Goal: Use online tool/utility: Utilize a website feature to perform a specific function

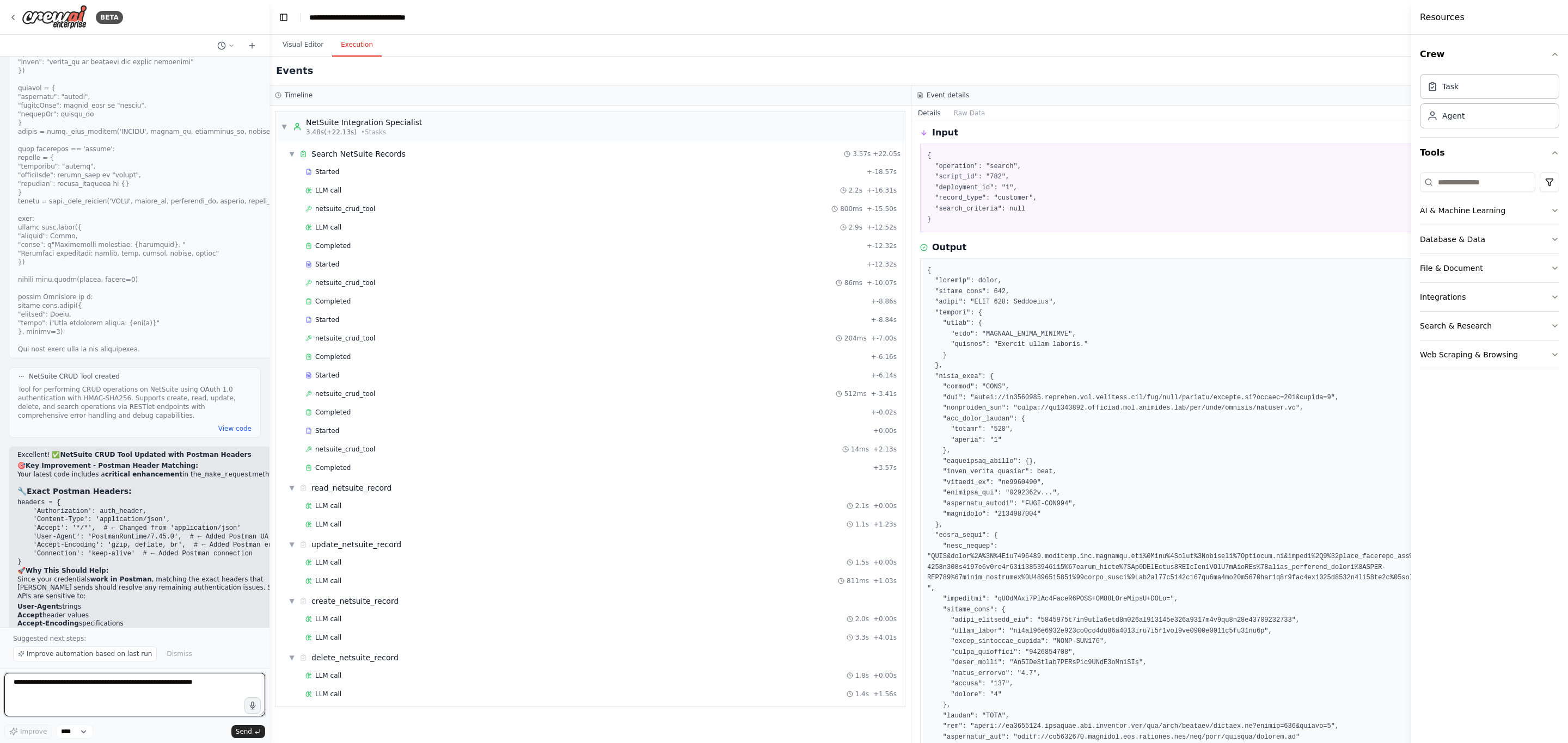
click at [53, 683] on textarea at bounding box center [135, 695] width 260 height 43
paste textarea "**********"
click at [295, 50] on button "Visual Editor" at bounding box center [302, 45] width 58 height 22
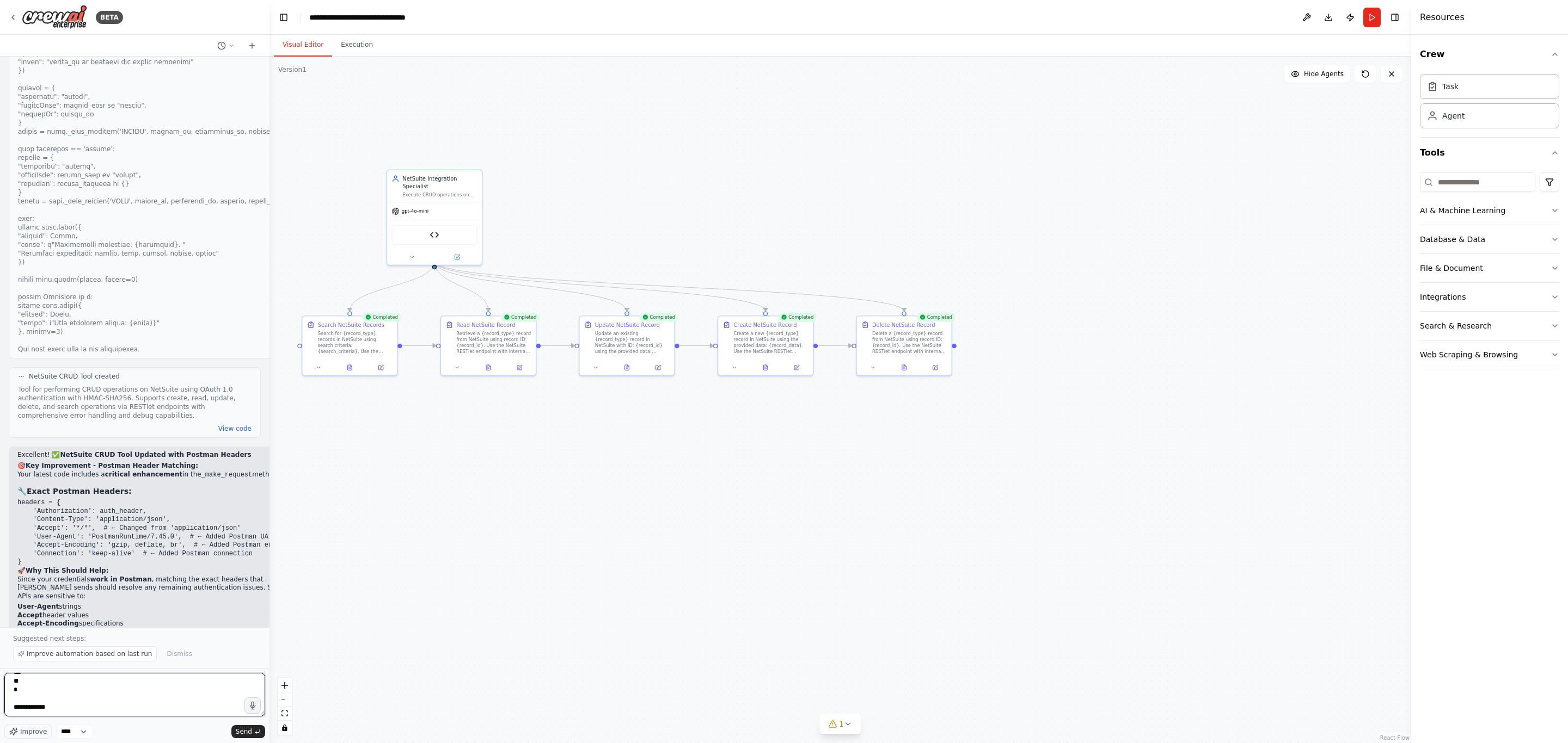
click at [94, 712] on textarea at bounding box center [135, 695] width 260 height 43
click at [126, 712] on textarea at bounding box center [135, 695] width 260 height 43
type textarea "**********"
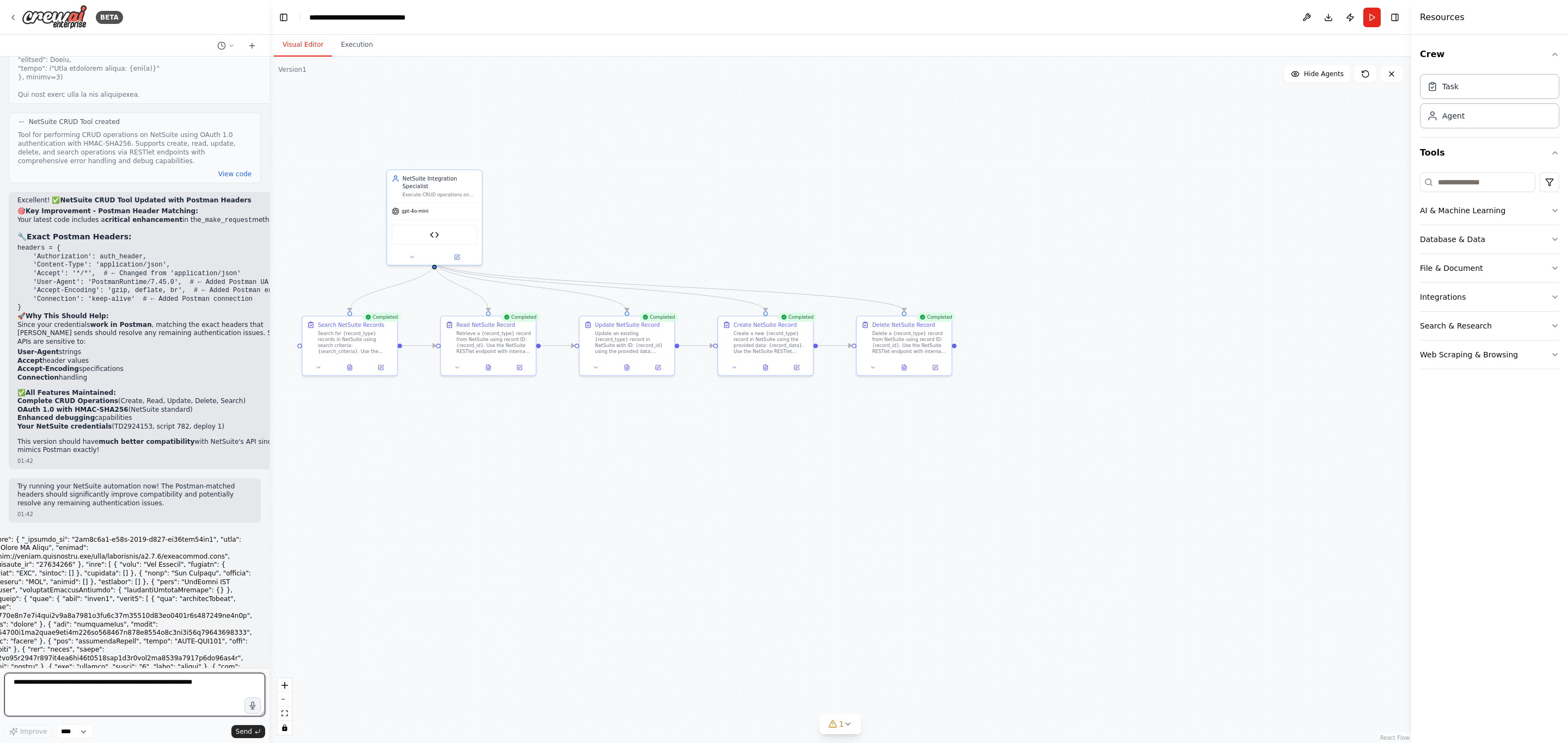
scroll to position [36865, 0]
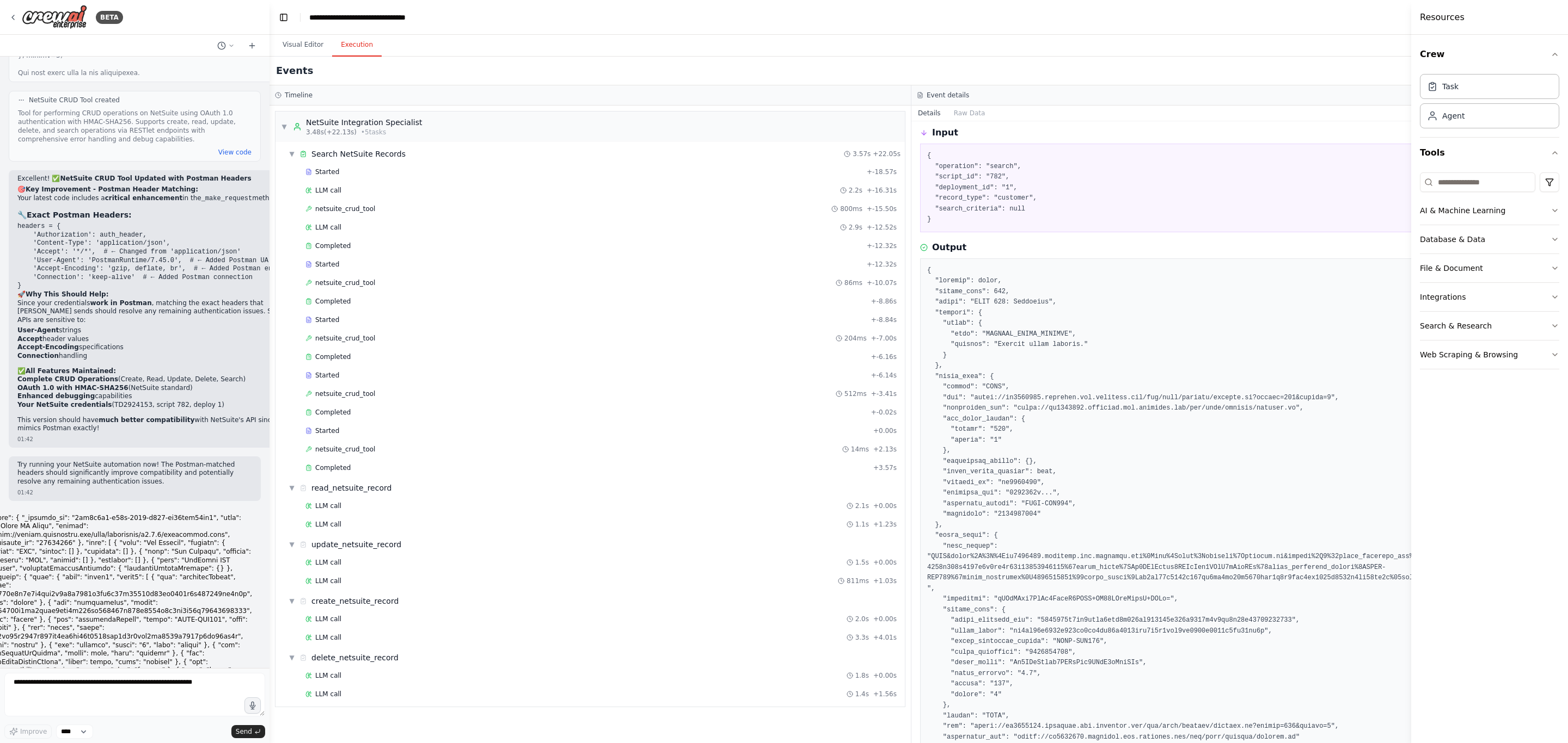
click at [350, 46] on button "Execution" at bounding box center [357, 45] width 50 height 22
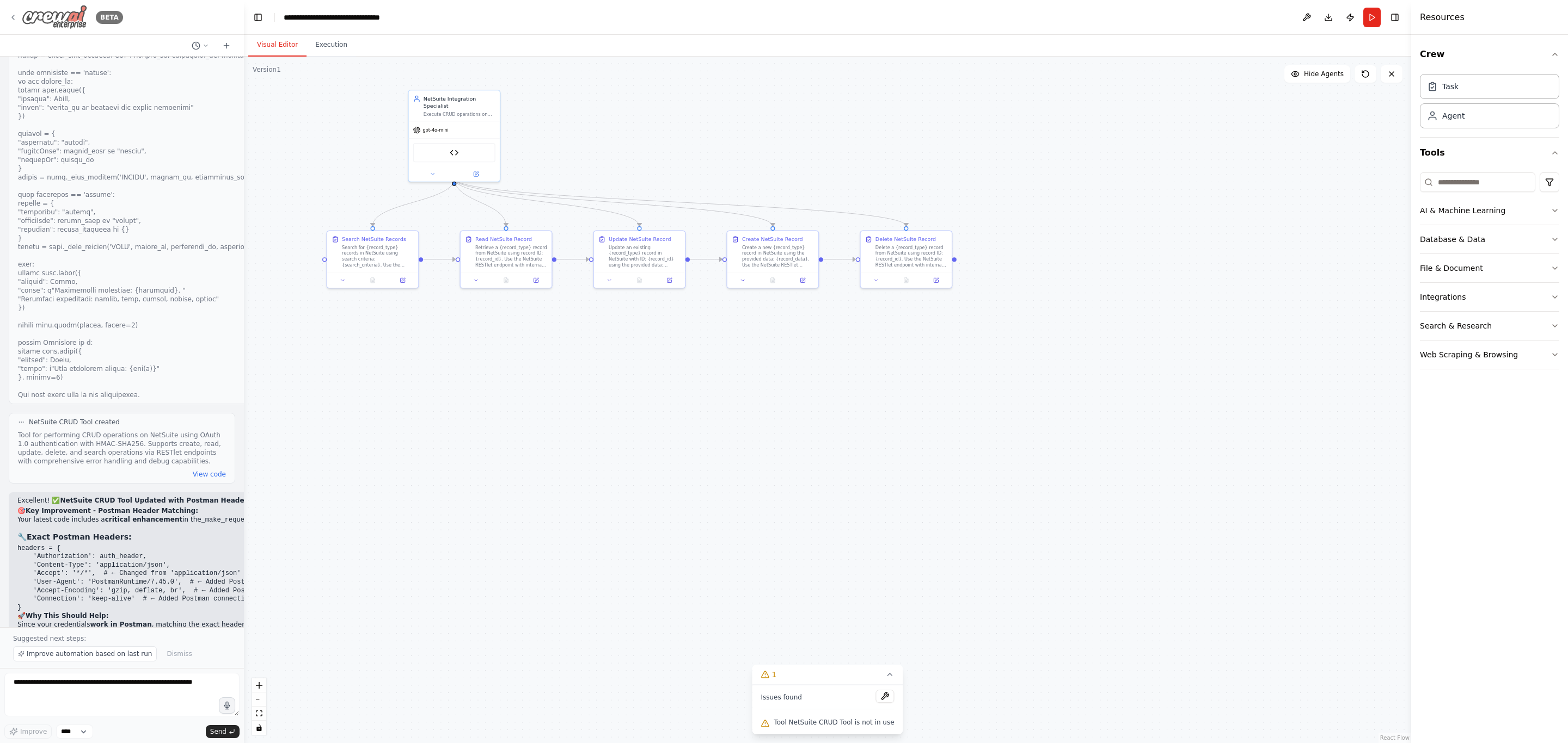
click at [17, 12] on div "BETA" at bounding box center [65, 17] width 114 height 25
click at [263, 15] on button "Toggle Left Sidebar" at bounding box center [258, 18] width 16 height 15
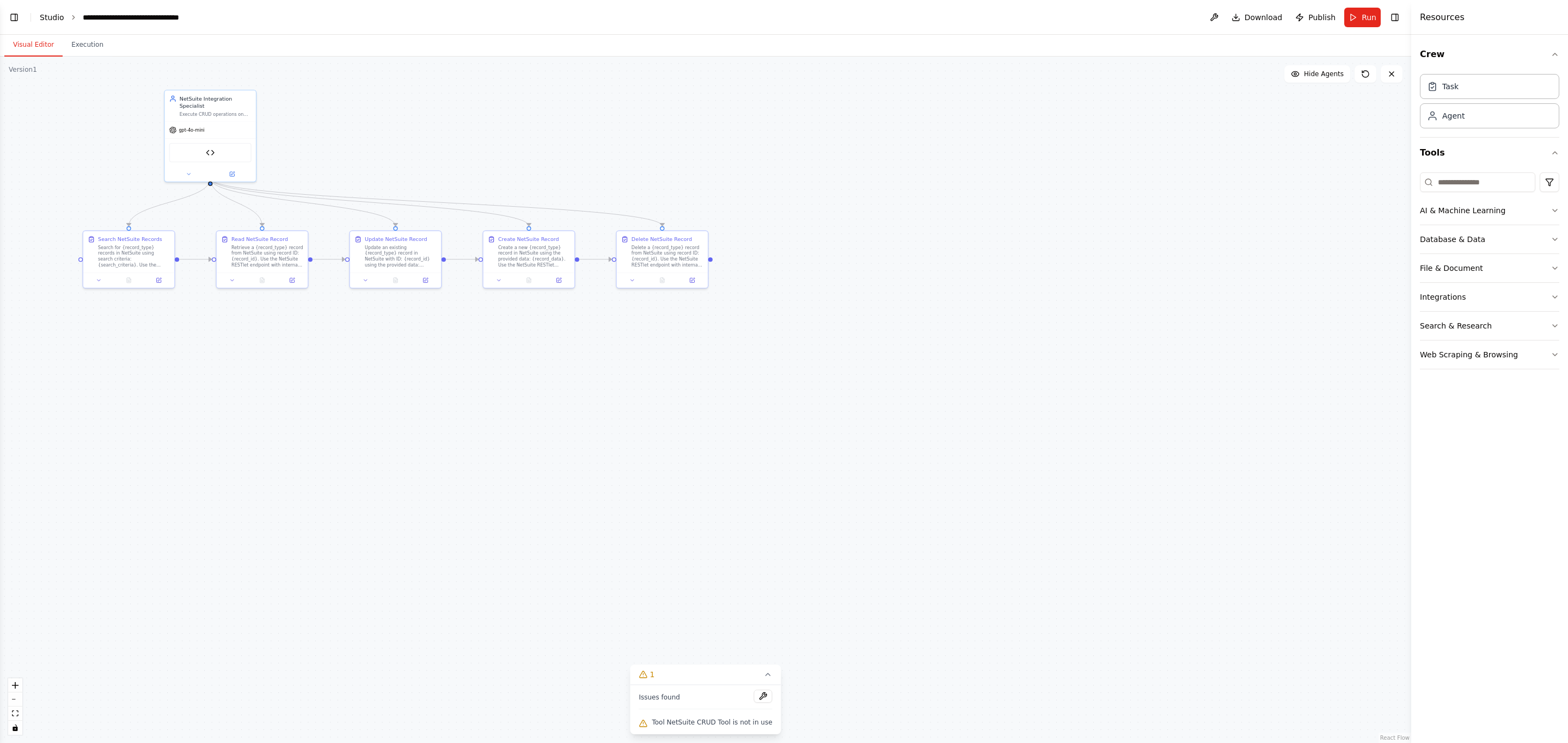
click at [45, 17] on link "Studio" at bounding box center [52, 17] width 25 height 9
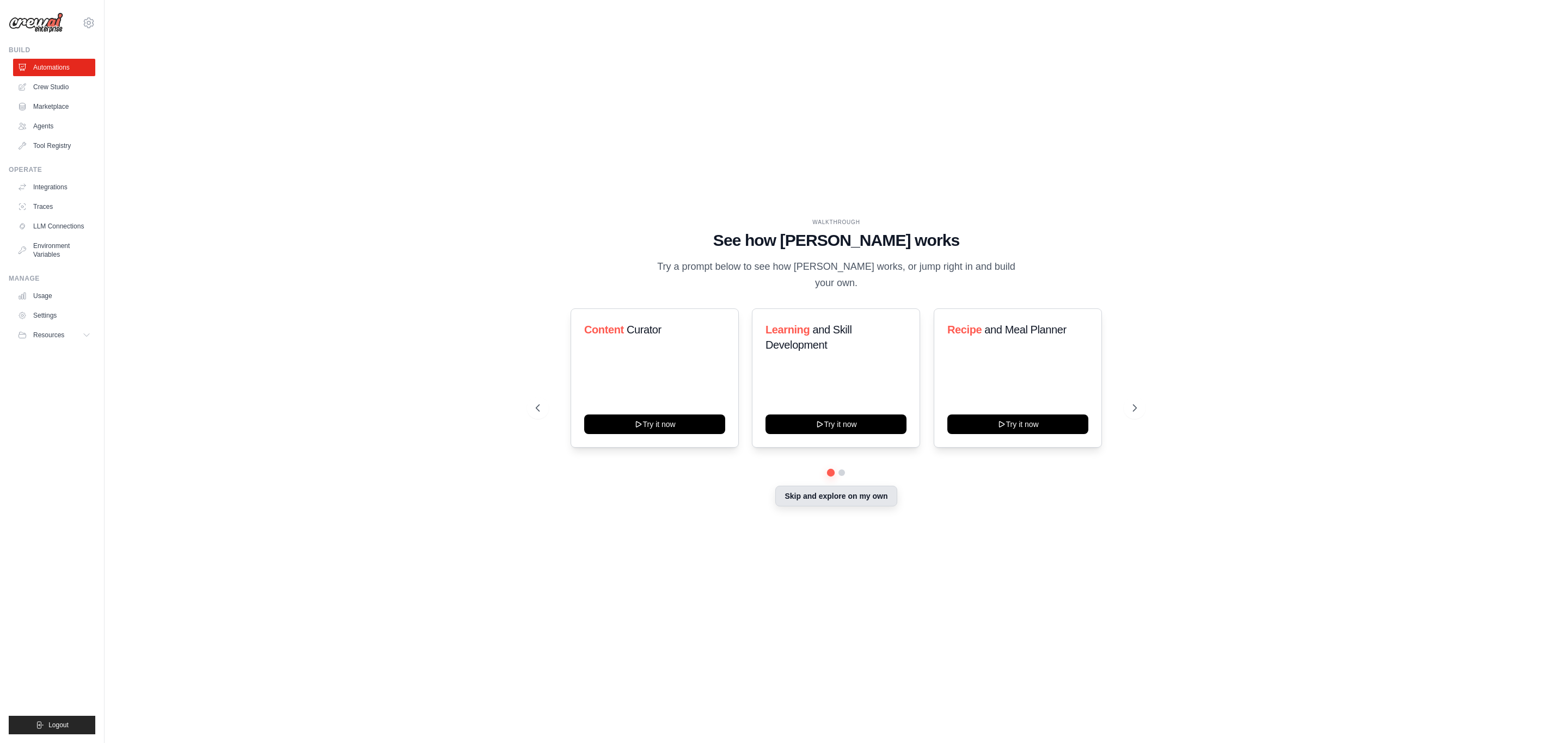
click at [829, 487] on button "Skip and explore on my own" at bounding box center [836, 496] width 122 height 21
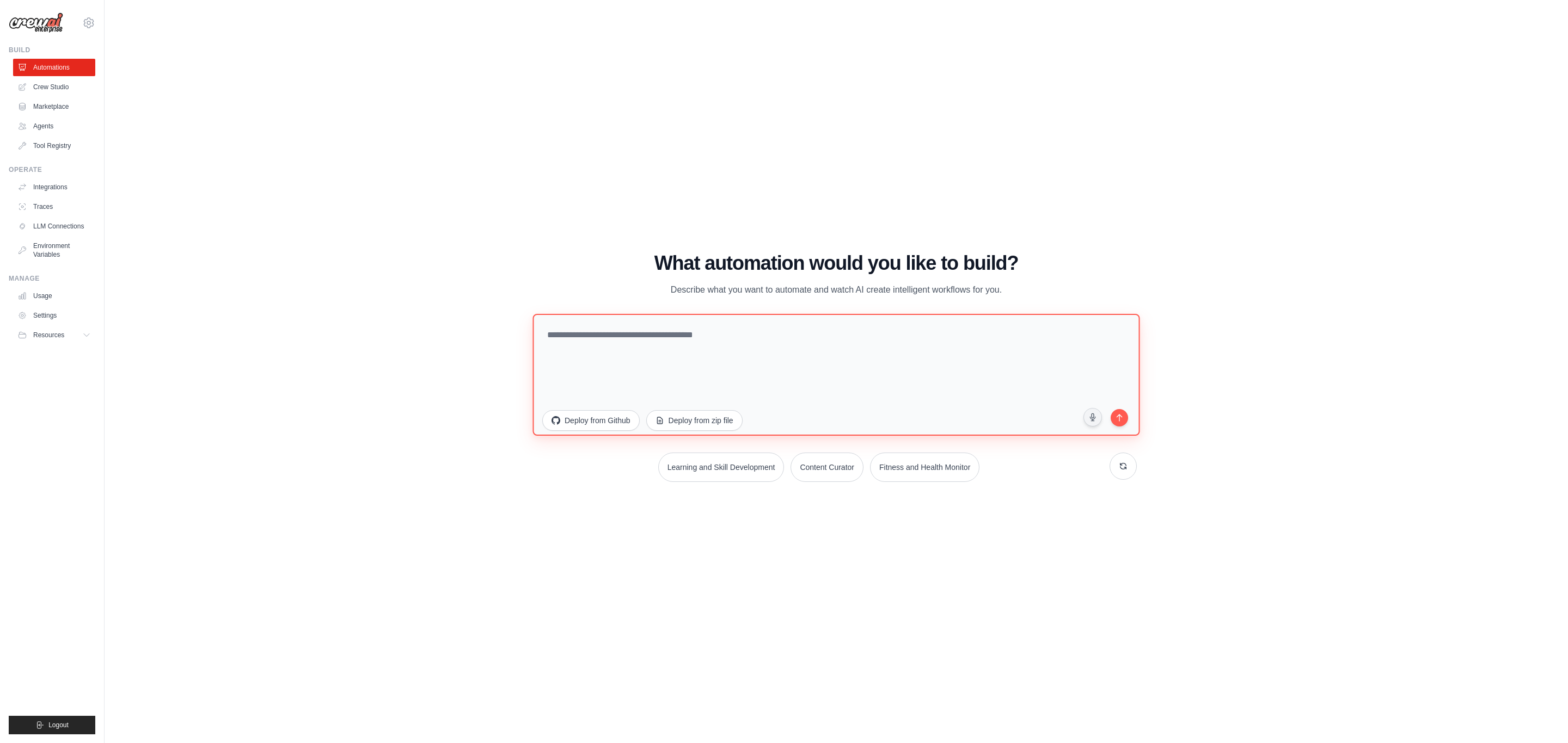
click at [677, 341] on textarea at bounding box center [836, 374] width 607 height 122
paste textarea "**********"
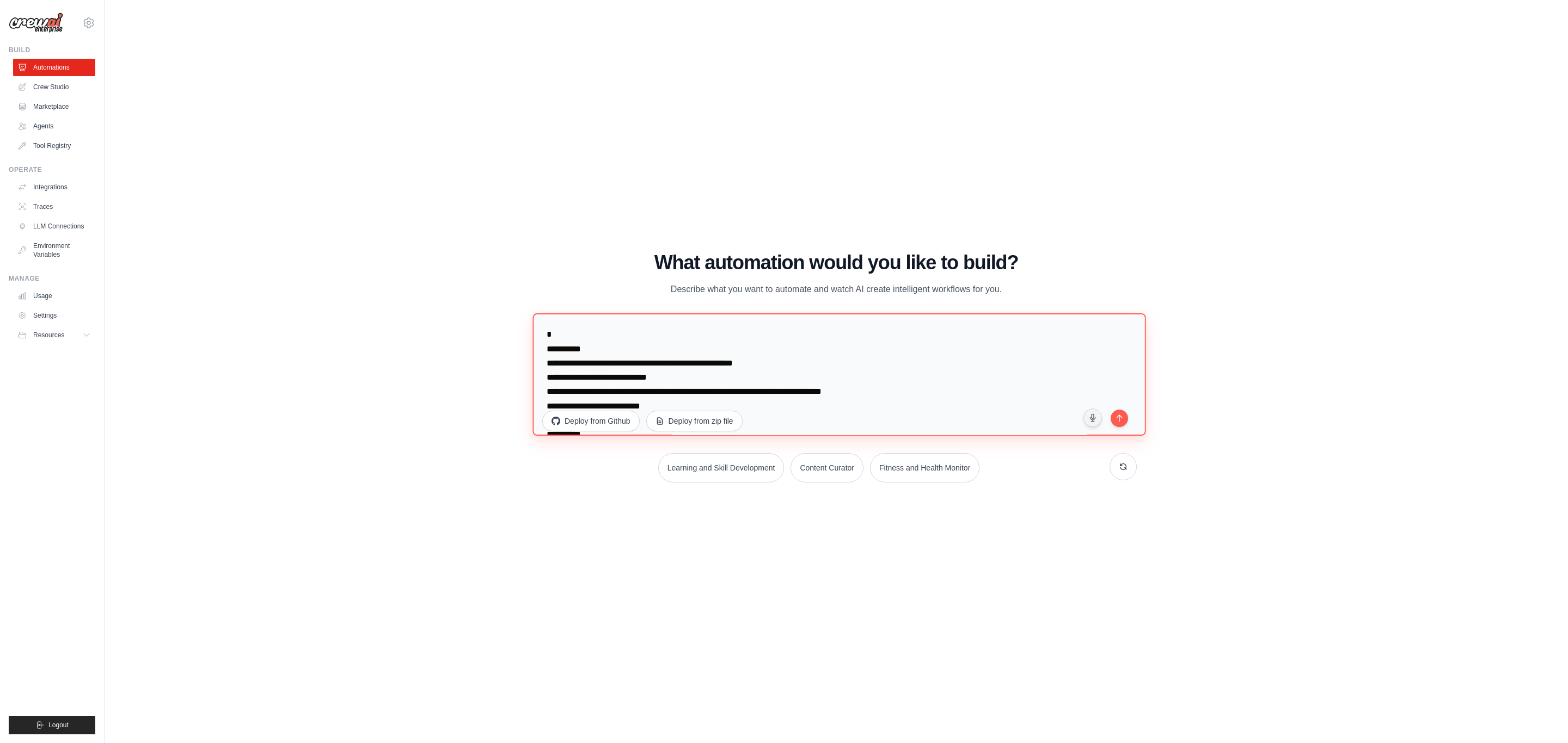
click at [546, 339] on textarea at bounding box center [839, 375] width 613 height 122
click at [546, 341] on textarea at bounding box center [839, 375] width 613 height 122
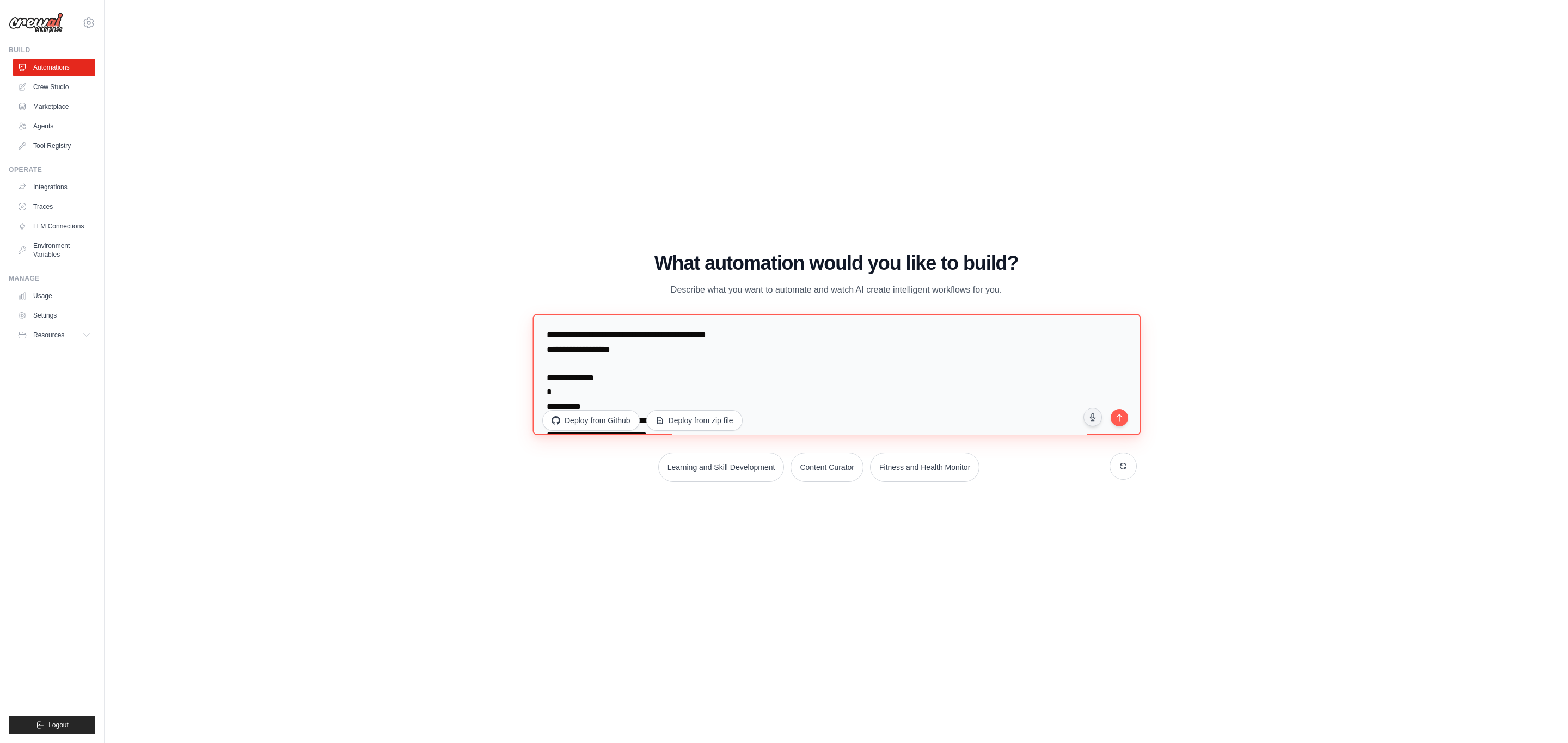
click at [553, 356] on textarea at bounding box center [836, 374] width 608 height 122
click at [677, 353] on textarea at bounding box center [836, 374] width 608 height 122
click at [578, 350] on textarea at bounding box center [836, 374] width 608 height 122
click at [631, 352] on textarea at bounding box center [836, 374] width 608 height 122
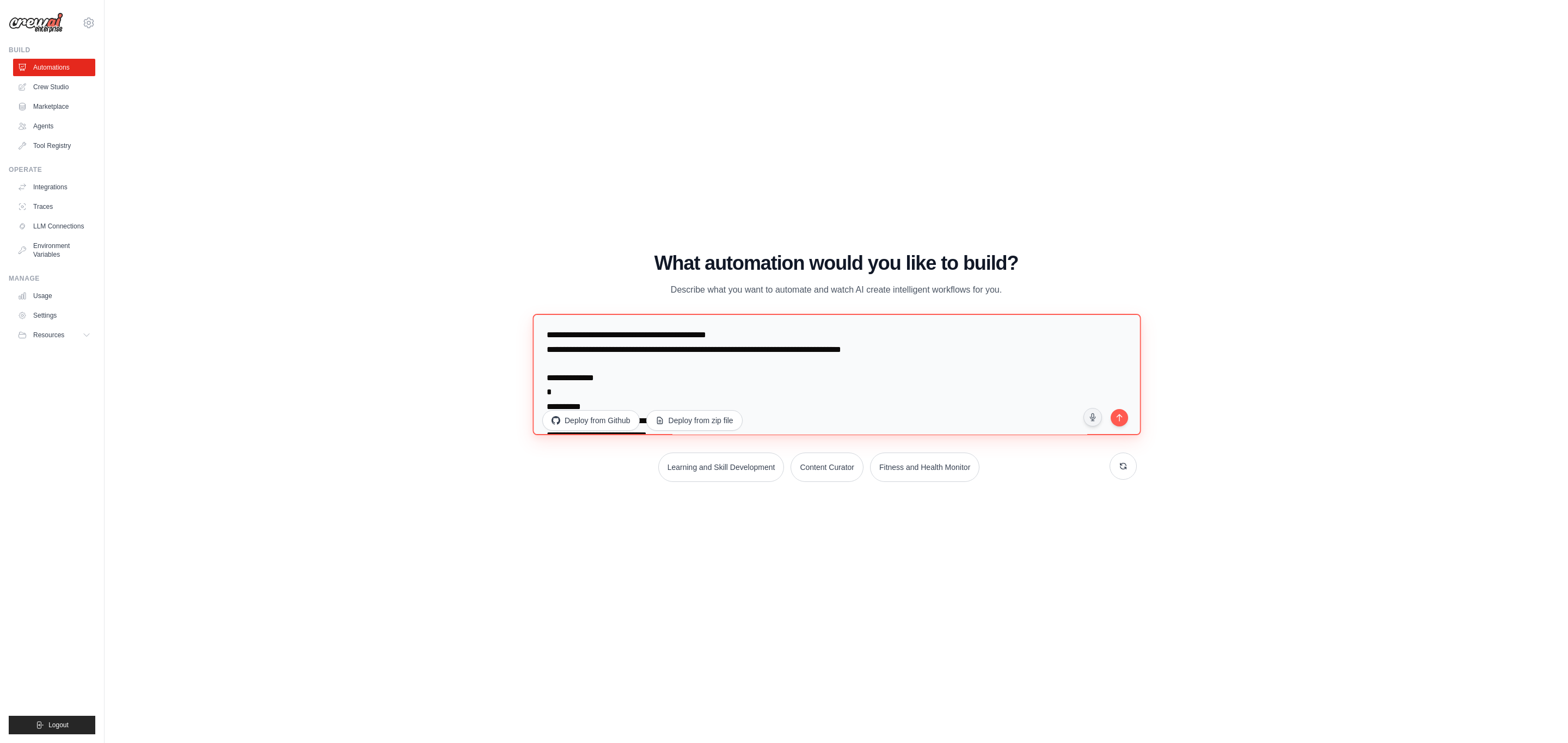
click at [631, 352] on textarea at bounding box center [836, 374] width 608 height 122
click at [631, 350] on textarea at bounding box center [836, 374] width 608 height 122
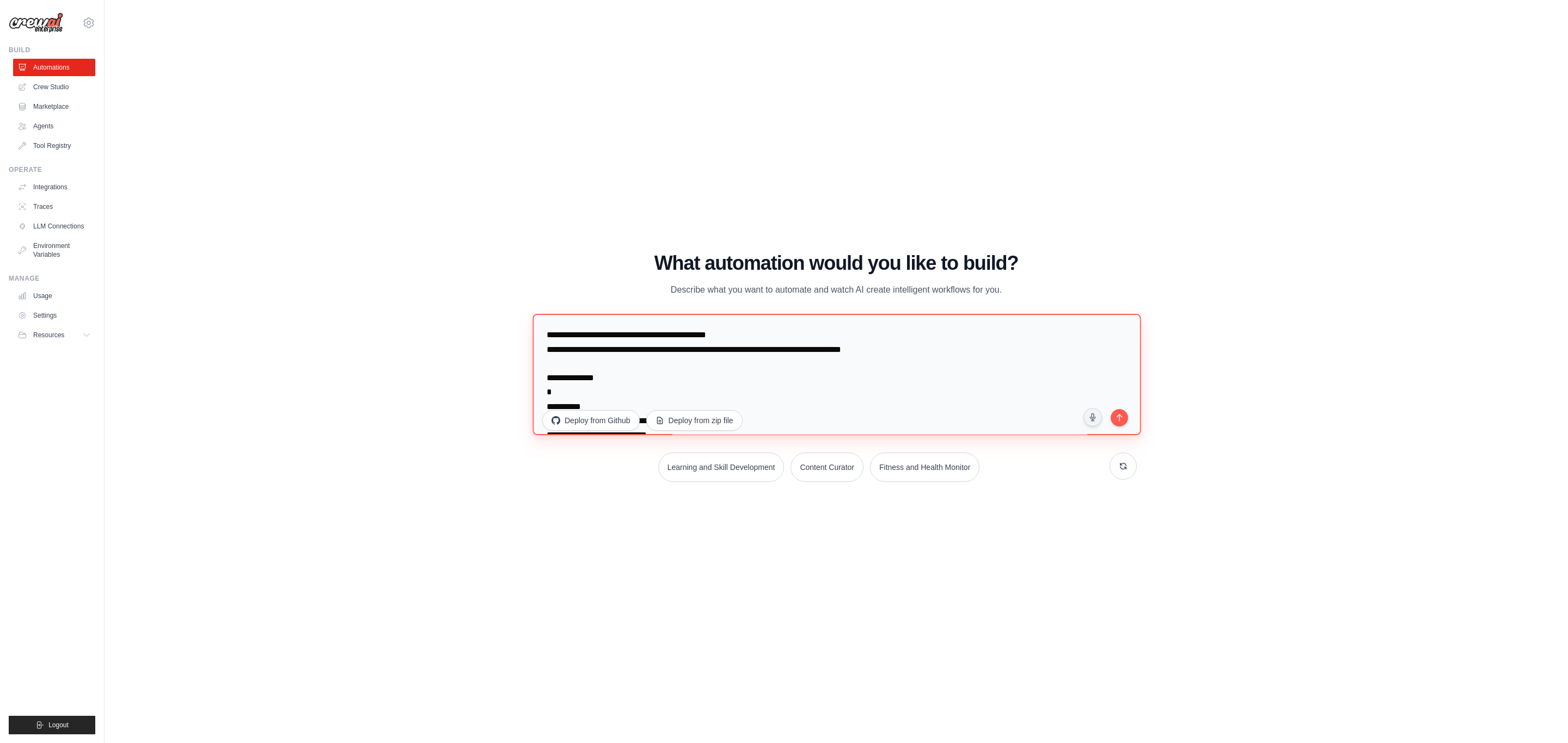
click at [631, 350] on textarea at bounding box center [836, 374] width 608 height 122
click at [751, 353] on textarea at bounding box center [836, 374] width 608 height 122
click at [903, 352] on textarea at bounding box center [836, 374] width 608 height 122
click at [753, 381] on textarea at bounding box center [836, 374] width 608 height 122
click at [828, 386] on textarea at bounding box center [836, 374] width 608 height 122
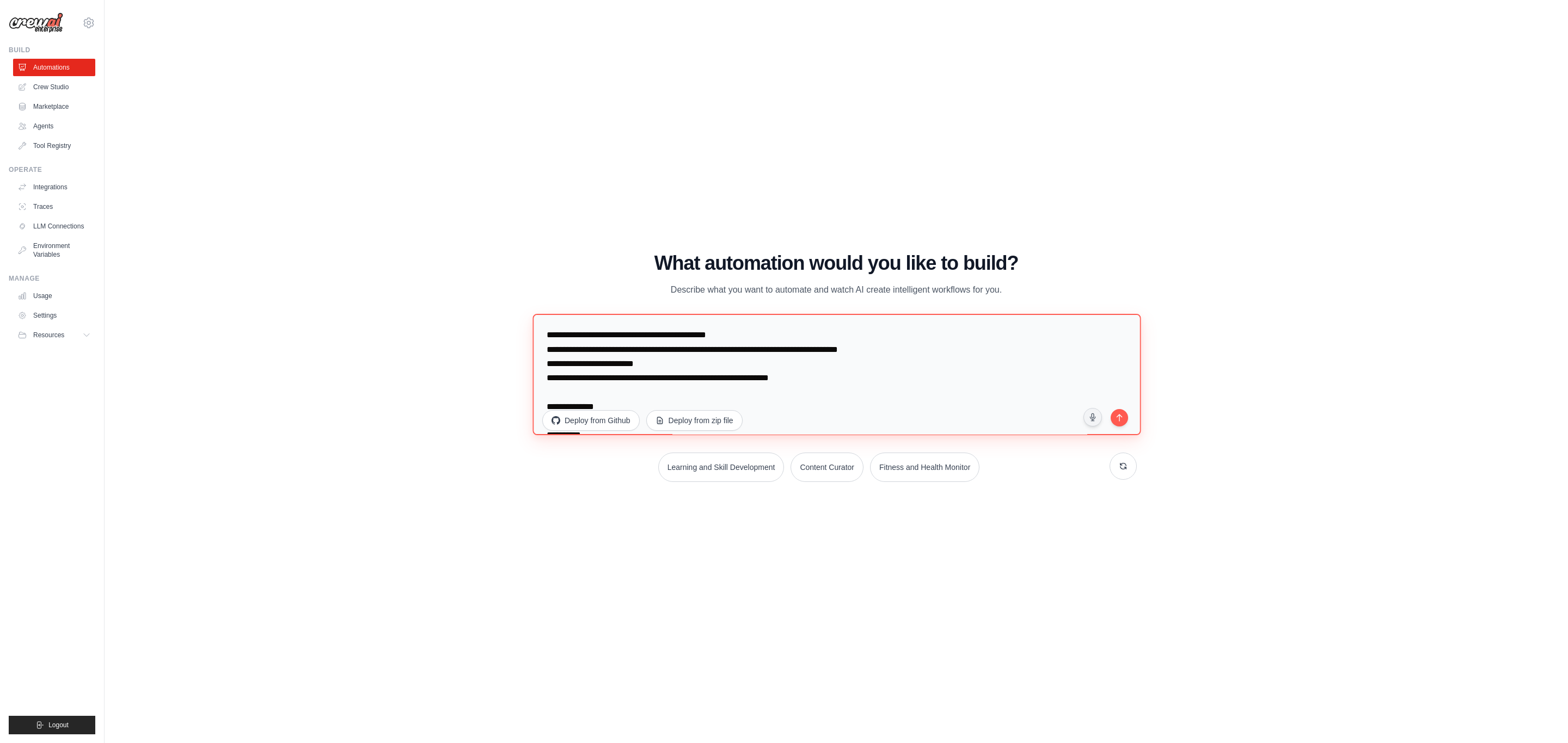
click at [832, 374] on textarea at bounding box center [836, 374] width 608 height 122
type textarea "**********"
click at [1122, 414] on icon "submit" at bounding box center [1118, 416] width 10 height 10
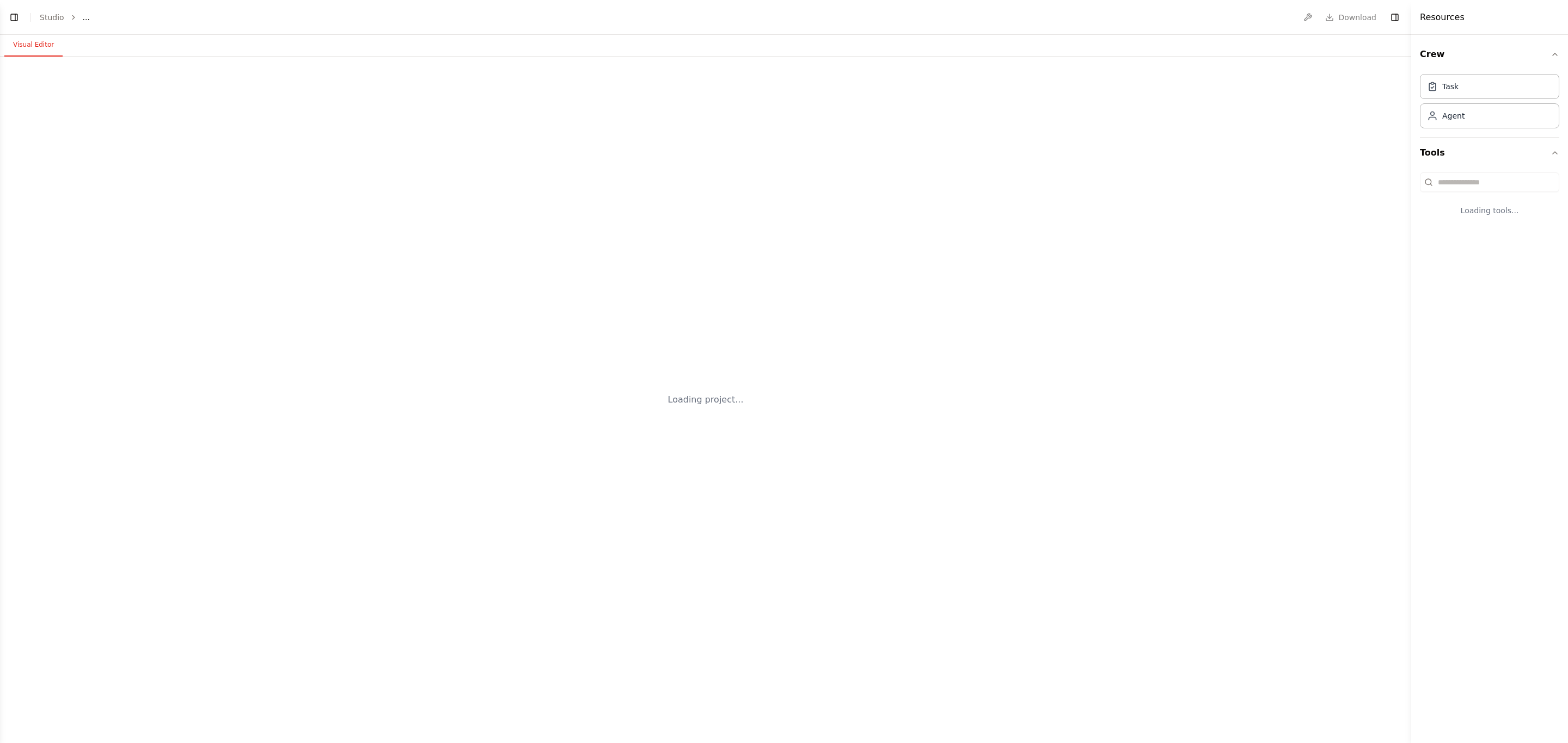
select select "****"
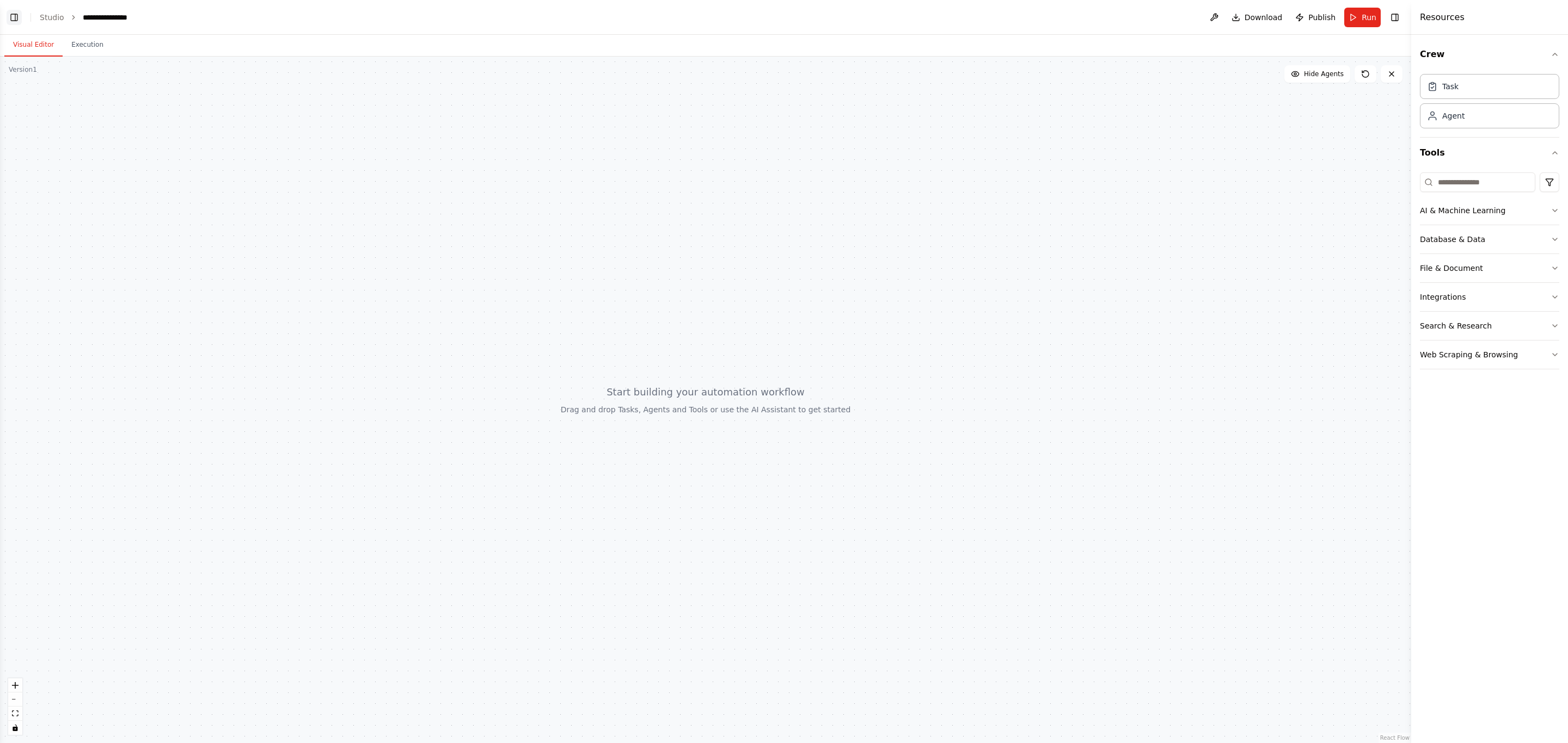
click at [15, 20] on button "Toggle Left Sidebar" at bounding box center [14, 18] width 16 height 15
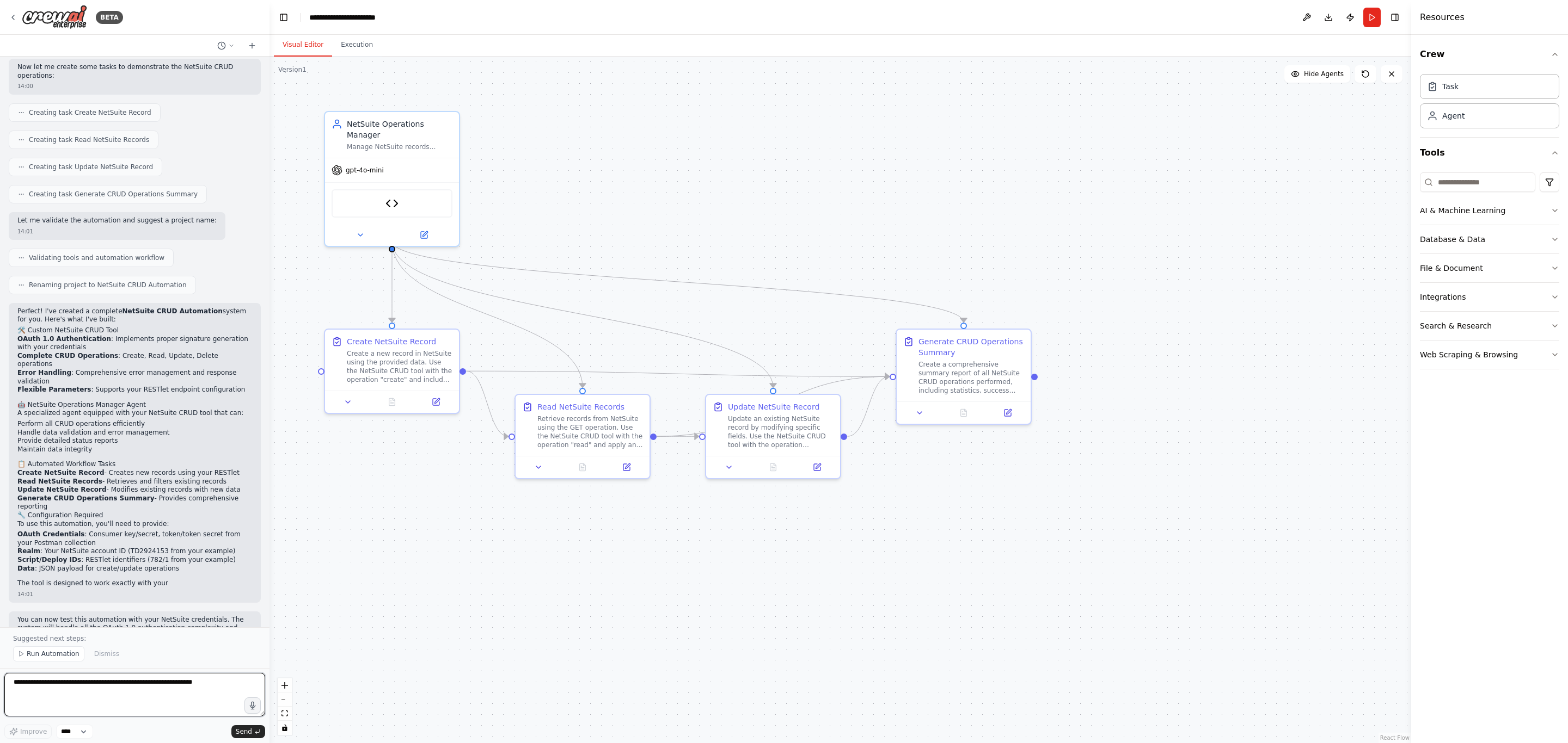
scroll to position [1185, 0]
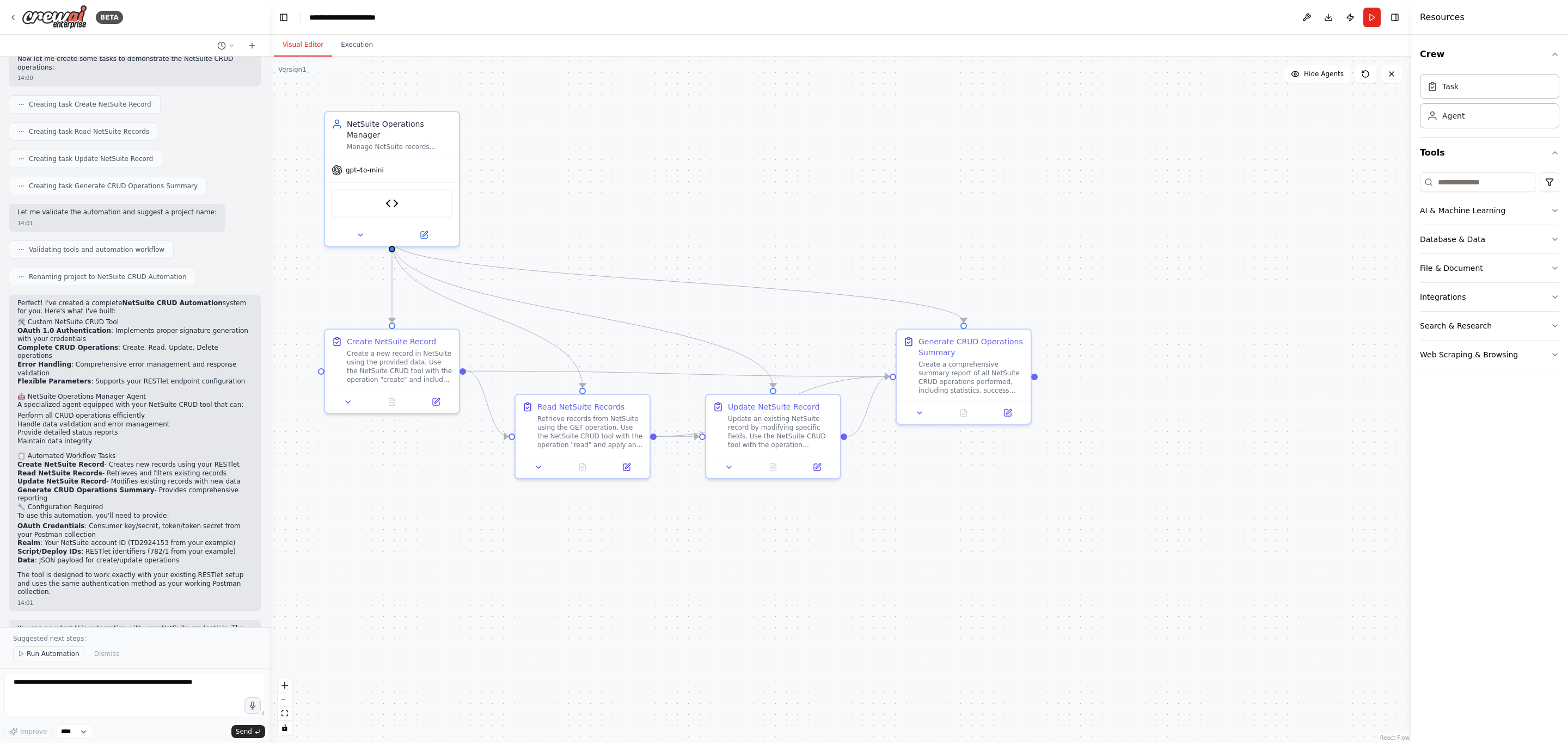
click at [44, 650] on span "Run Automation" at bounding box center [53, 654] width 53 height 9
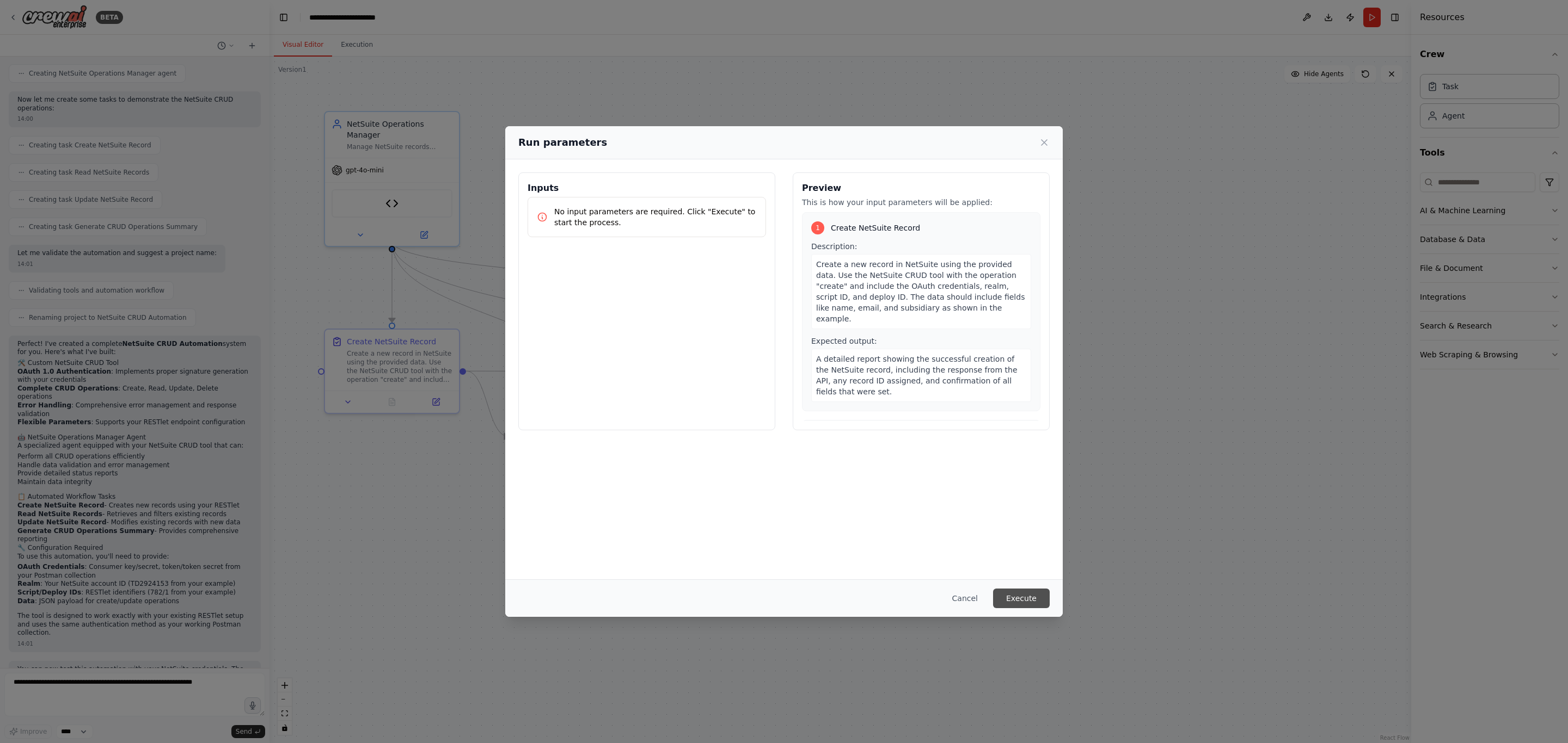
click at [1029, 598] on button "Execute" at bounding box center [1021, 598] width 57 height 19
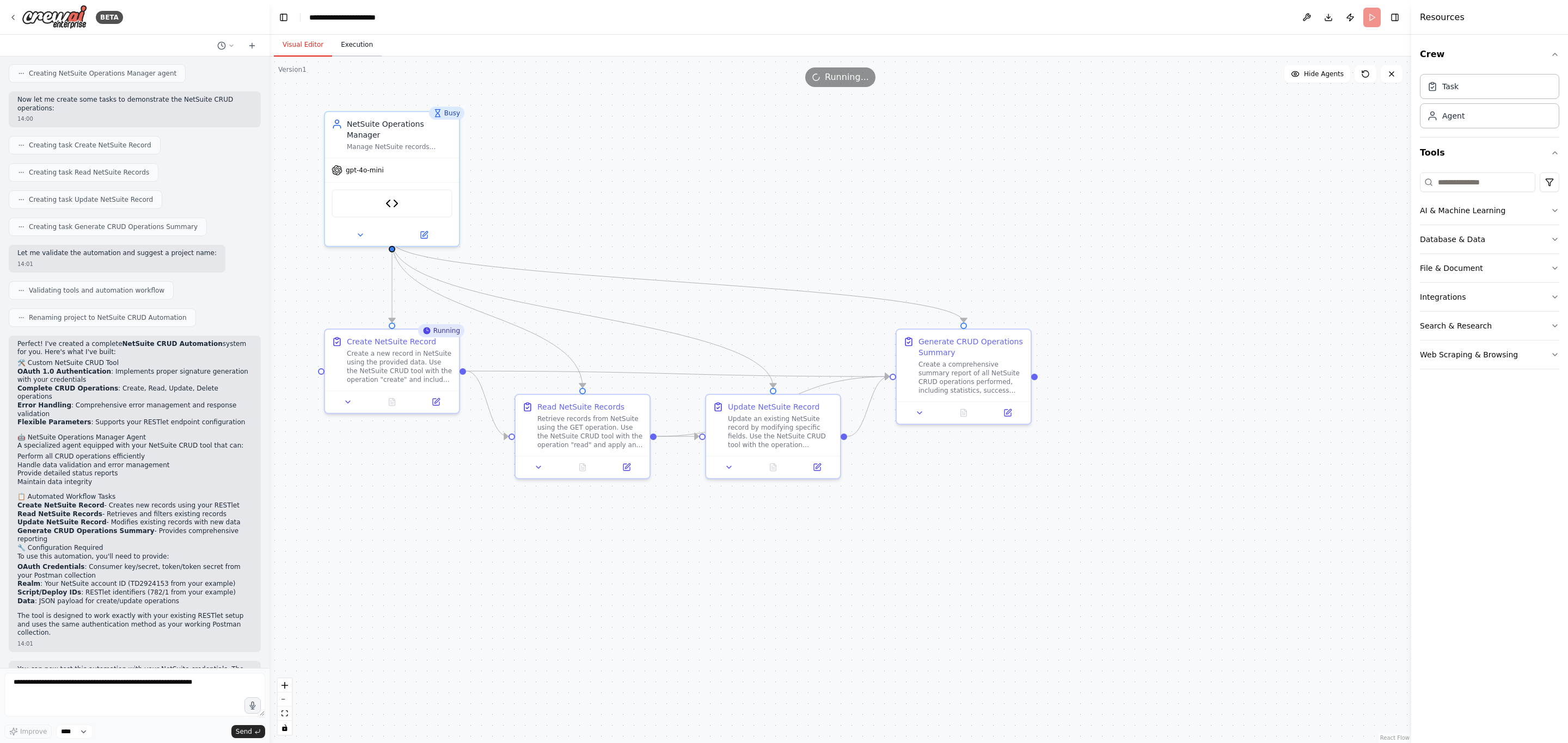
click at [350, 43] on button "Execution" at bounding box center [357, 45] width 50 height 22
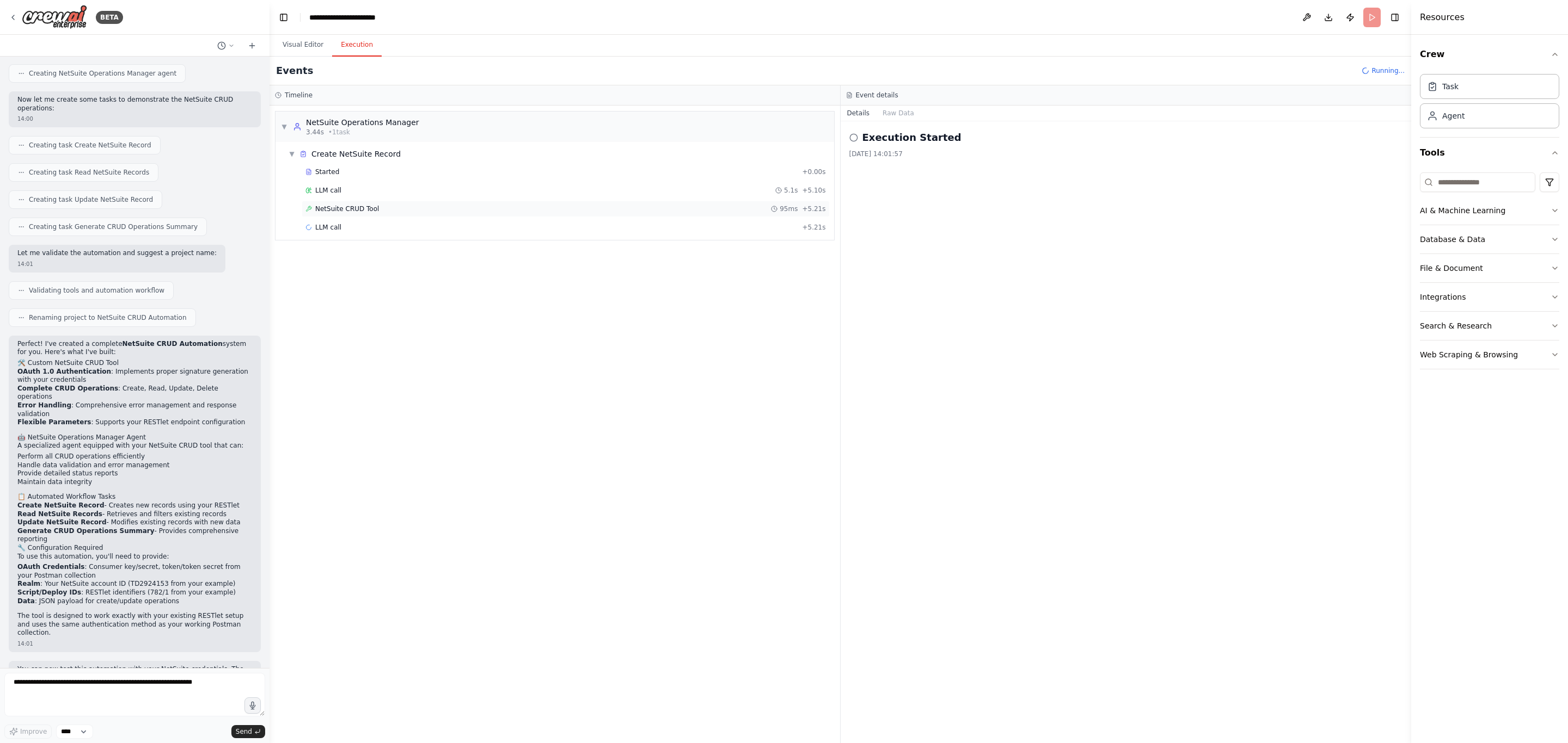
click at [361, 213] on span "NetSuite CRUD Tool" at bounding box center [347, 208] width 64 height 9
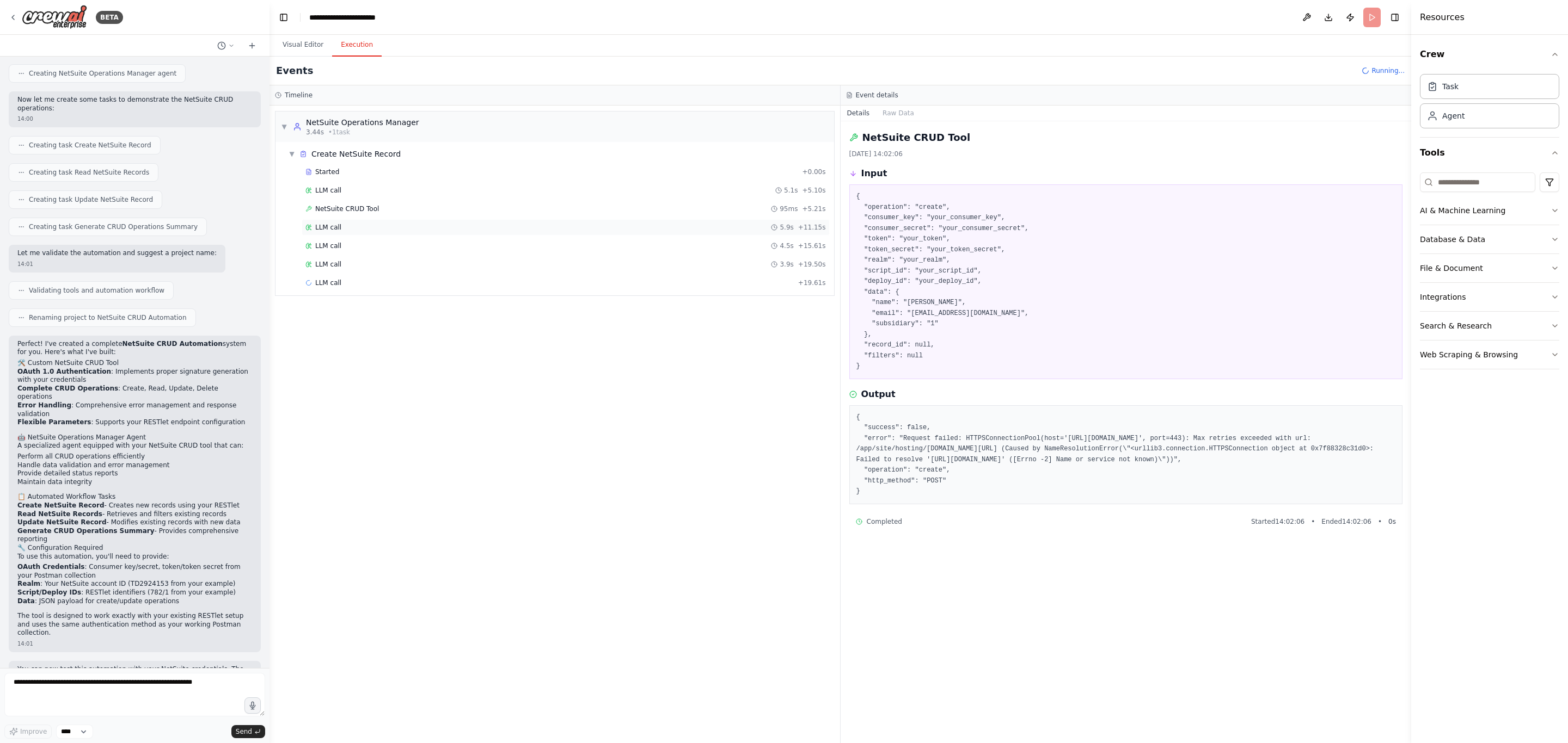
click at [350, 235] on div "LLM call 5.9s + 11.15s" at bounding box center [565, 227] width 528 height 16
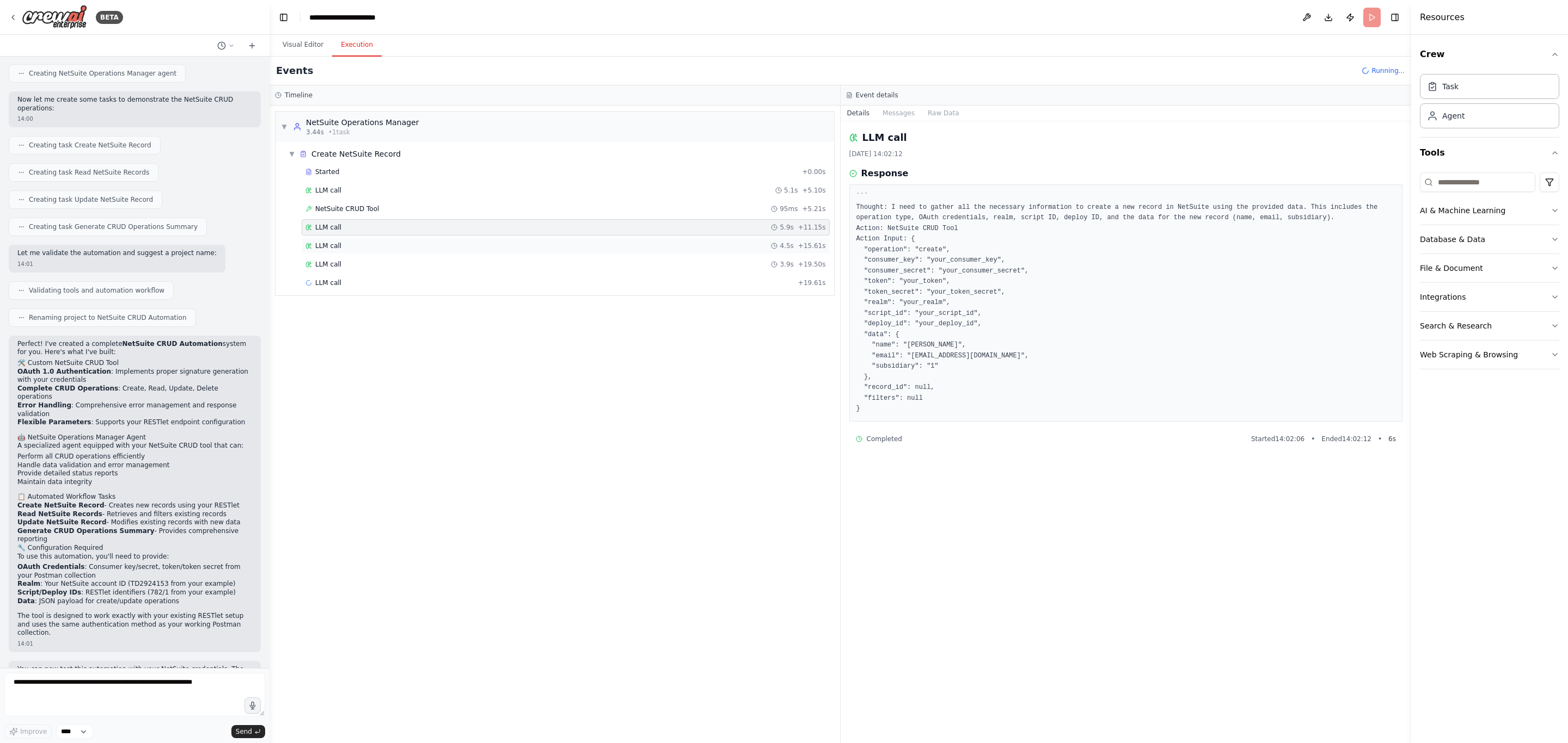
click at [340, 254] on div "LLM call 4.5s + 15.61s" at bounding box center [565, 246] width 528 height 16
click at [340, 263] on div "LLM call 3.9s + 19.50s" at bounding box center [565, 264] width 520 height 9
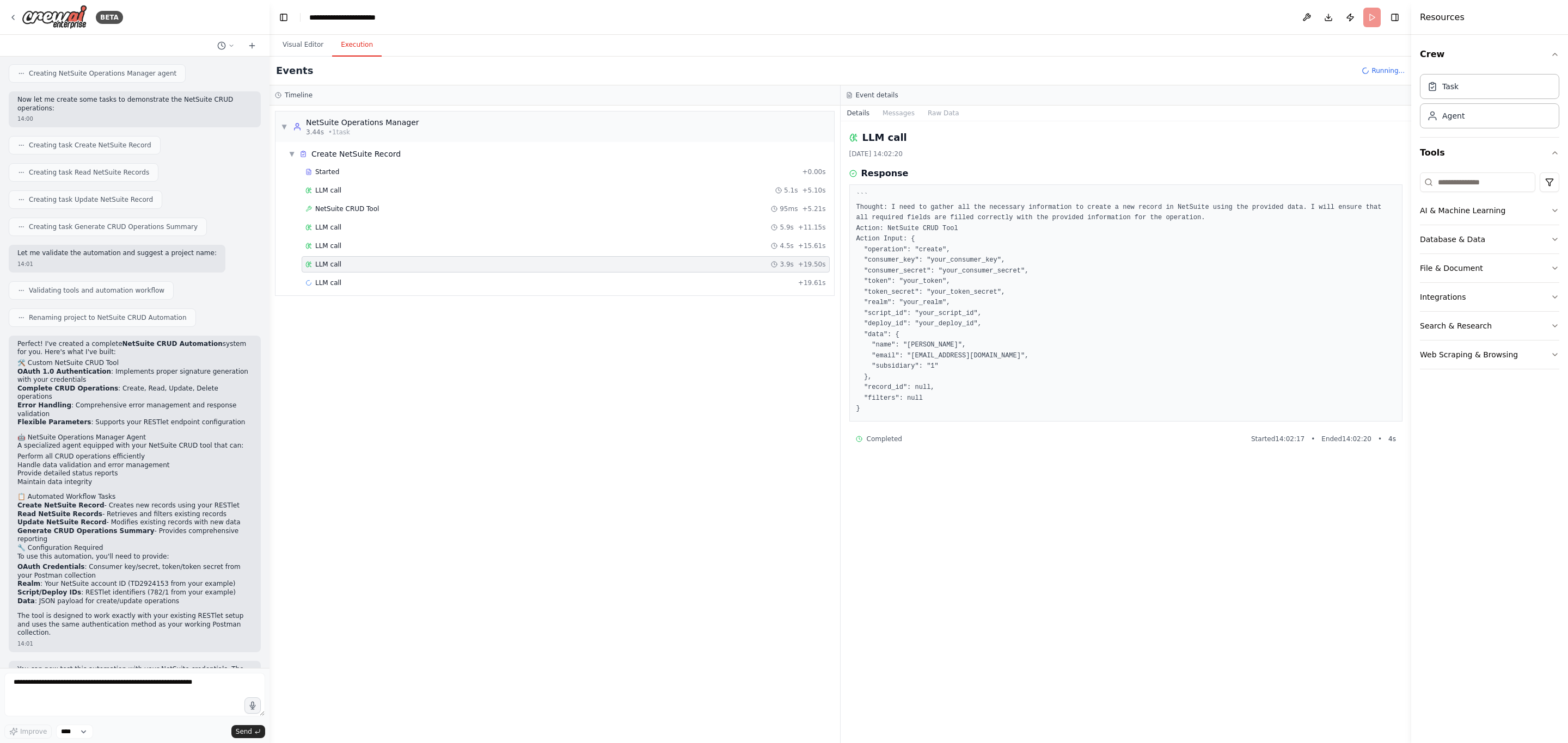
click at [340, 269] on div "LLM call 3.9s + 19.50s" at bounding box center [565, 264] width 520 height 9
click at [342, 306] on div "LLM call 4.3s + 35.58s" at bounding box center [565, 301] width 520 height 9
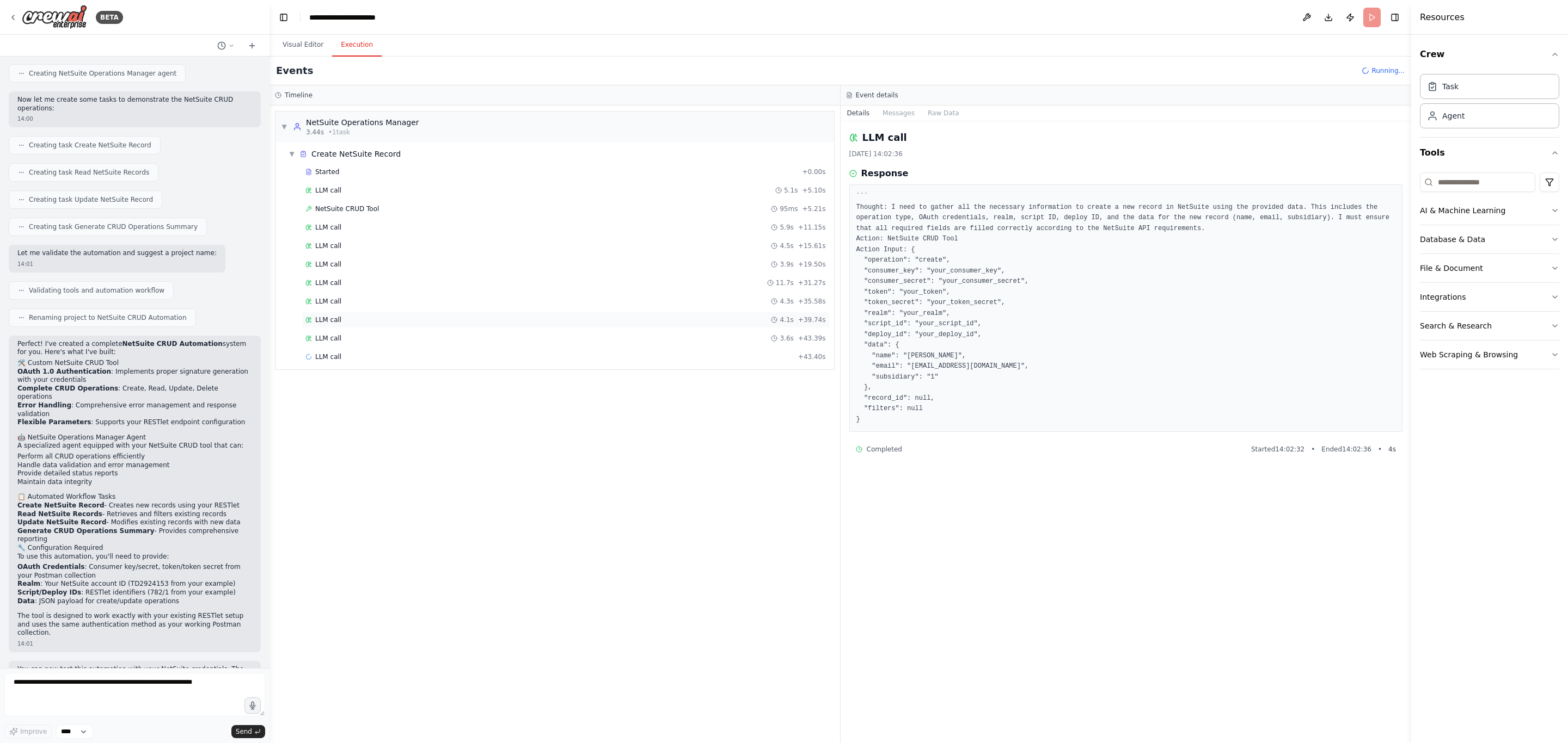
click at [339, 325] on span "LLM call" at bounding box center [329, 319] width 26 height 9
click at [332, 436] on span "LLM call" at bounding box center [329, 432] width 26 height 9
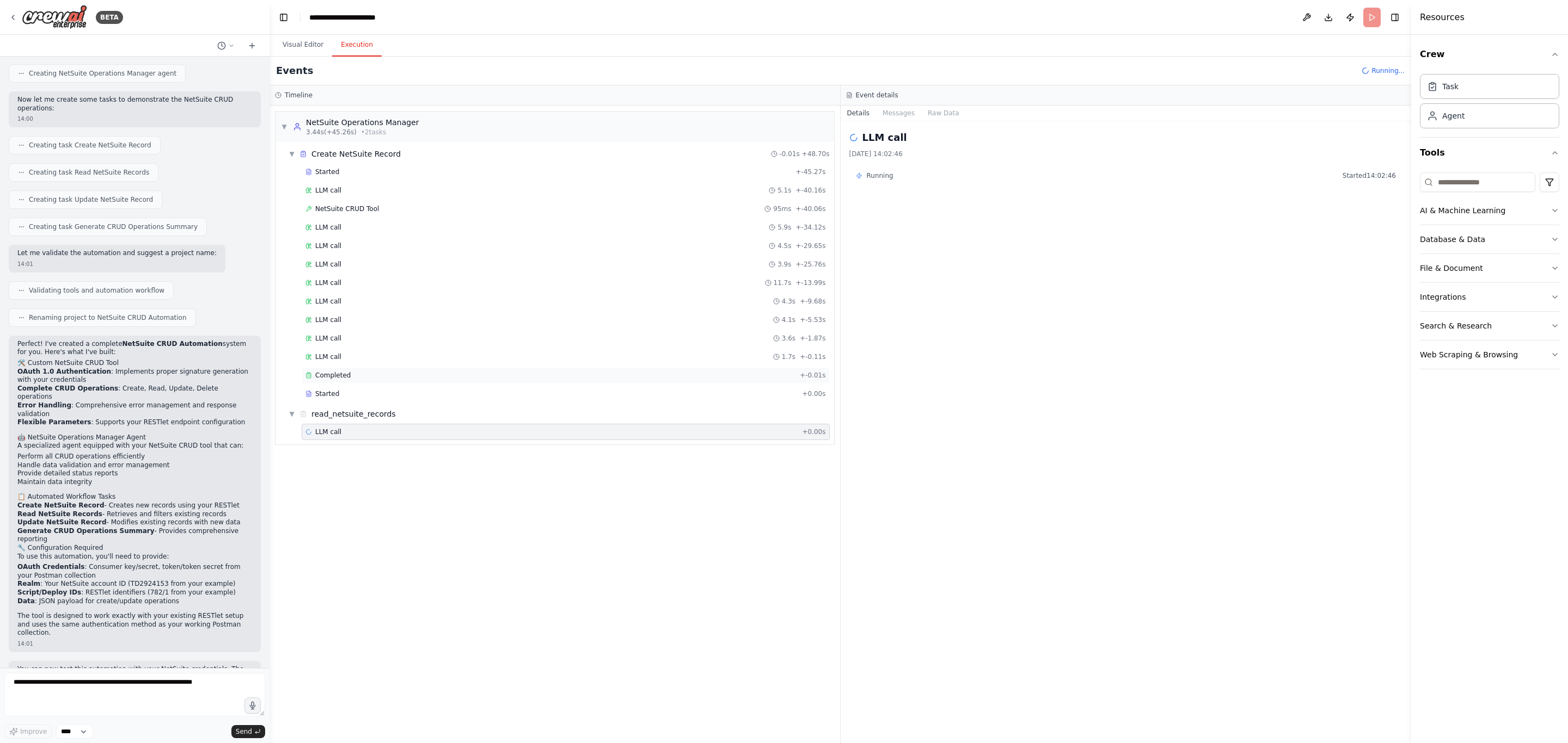
click at [332, 380] on span "Completed" at bounding box center [333, 375] width 36 height 9
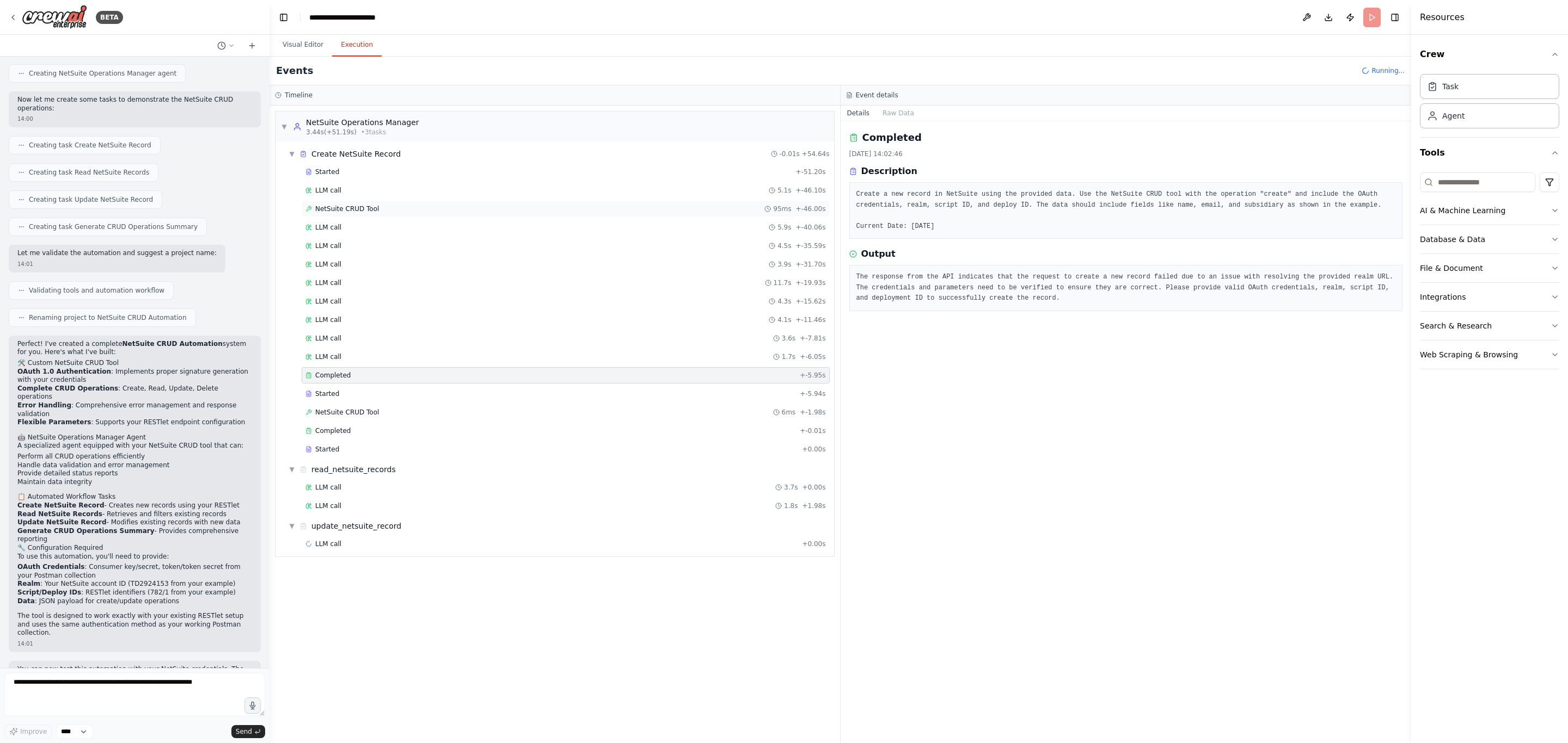
click at [332, 204] on div "NetSuite CRUD Tool 95ms + -46.00s" at bounding box center [565, 208] width 528 height 16
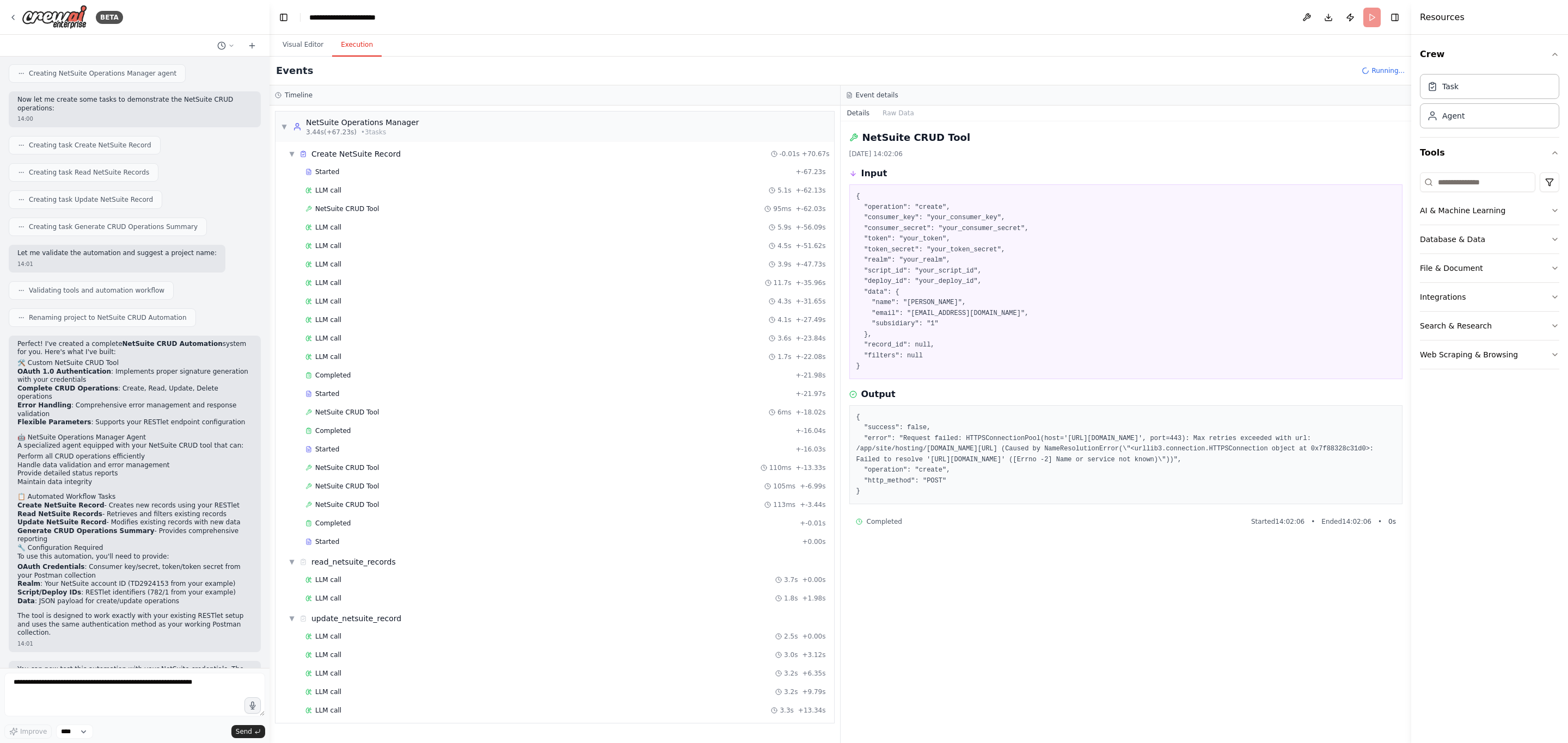
drag, startPoint x: 864, startPoint y: 498, endPoint x: 856, endPoint y: 420, distance: 78.4
click at [856, 420] on pre "{ "success": false, "error": "Request failed: HTTPSConnectionPool(host='your_re…" at bounding box center [1126, 455] width 539 height 85
copy pre "{ "success": false, "error": "Request failed: HTTPSConnectionPool(host='your_re…"
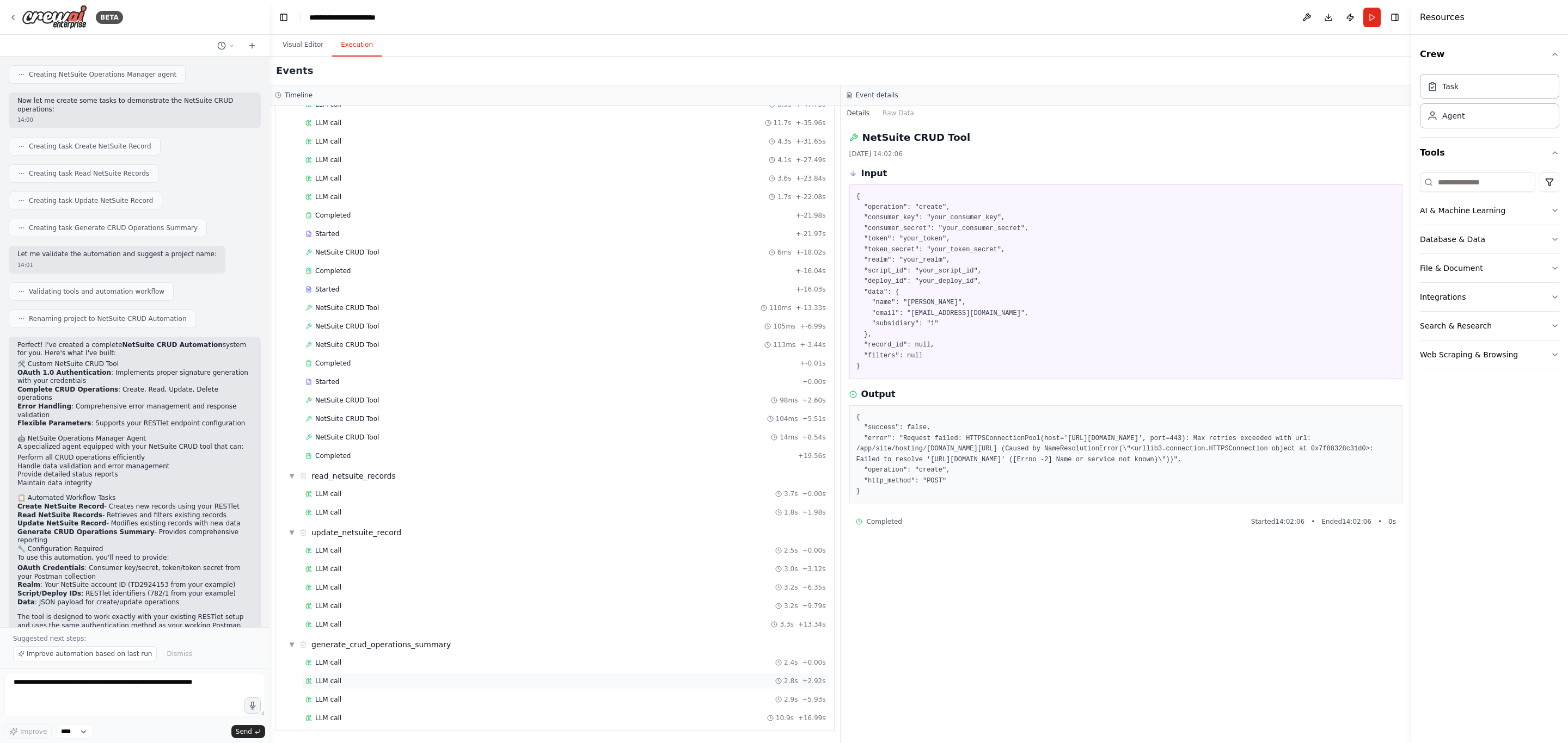
scroll to position [180, 0]
click at [143, 688] on textarea at bounding box center [135, 695] width 260 height 43
click at [160, 684] on textarea at bounding box center [135, 695] width 260 height 43
paste textarea "**********"
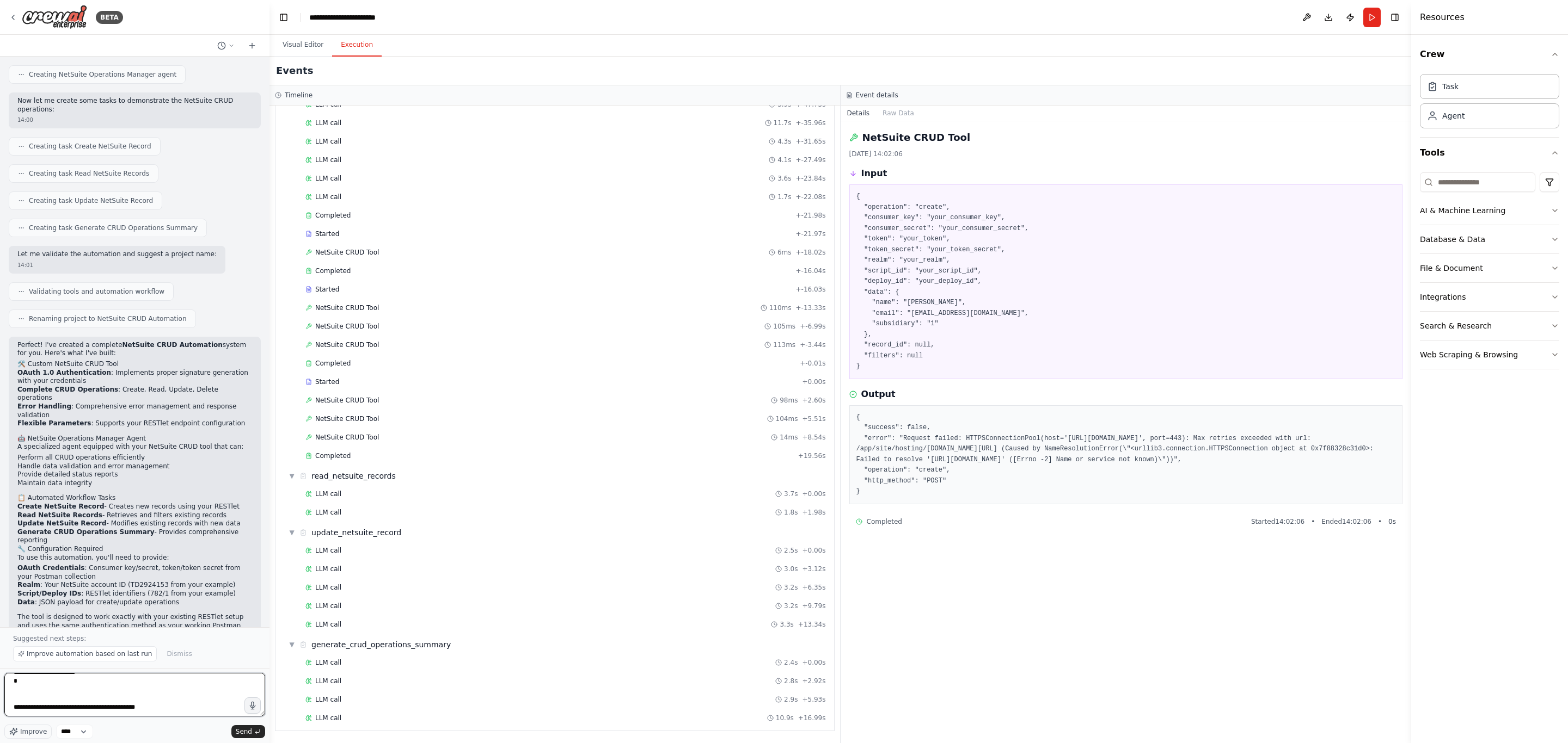
type textarea "**********"
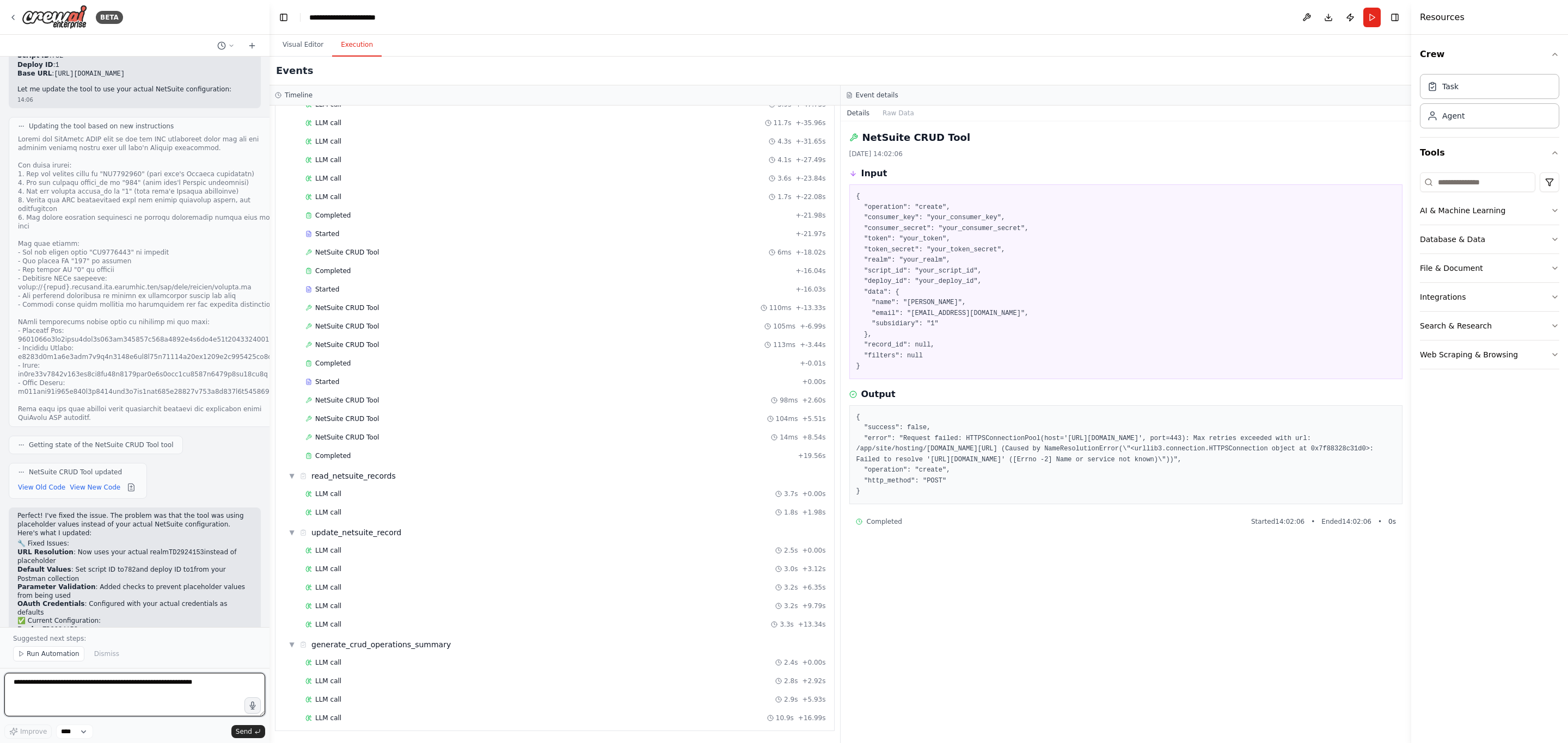
scroll to position [2054, 0]
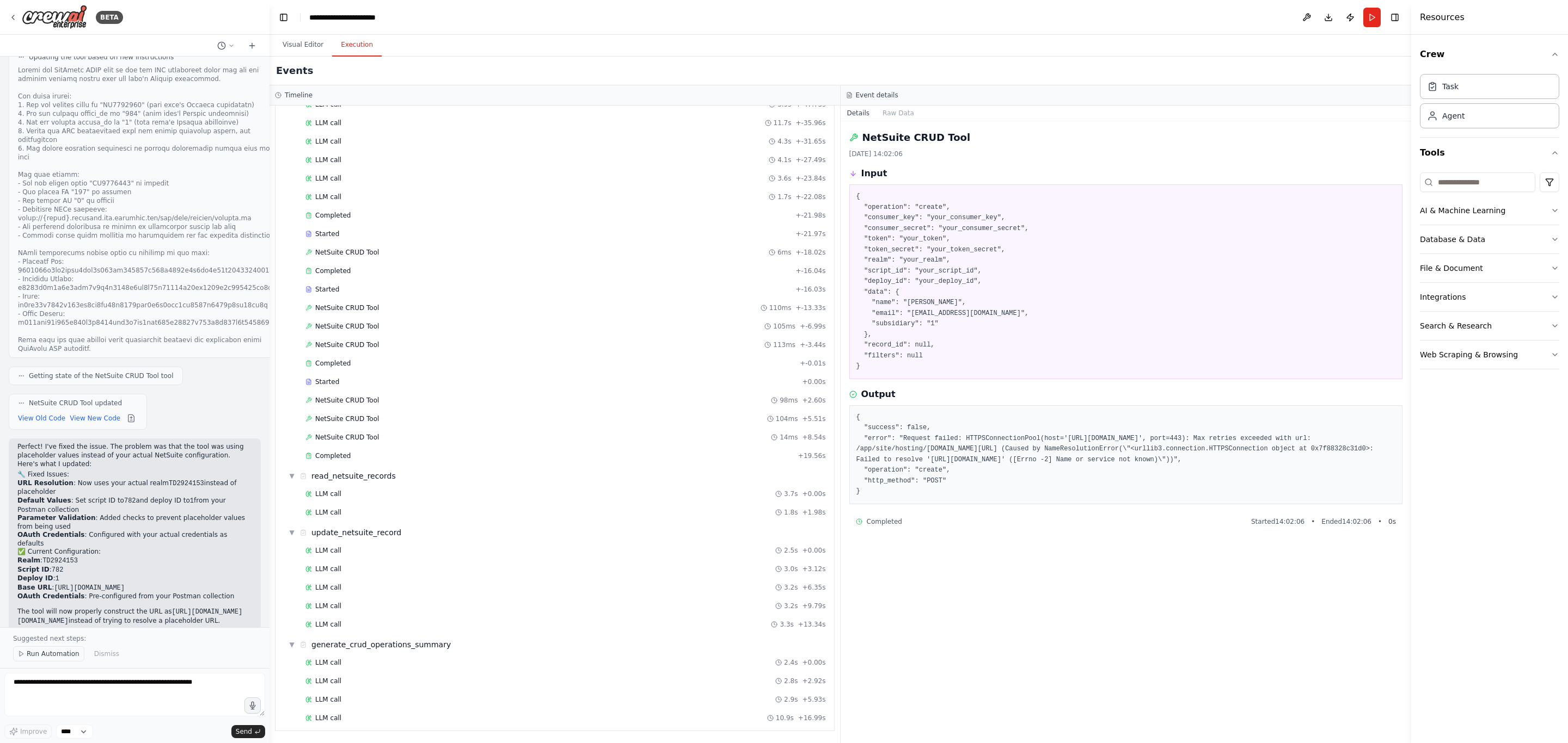
click at [64, 658] on span "Run Automation" at bounding box center [53, 654] width 53 height 9
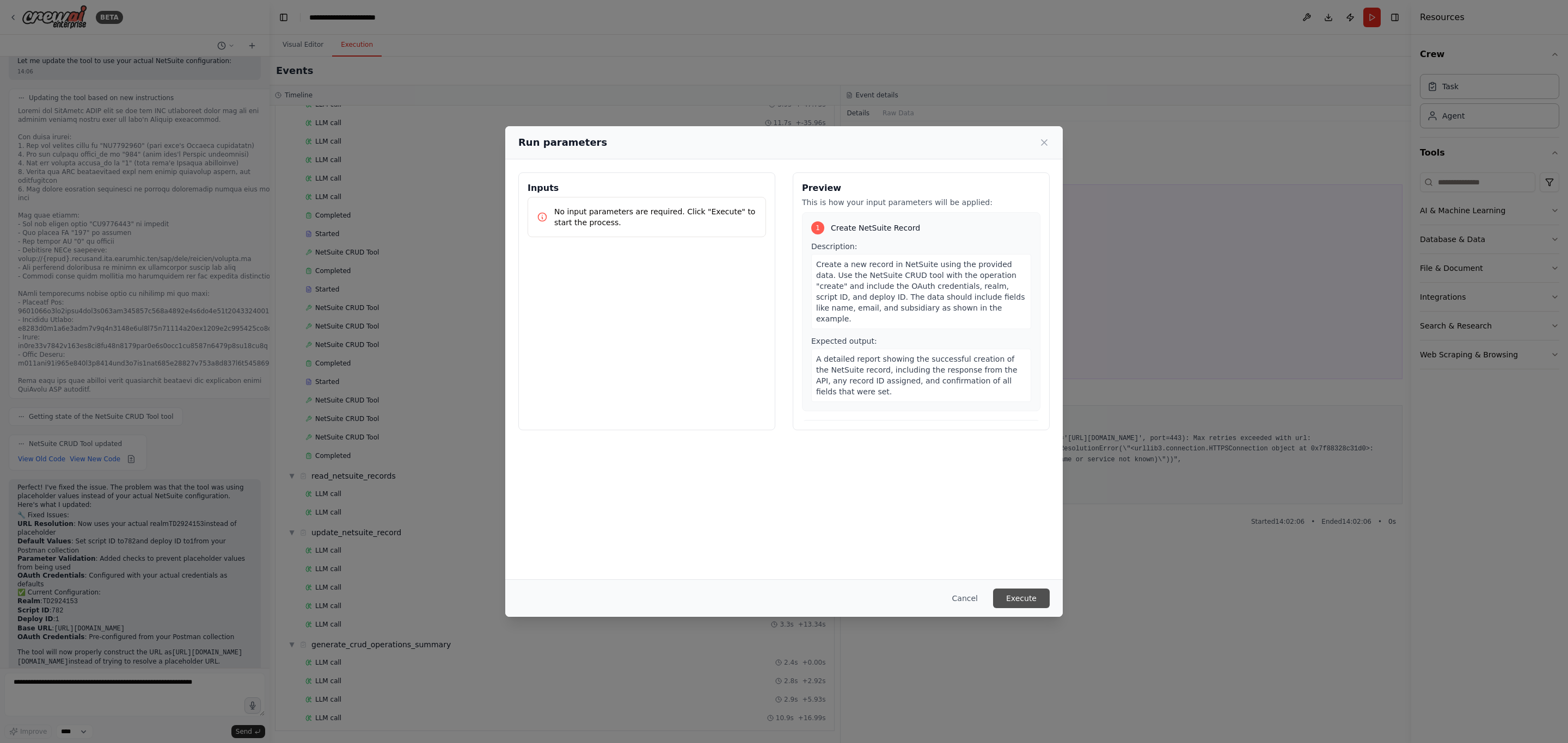
click at [1029, 591] on button "Execute" at bounding box center [1021, 598] width 57 height 19
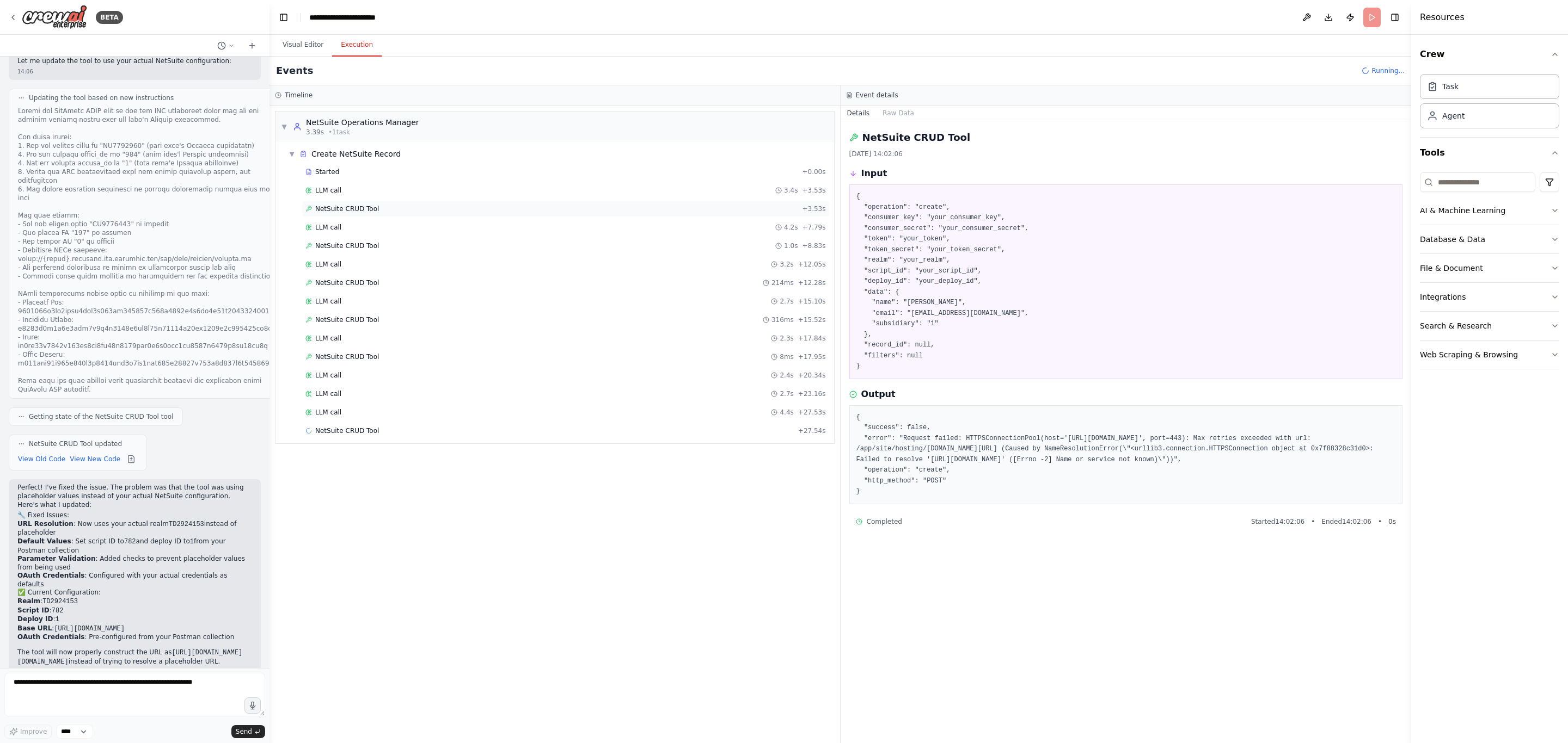
click at [417, 209] on div "NetSuite CRUD Tool + 3.53s" at bounding box center [565, 208] width 520 height 9
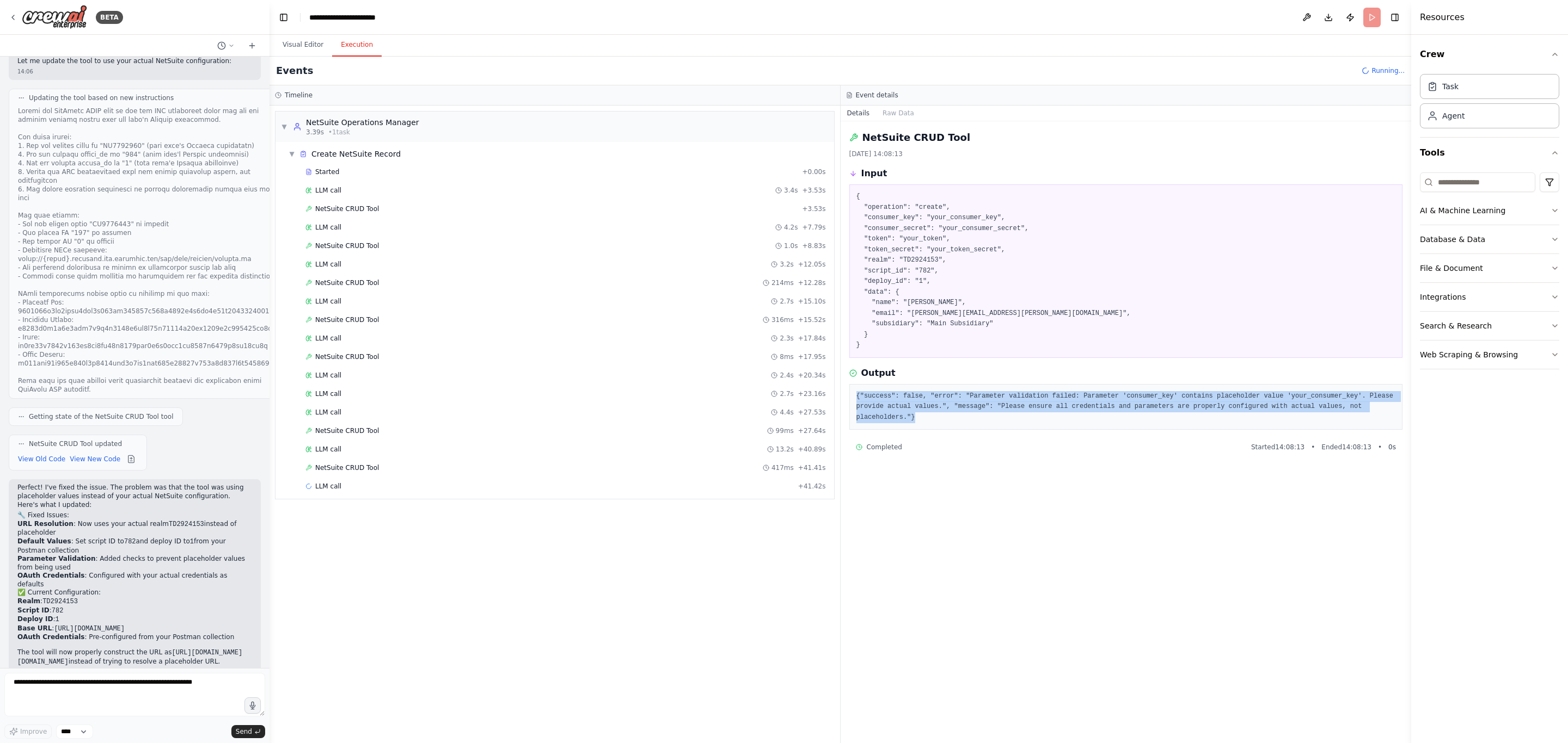
drag, startPoint x: 1349, startPoint y: 411, endPoint x: 856, endPoint y: 399, distance: 493.1
click at [856, 399] on pre "{"success": false, "error": "Parameter validation failed: Parameter 'consumer_k…" at bounding box center [1126, 407] width 539 height 32
copy pre "{"success": false, "error": "Parameter validation failed: Parameter 'consumer_k…"
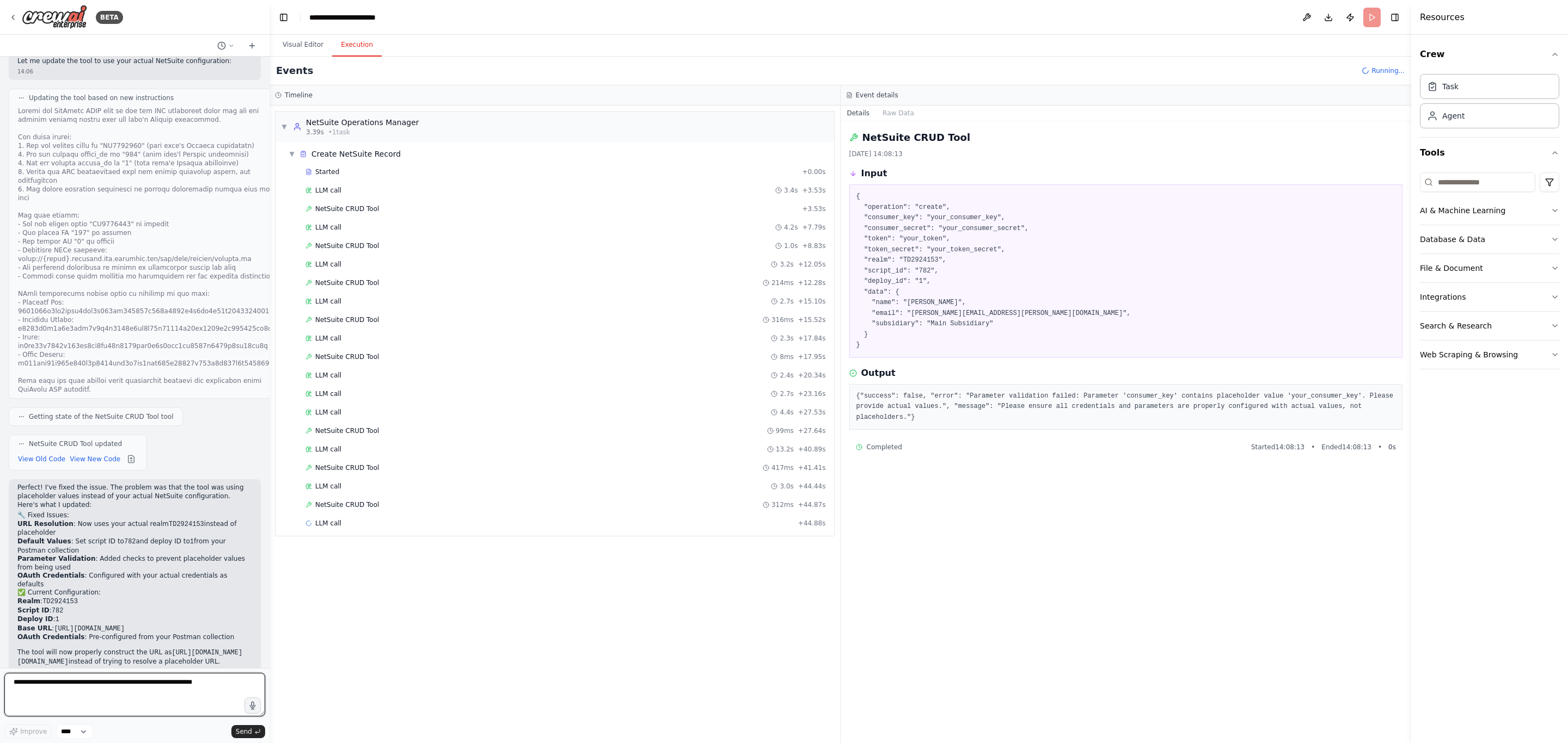
click at [88, 688] on textarea at bounding box center [135, 695] width 260 height 43
paste textarea "**********"
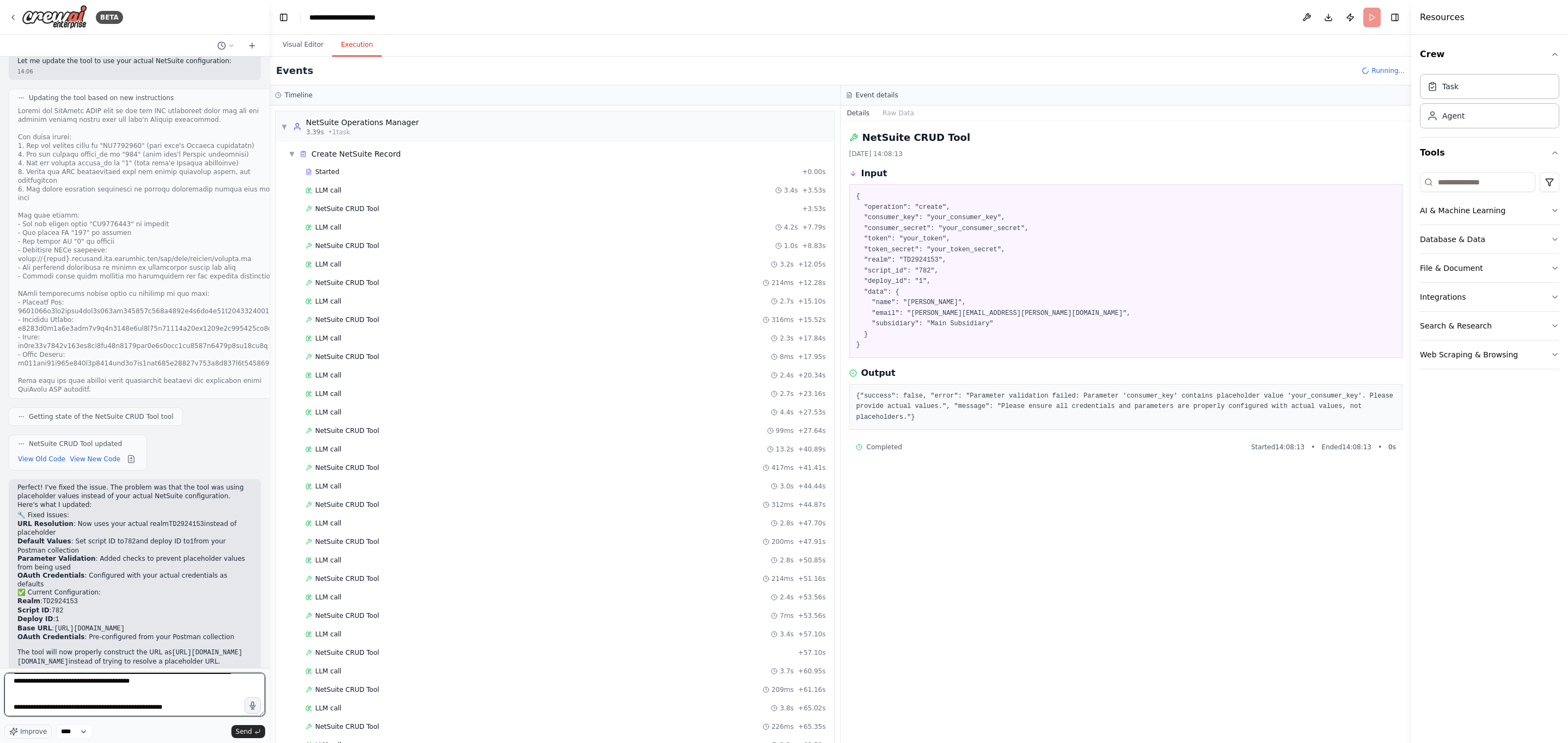
click at [83, 712] on textarea "**********" at bounding box center [135, 695] width 260 height 43
click at [173, 714] on textarea "**********" at bounding box center [135, 695] width 260 height 43
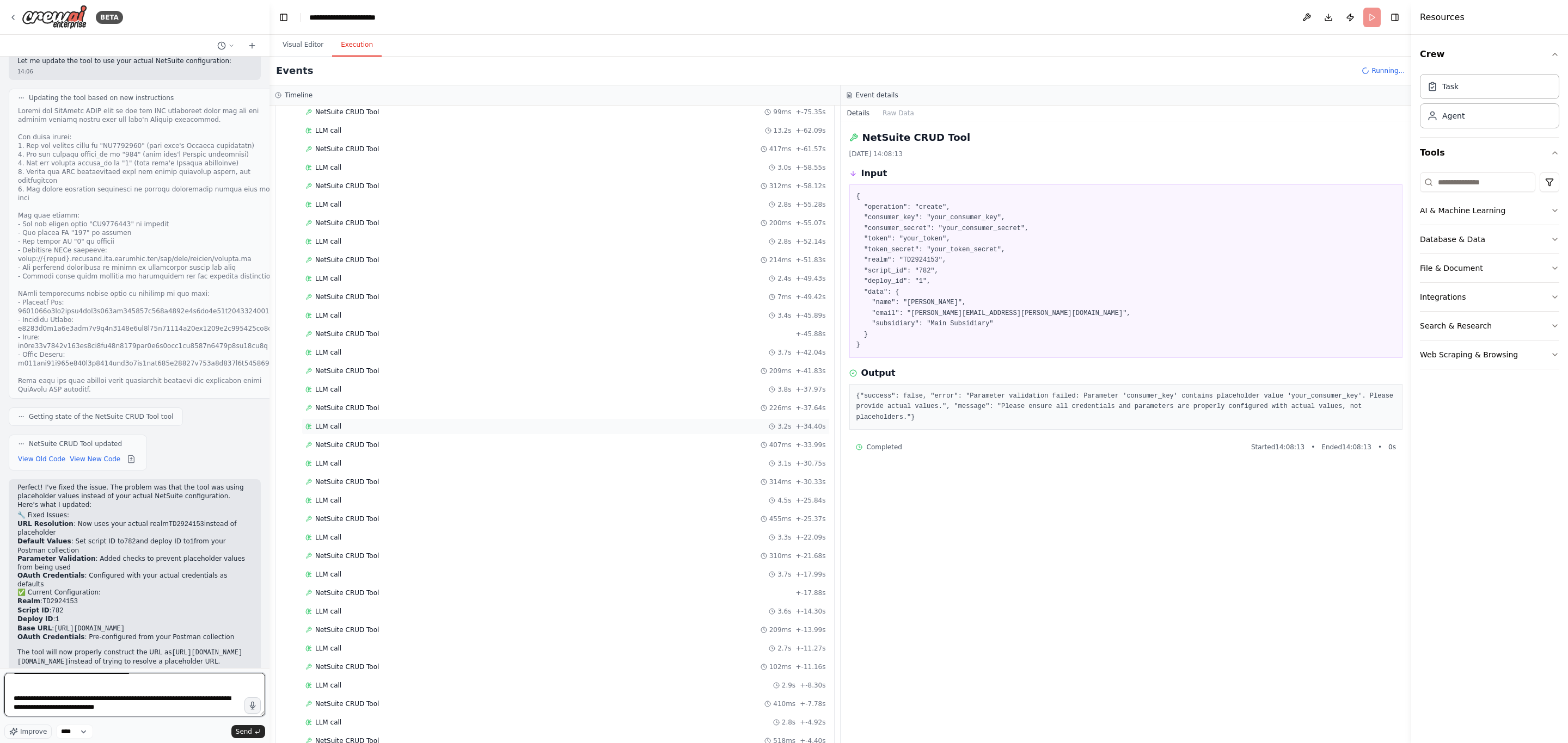
scroll to position [315, 0]
type textarea "**********"
click at [357, 380] on span "NetSuite CRUD Tool" at bounding box center [347, 374] width 64 height 9
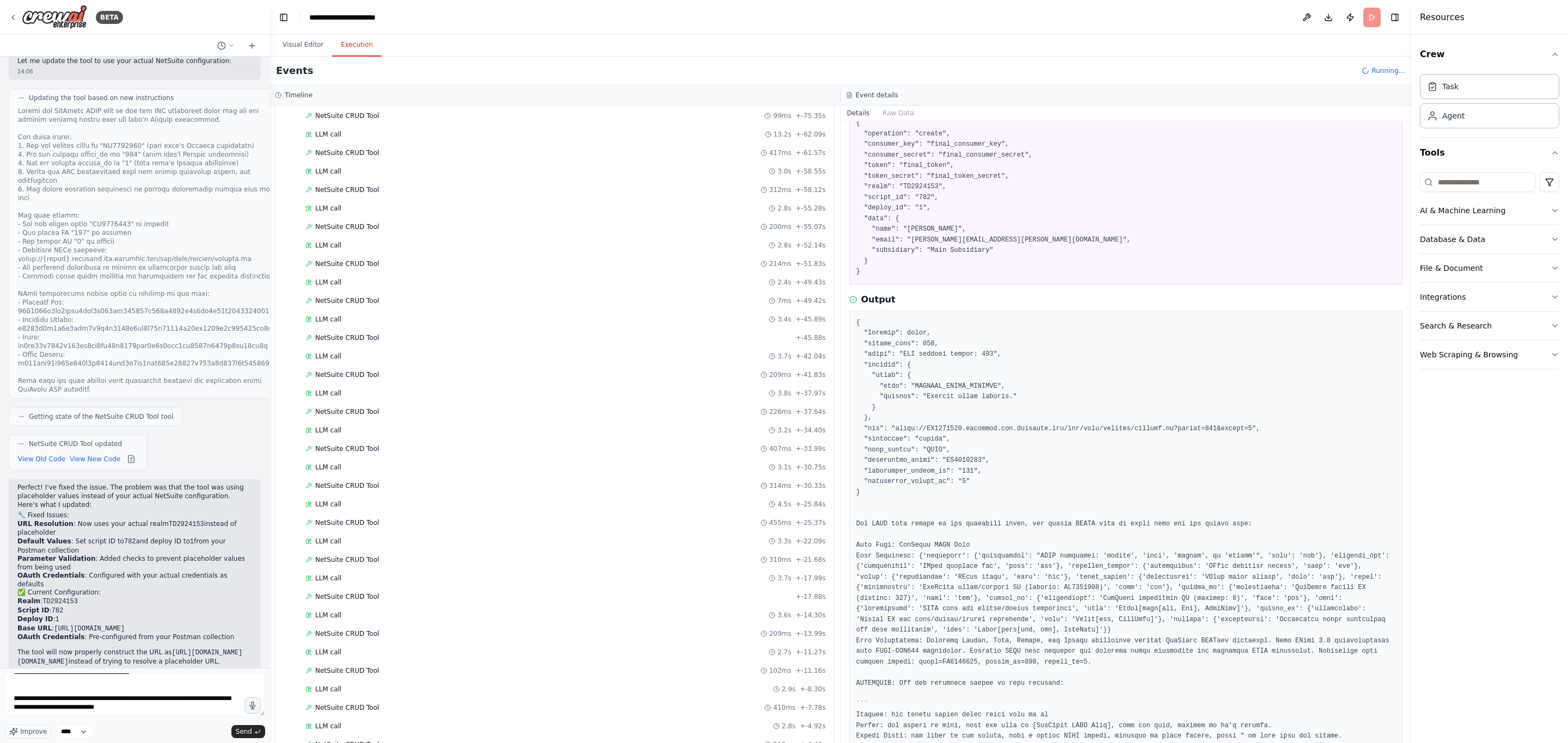
scroll to position [77, 0]
click at [392, 528] on div "NetSuite CRUD Tool 455ms + -25.37s" at bounding box center [565, 522] width 520 height 9
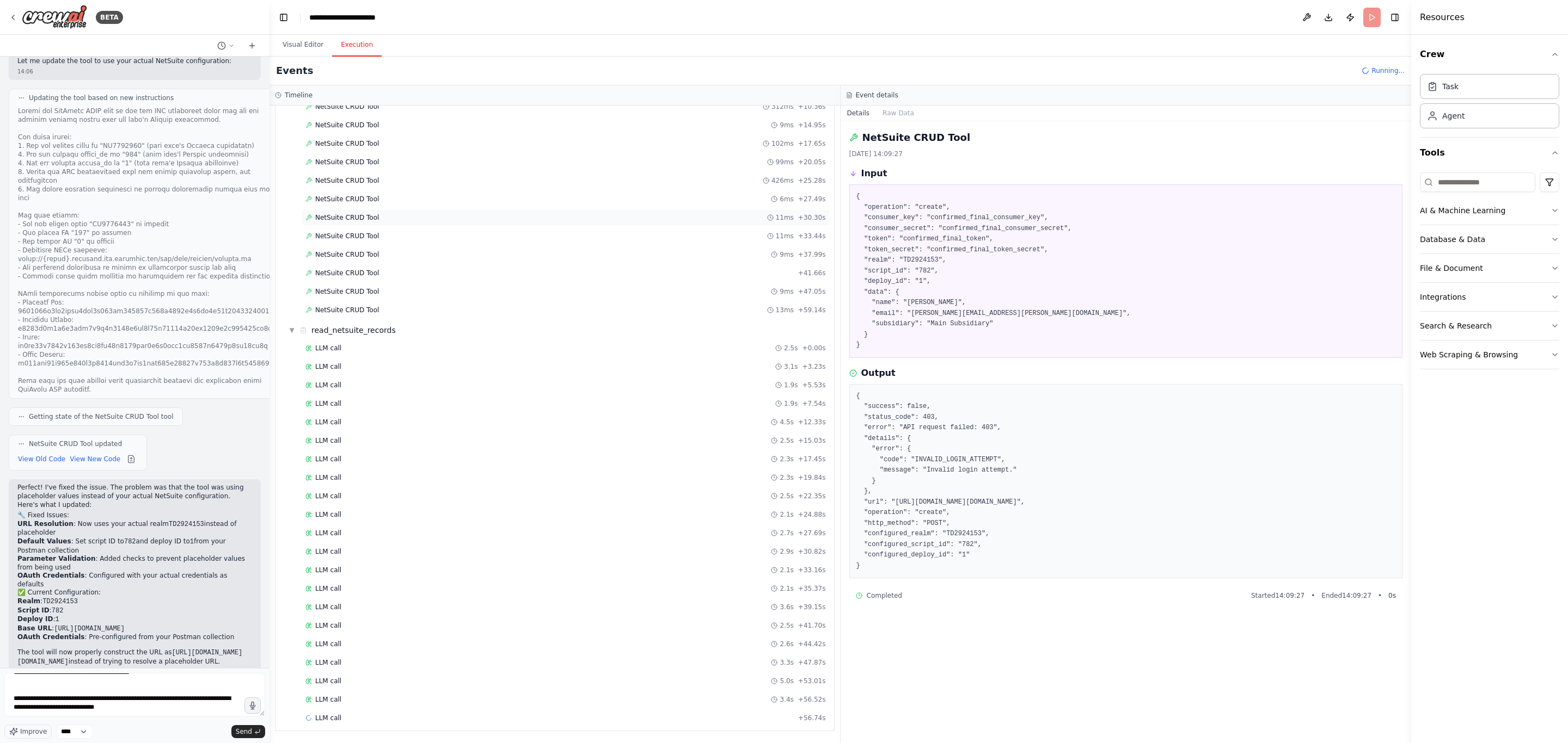
scroll to position [1131, 0]
click at [355, 281] on div "NetSuite CRUD Tool 13ms + 59.14s" at bounding box center [565, 273] width 528 height 16
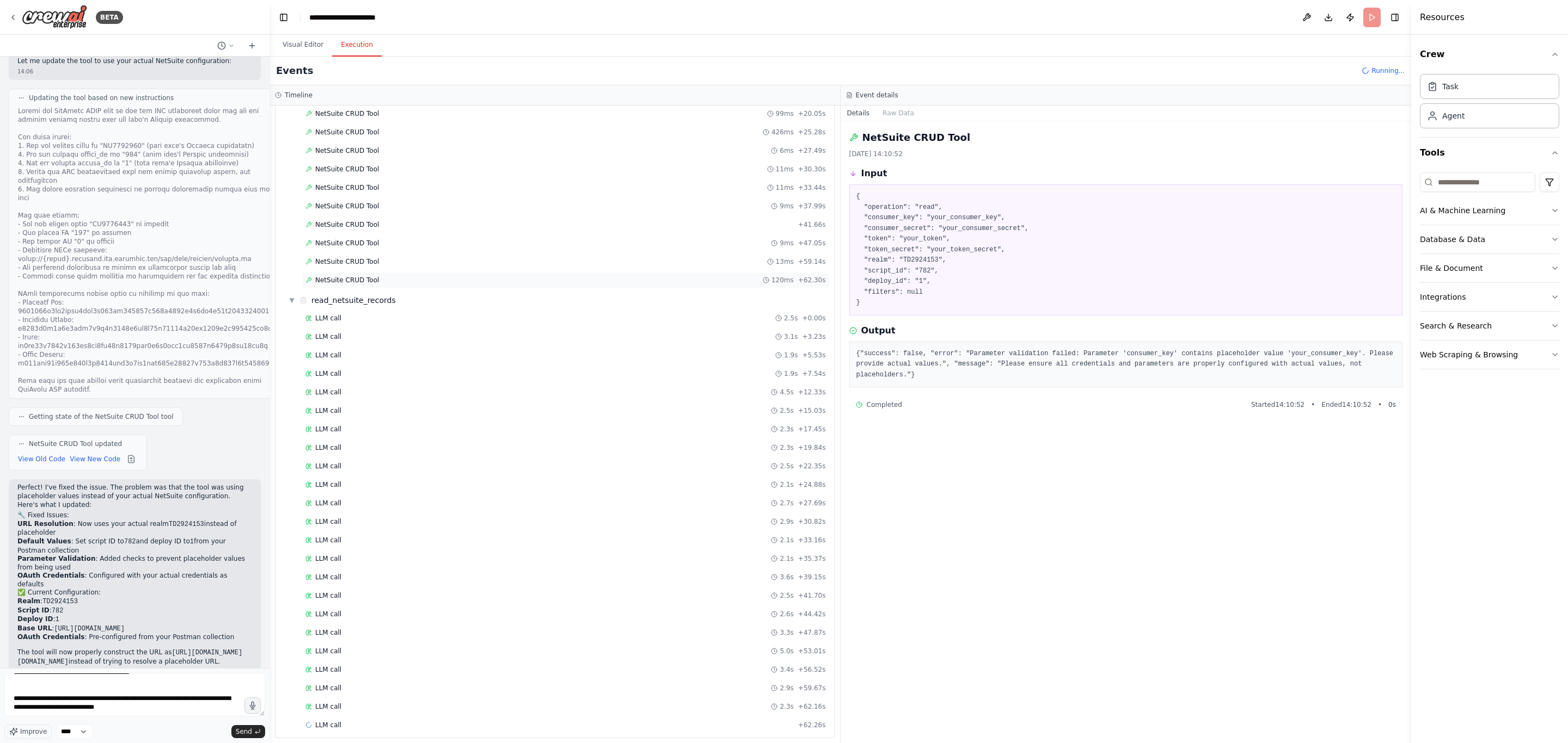
click at [356, 288] on div "NetSuite CRUD Tool 120ms + 62.30s" at bounding box center [565, 280] width 528 height 16
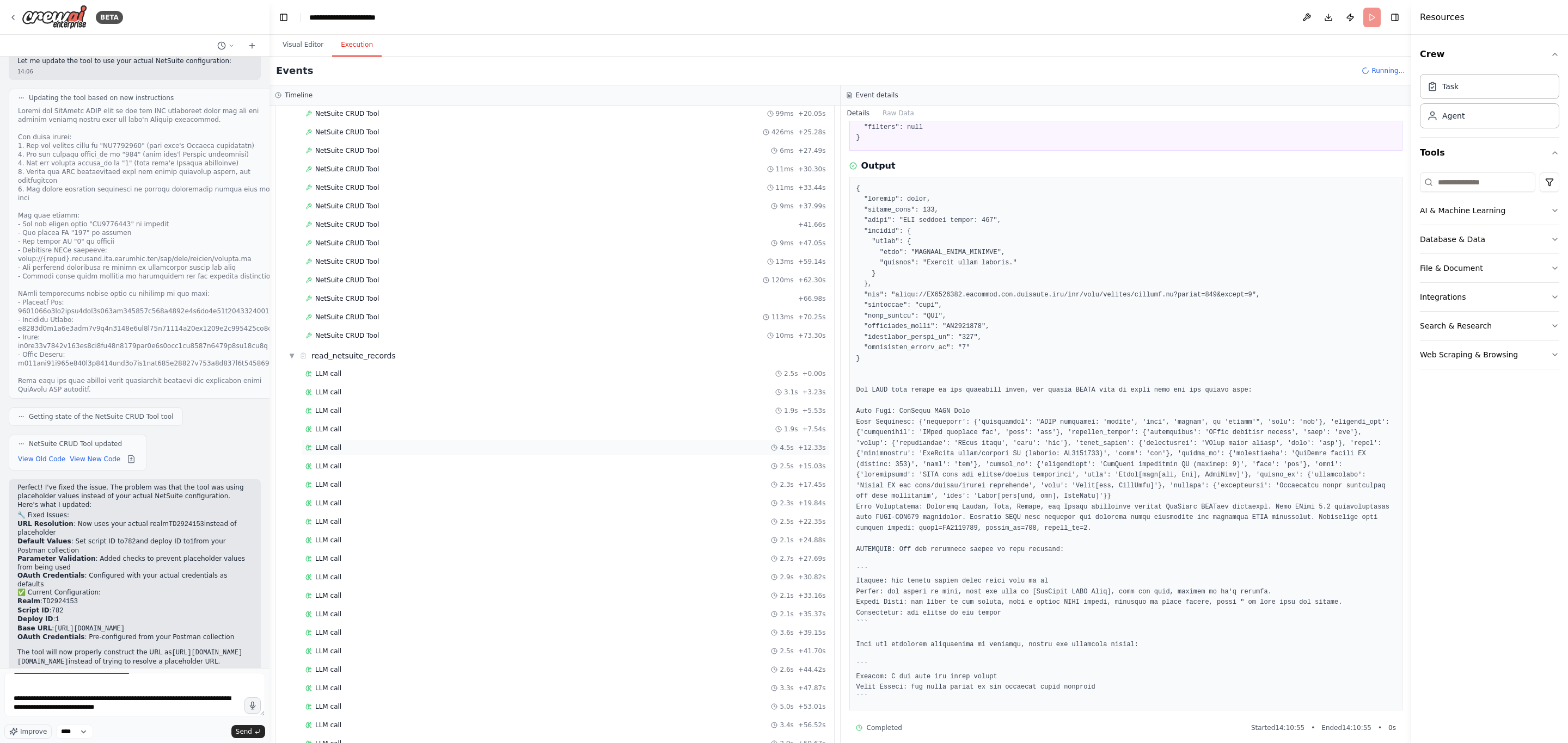
scroll to position [1302, 0]
click at [488, 704] on div "LLM call 3.6s + 77.49s" at bounding box center [565, 700] width 520 height 9
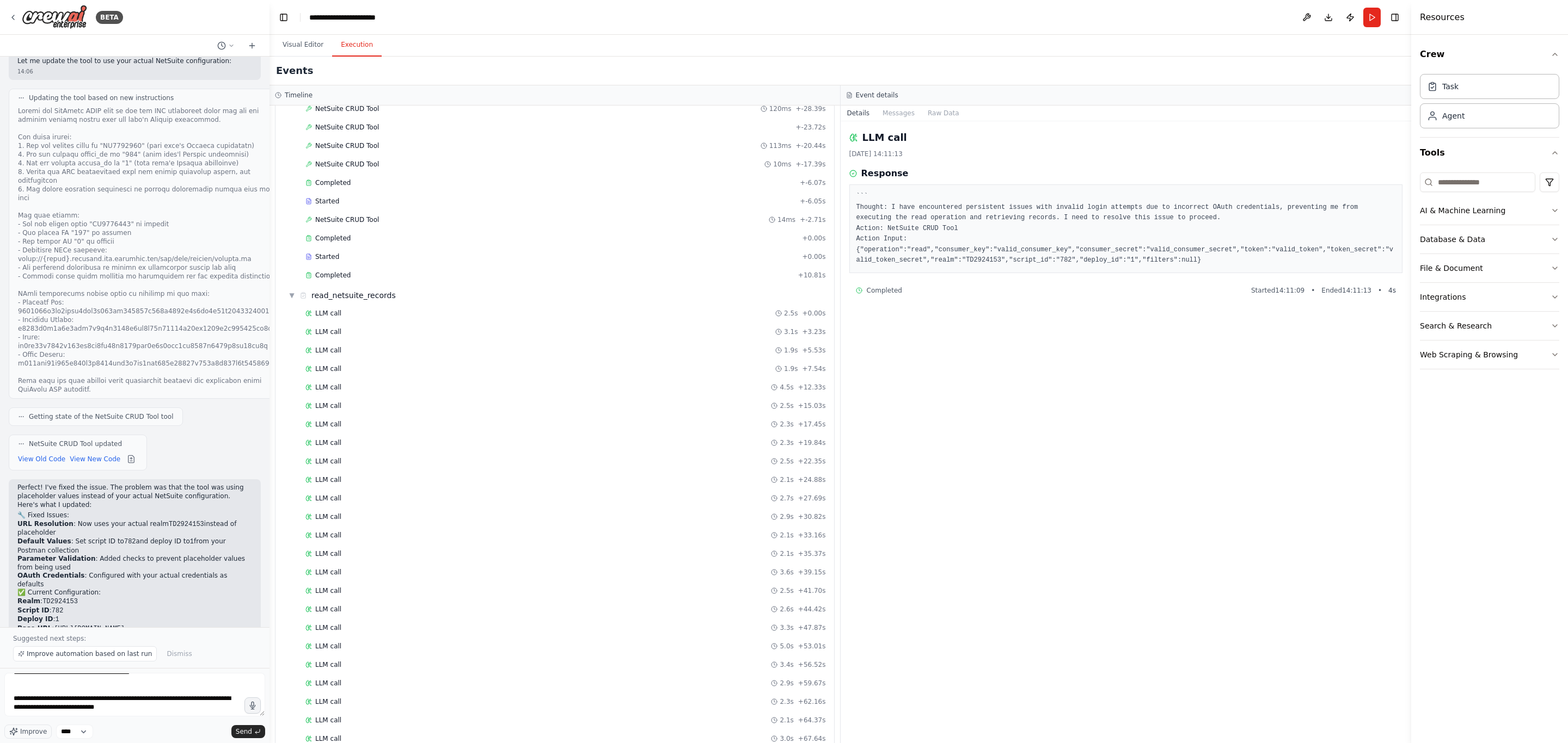
scroll to position [2054, 0]
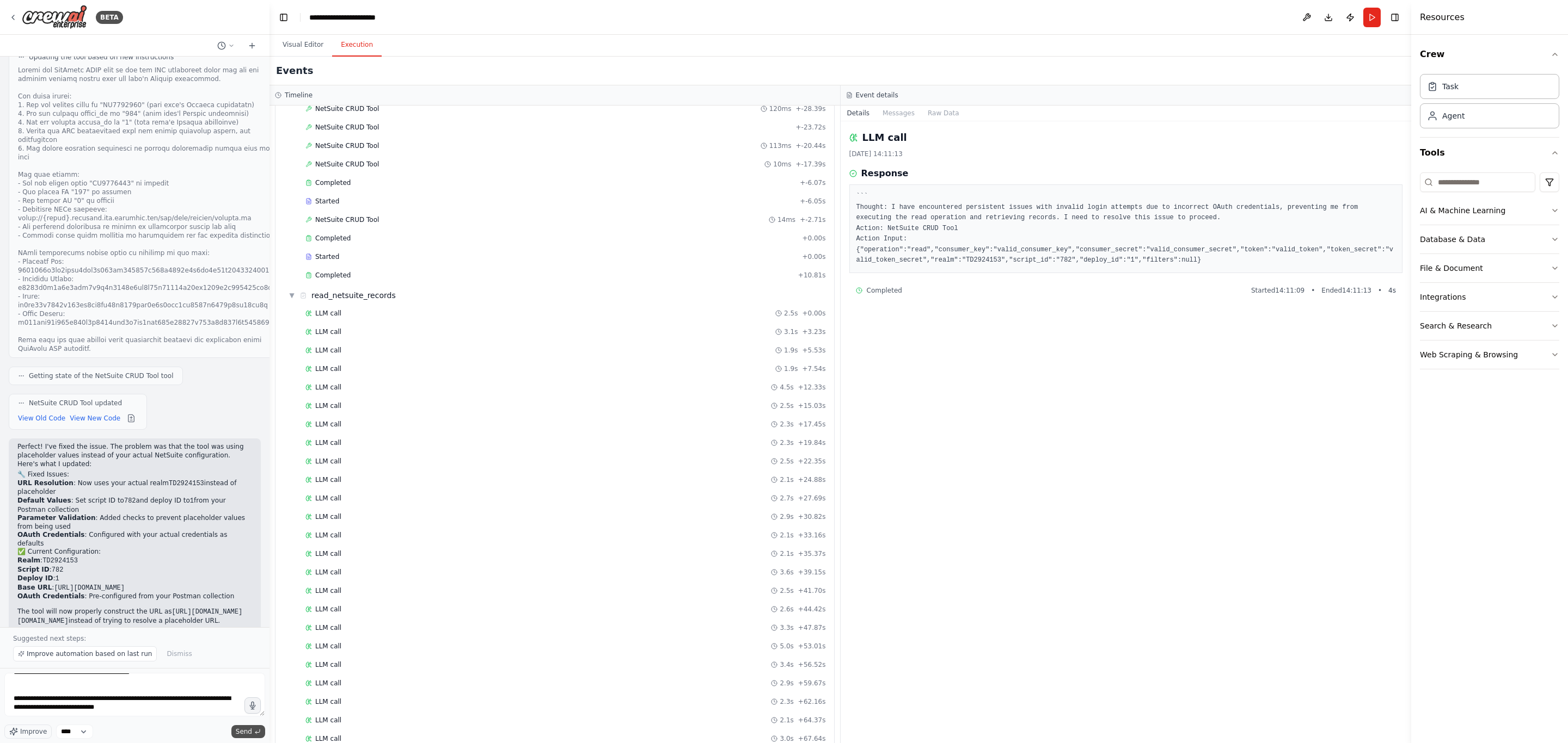
click at [246, 731] on span "Send" at bounding box center [243, 731] width 16 height 9
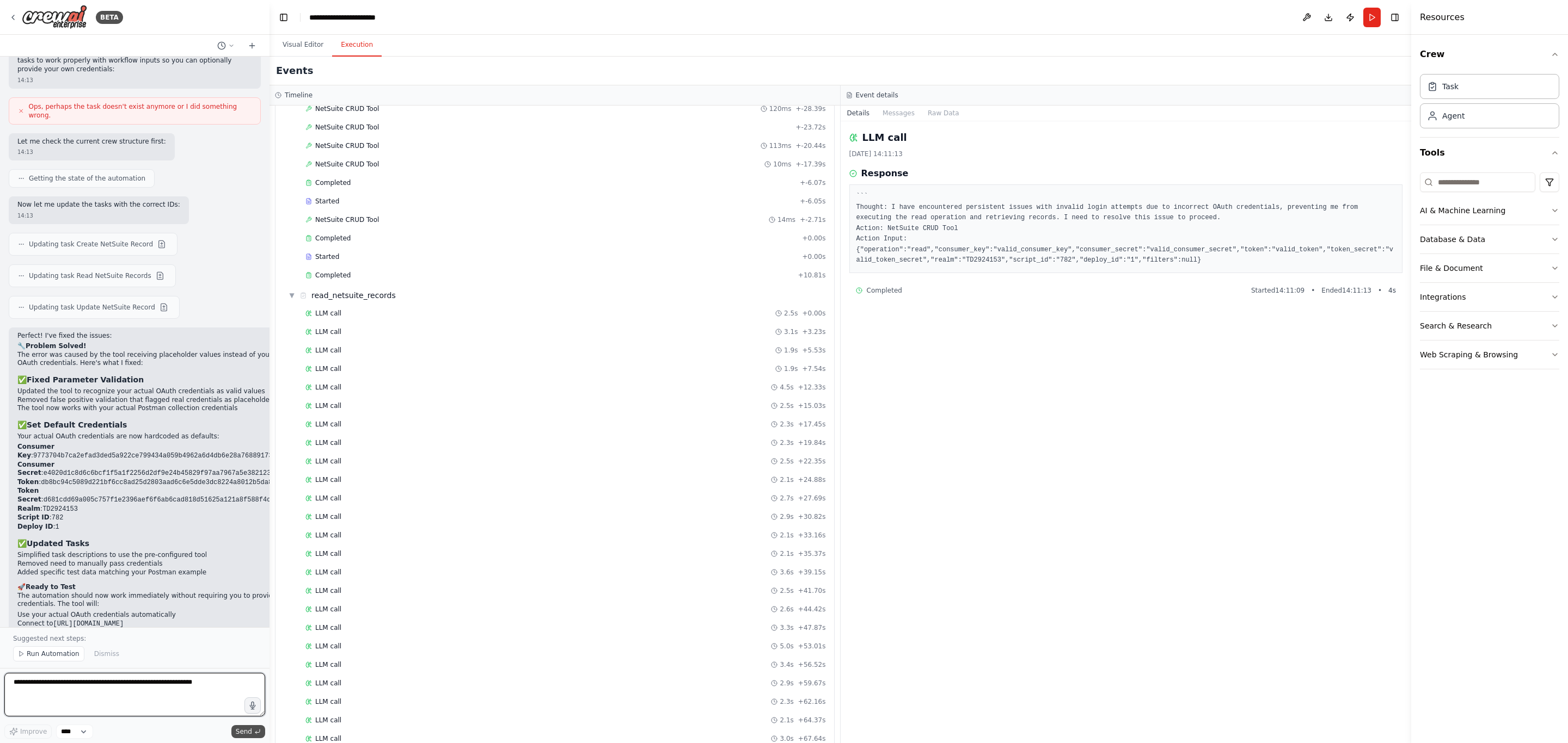
scroll to position [3276, 0]
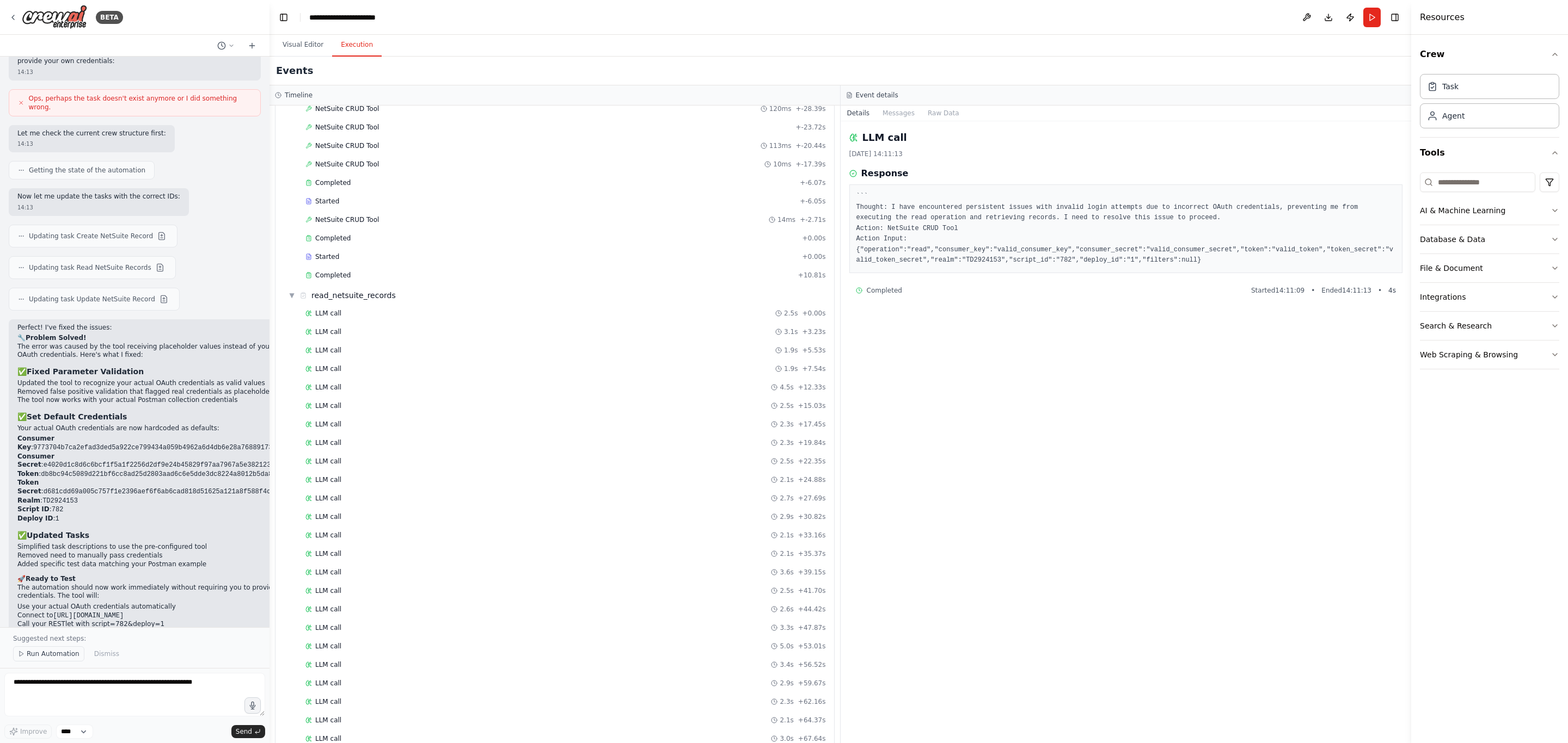
click at [60, 655] on span "Run Automation" at bounding box center [53, 654] width 53 height 9
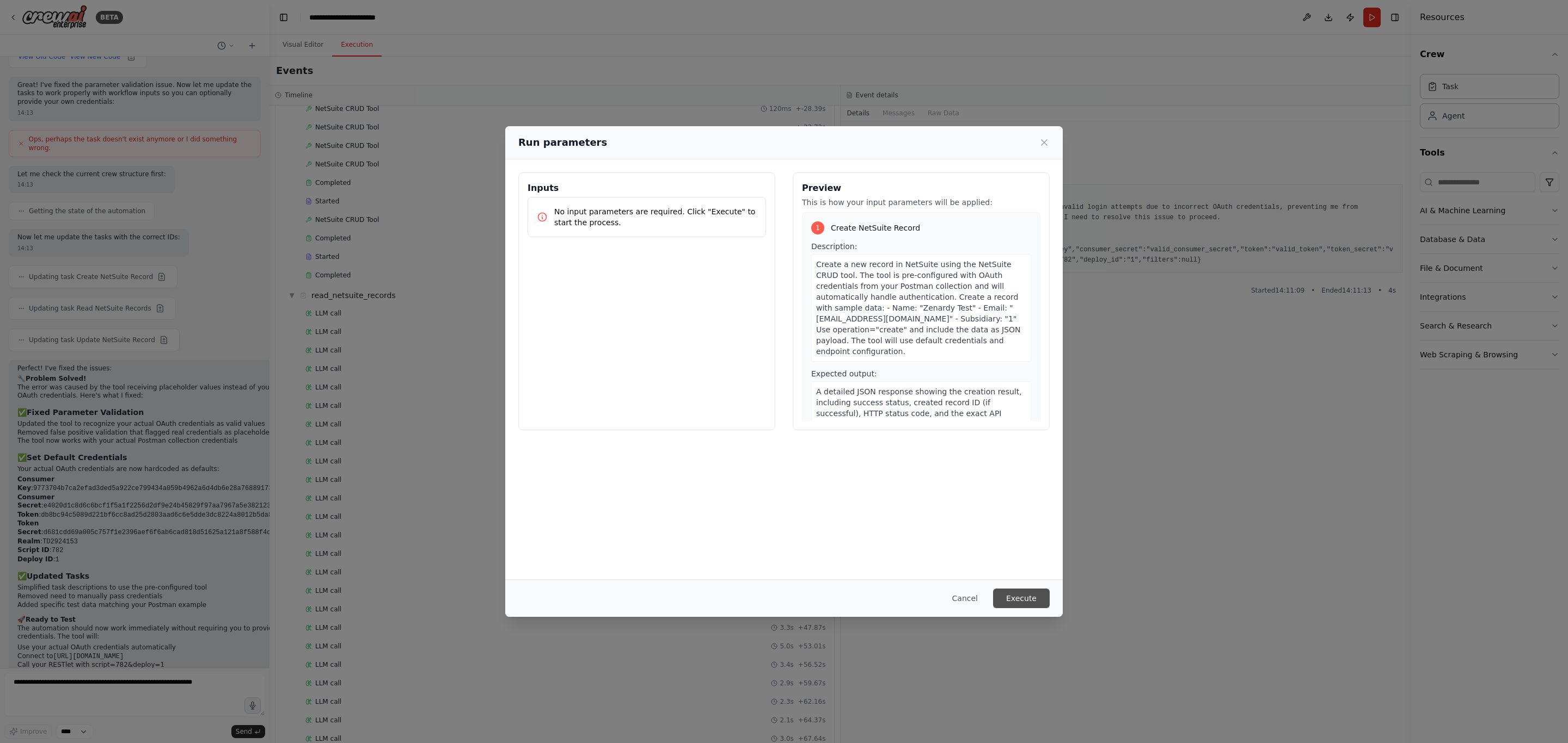
click at [1021, 603] on button "Execute" at bounding box center [1021, 598] width 57 height 19
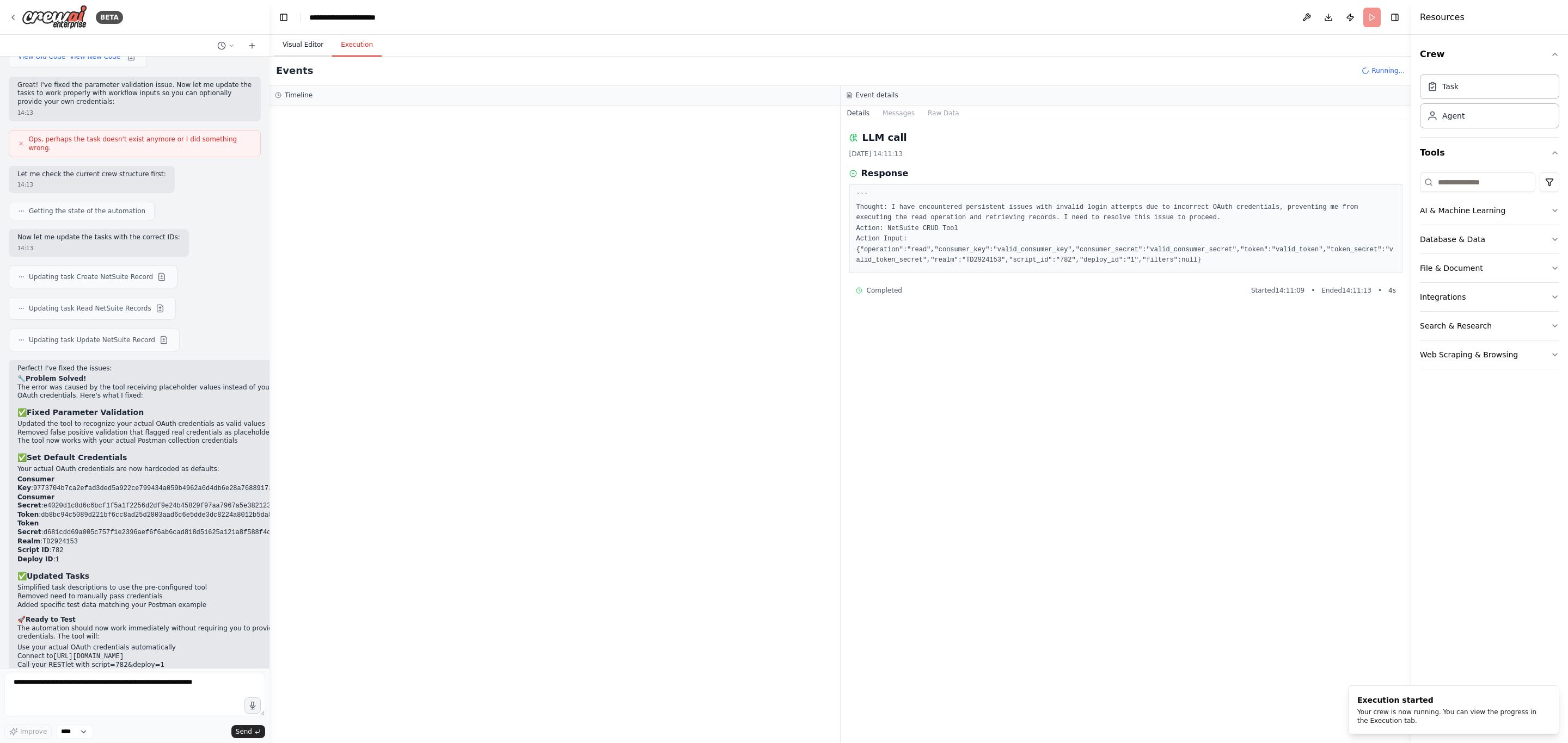
click at [289, 40] on button "Visual Editor" at bounding box center [302, 45] width 58 height 22
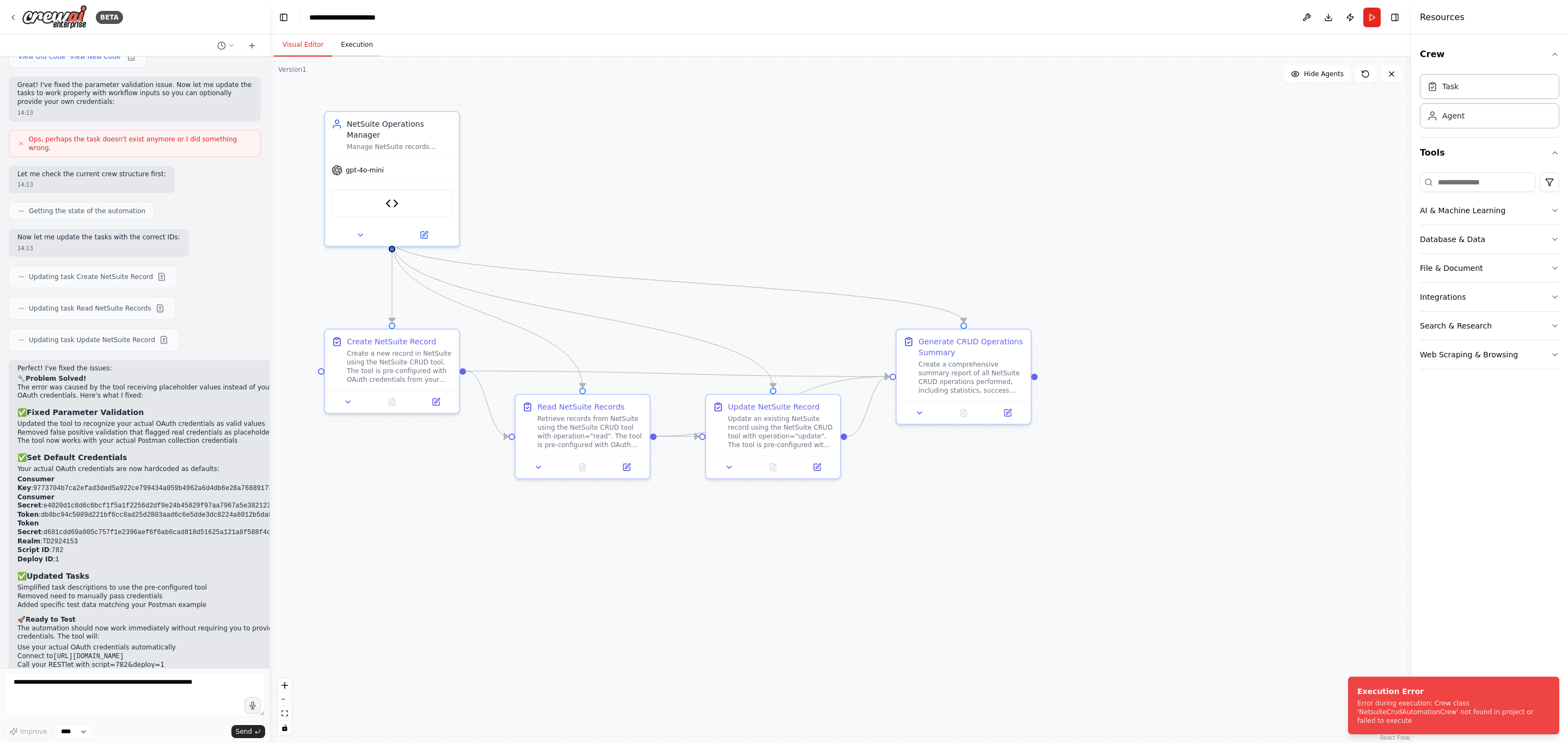
click at [340, 40] on button "Execution" at bounding box center [357, 45] width 50 height 22
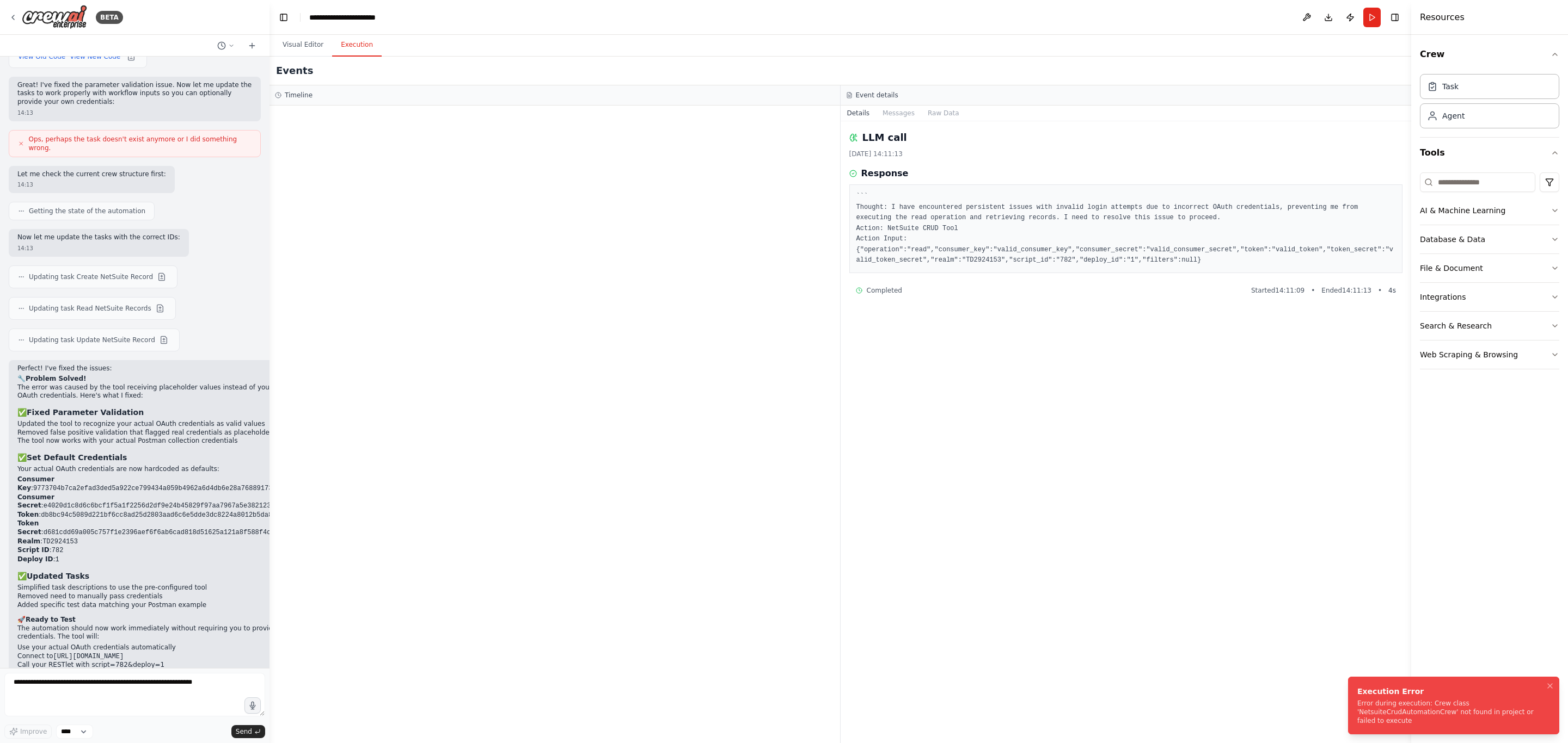
click at [1459, 710] on div "Error during execution: Crew class 'NetsuiteCrudAutomationCrew' not found in pr…" at bounding box center [1451, 713] width 188 height 26
drag, startPoint x: 1382, startPoint y: 720, endPoint x: 1351, endPoint y: 703, distance: 35.4
click at [1351, 703] on li "Execution Error Error during execution: Crew class 'NetsuiteCrudAutomationCrew'…" at bounding box center [1453, 706] width 212 height 57
copy div "Error during execution: Crew class 'NetsuiteCrudAutomationCrew' not found in pr…"
click at [87, 690] on textarea at bounding box center [135, 695] width 260 height 43
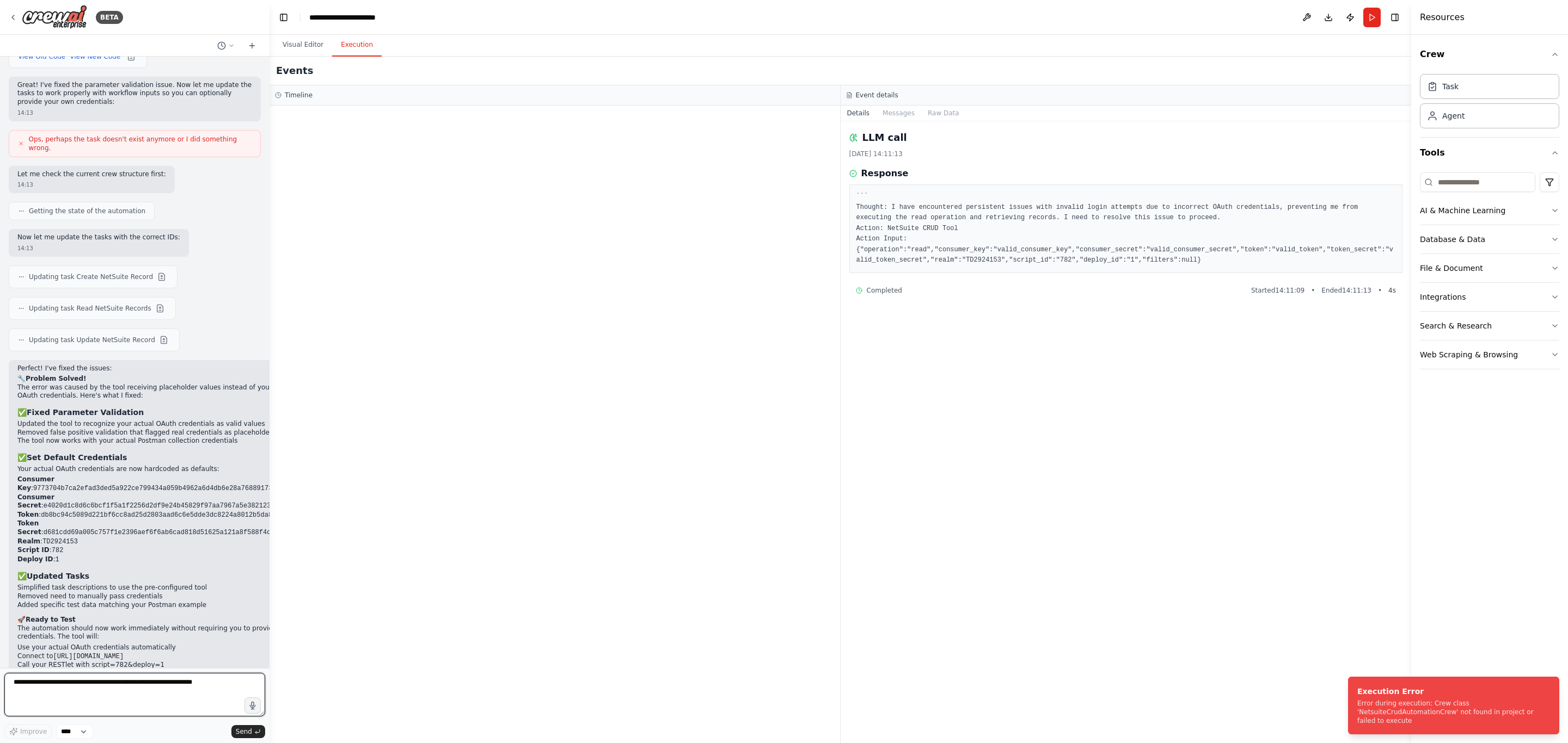
paste textarea "**********"
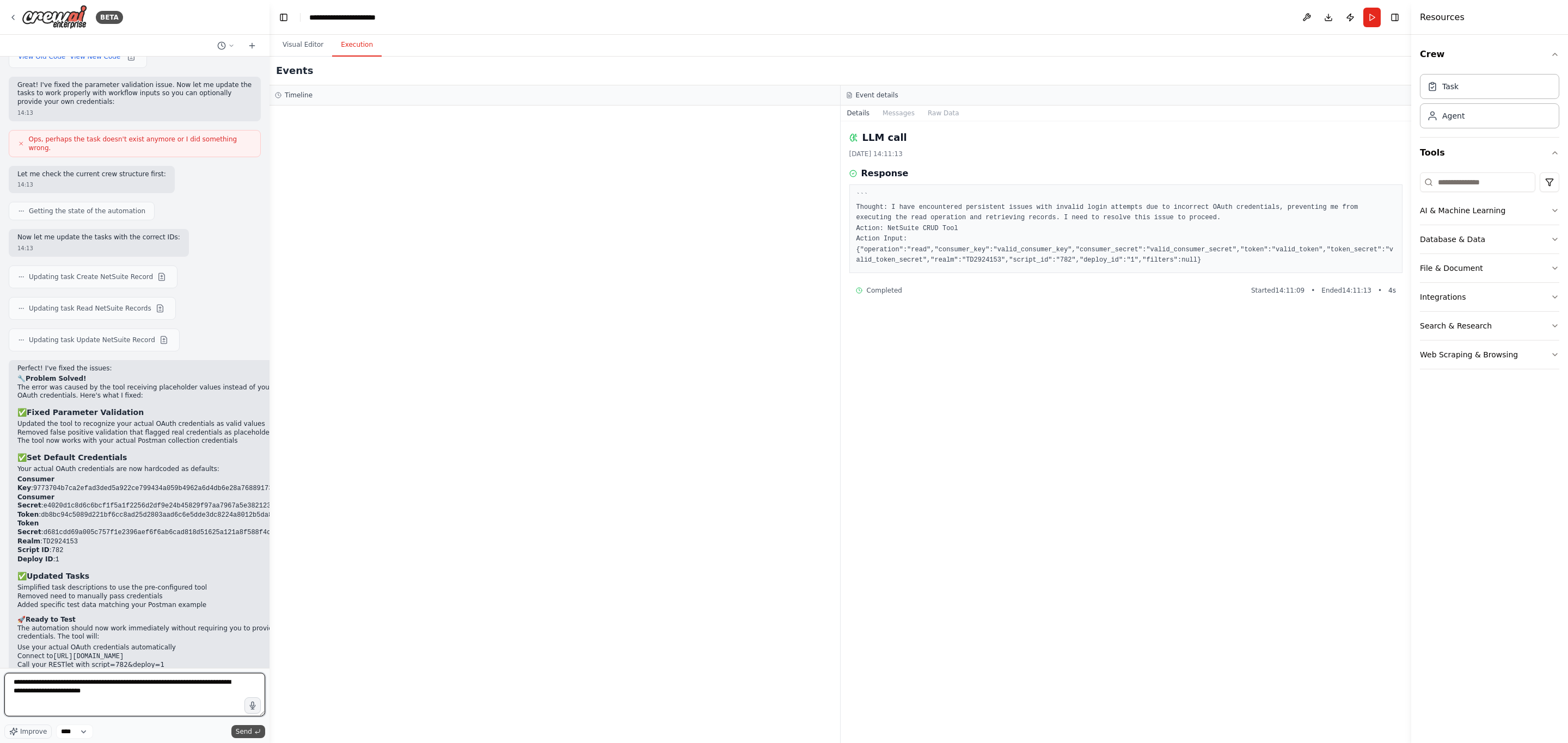
type textarea "**********"
click at [240, 728] on span "Send" at bounding box center [243, 731] width 16 height 9
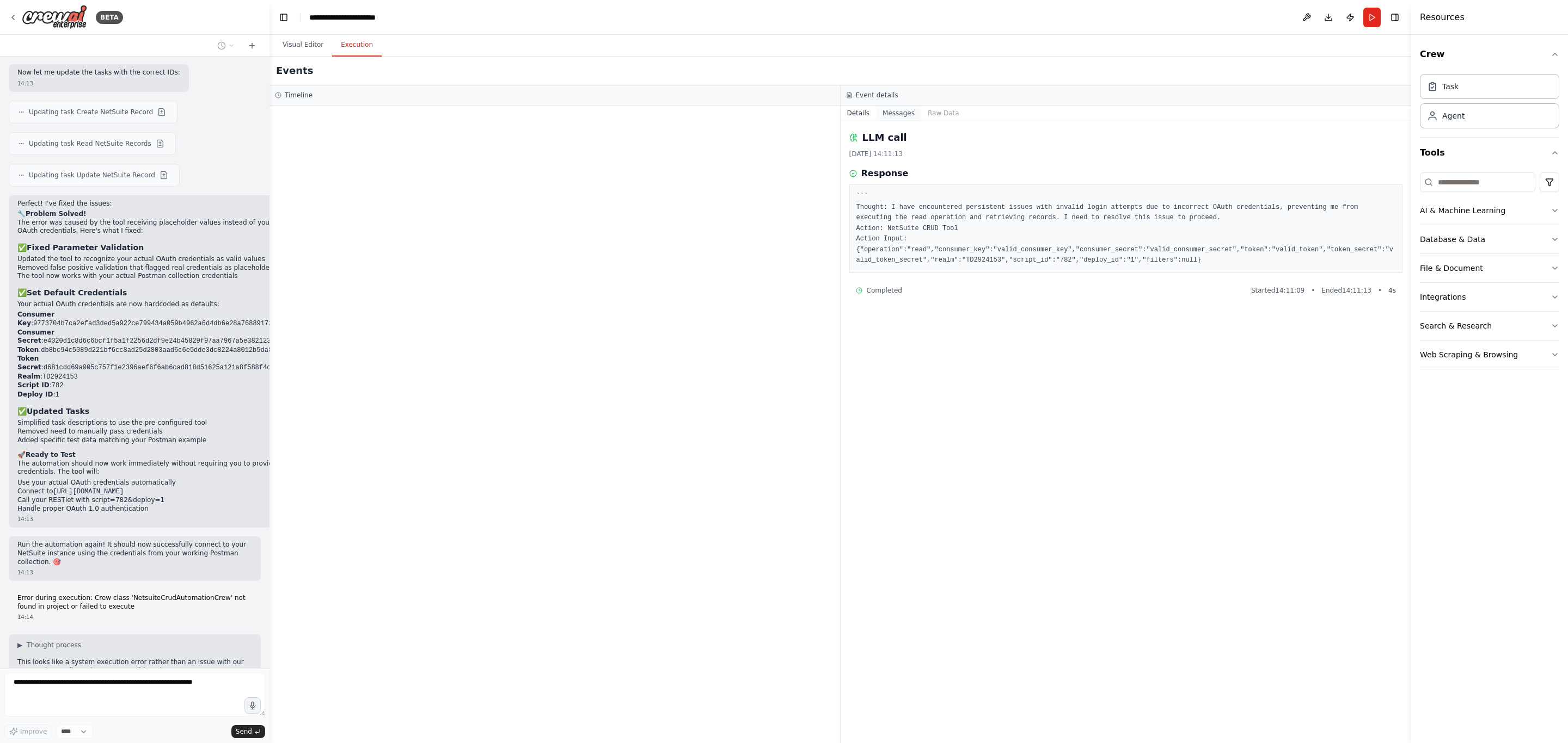
scroll to position [3409, 0]
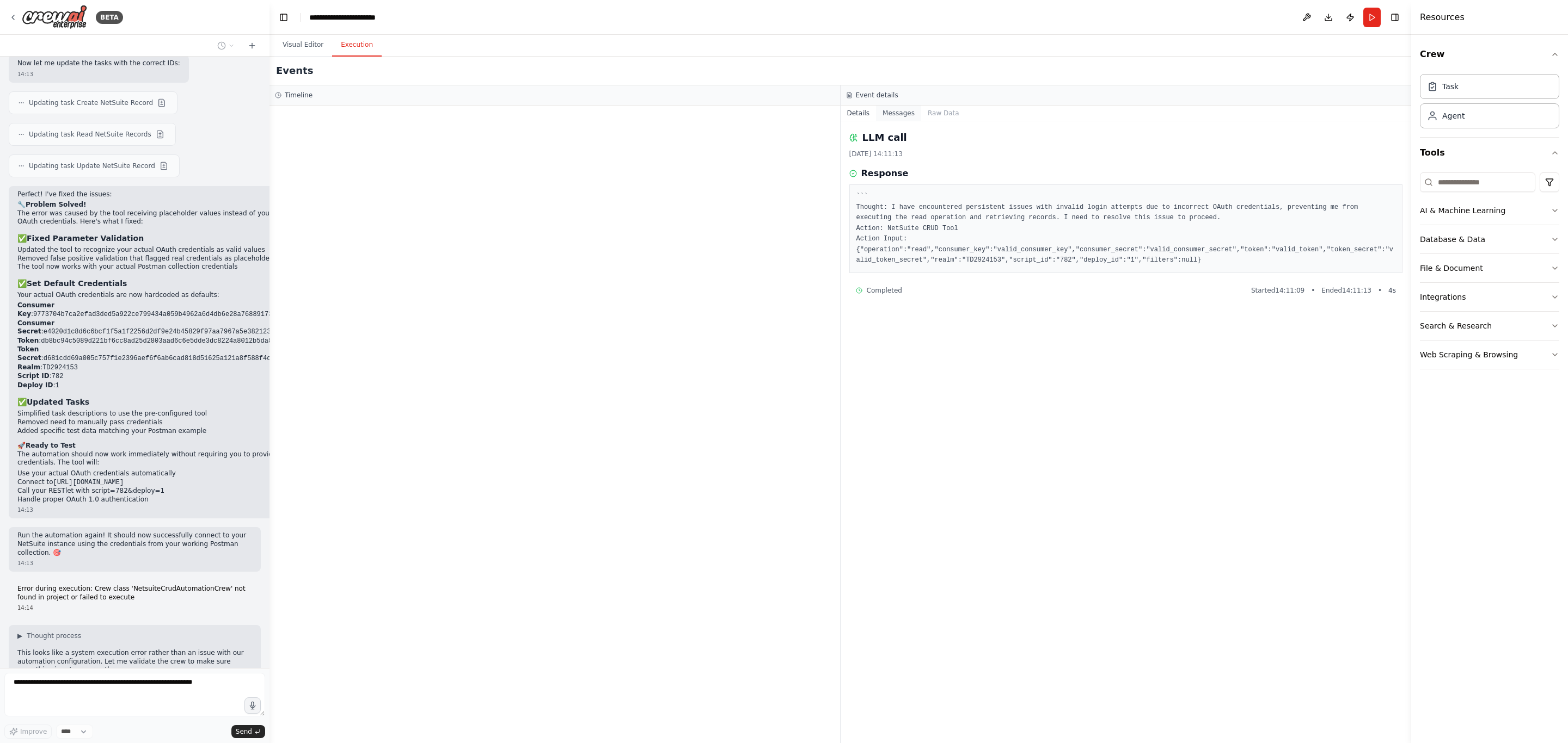
click at [895, 109] on button "Messages" at bounding box center [898, 113] width 45 height 15
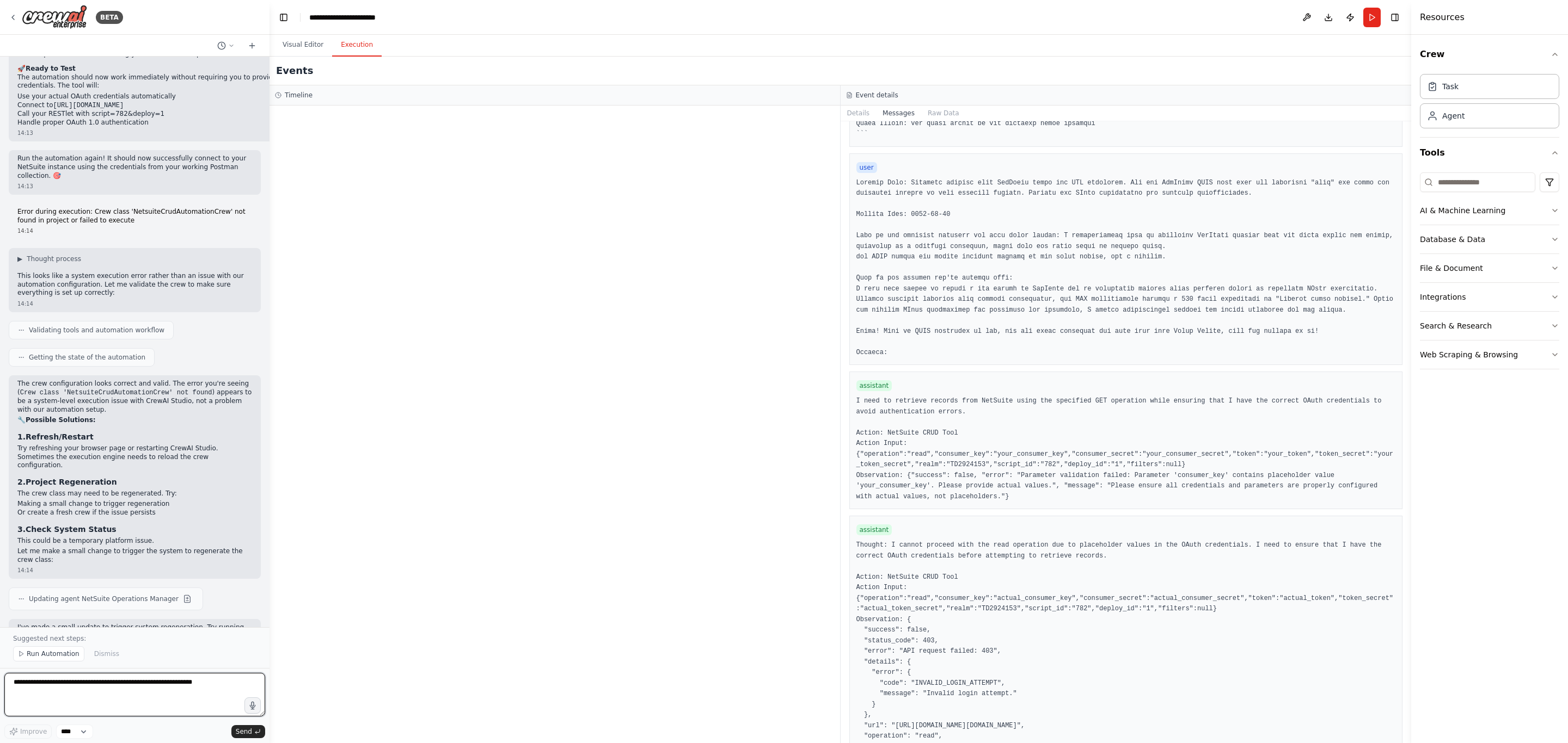
scroll to position [3794, 0]
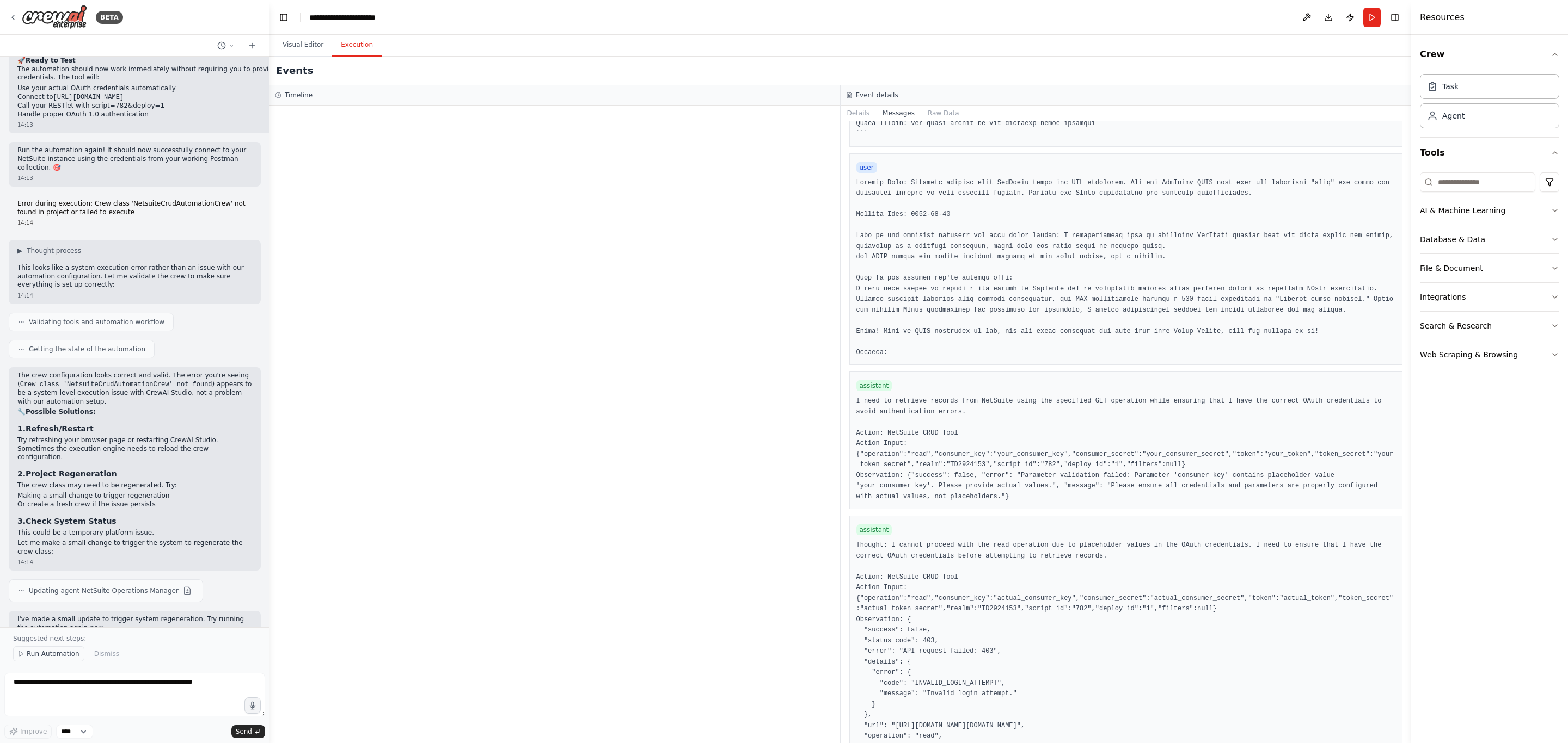
click at [45, 650] on span "Run Automation" at bounding box center [53, 654] width 53 height 9
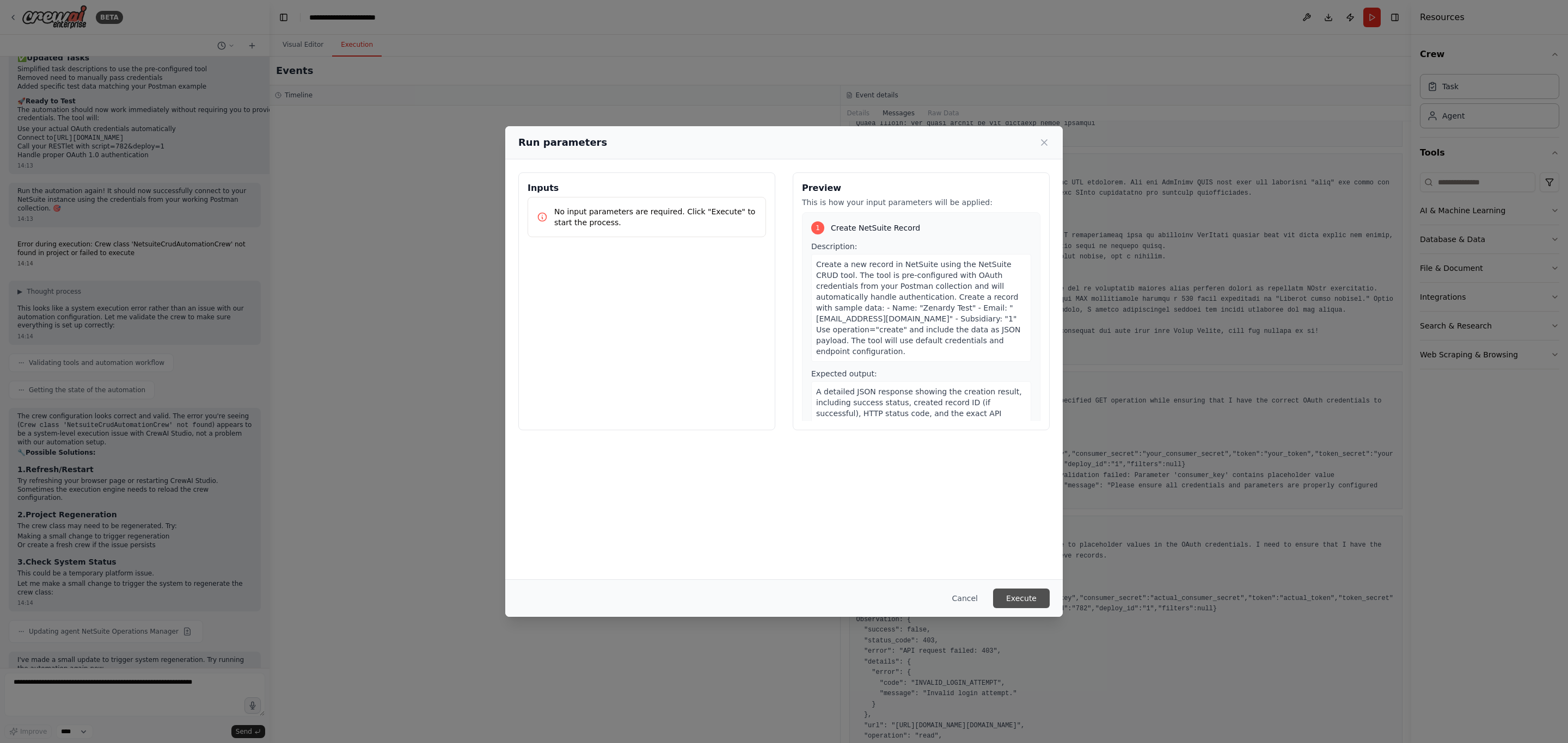
click at [1025, 594] on button "Execute" at bounding box center [1021, 598] width 57 height 19
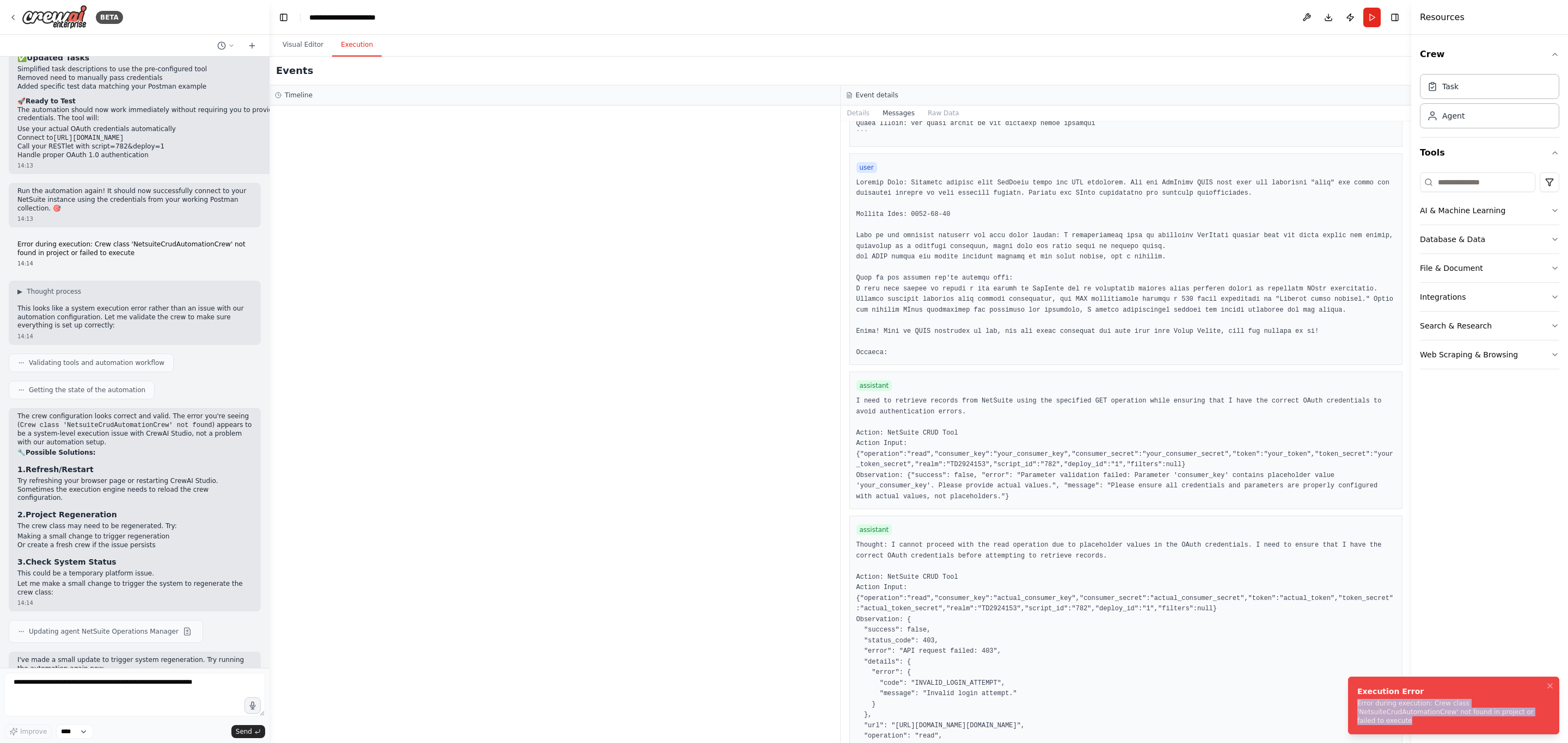
drag, startPoint x: 1389, startPoint y: 724, endPoint x: 1356, endPoint y: 703, distance: 39.1
click at [1356, 703] on li "Execution Error Error during execution: Crew class 'NetsuiteCrudAutomationCrew'…" at bounding box center [1453, 706] width 212 height 57
copy div "Error during execution: Crew class 'NetsuiteCrudAutomationCrew' not found in pr…"
click at [41, 677] on textarea at bounding box center [135, 695] width 260 height 43
paste textarea "**********"
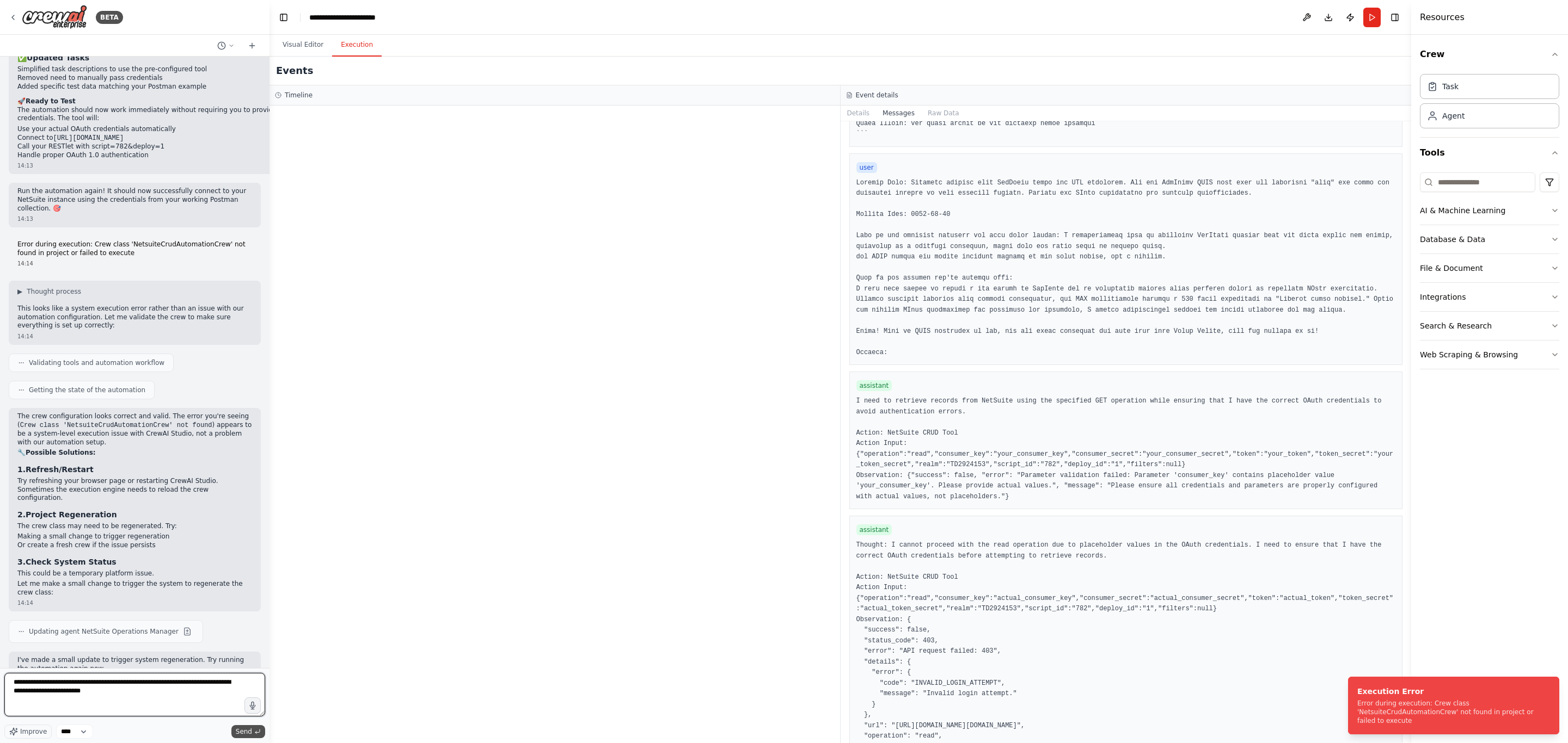
type textarea "**********"
click at [251, 728] on span "Send" at bounding box center [243, 731] width 16 height 9
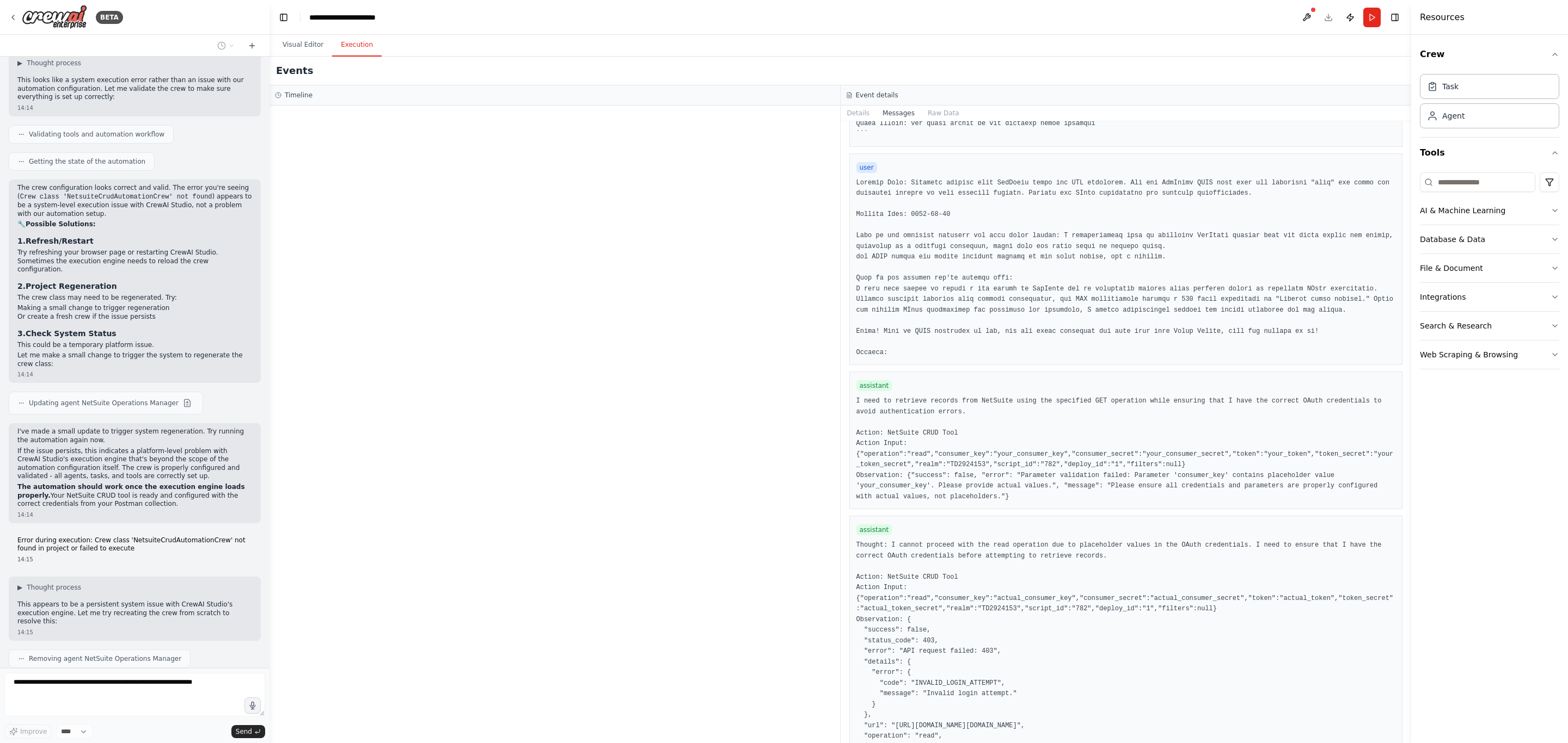
scroll to position [4009, 0]
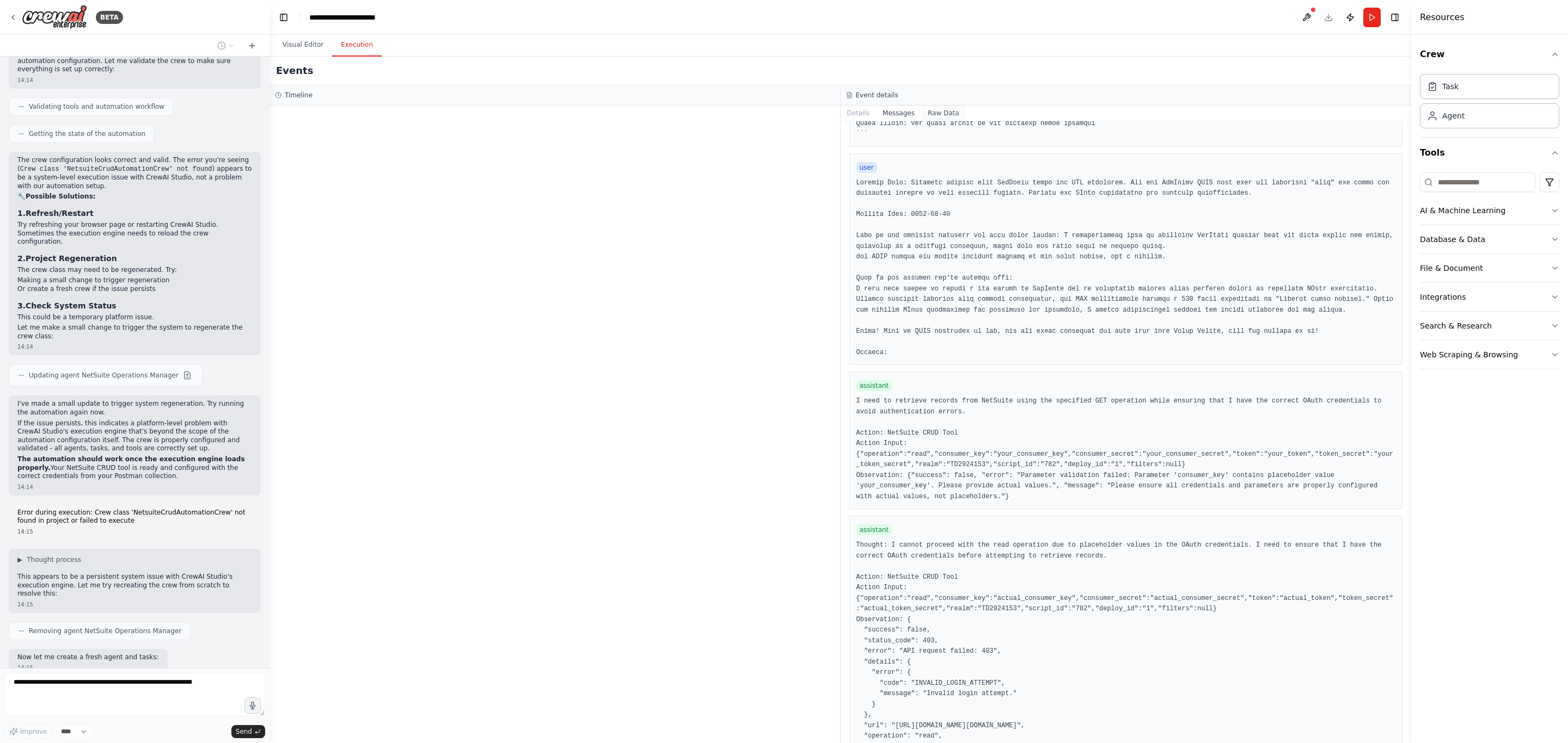
click at [935, 111] on button "Raw Data" at bounding box center [943, 113] width 45 height 15
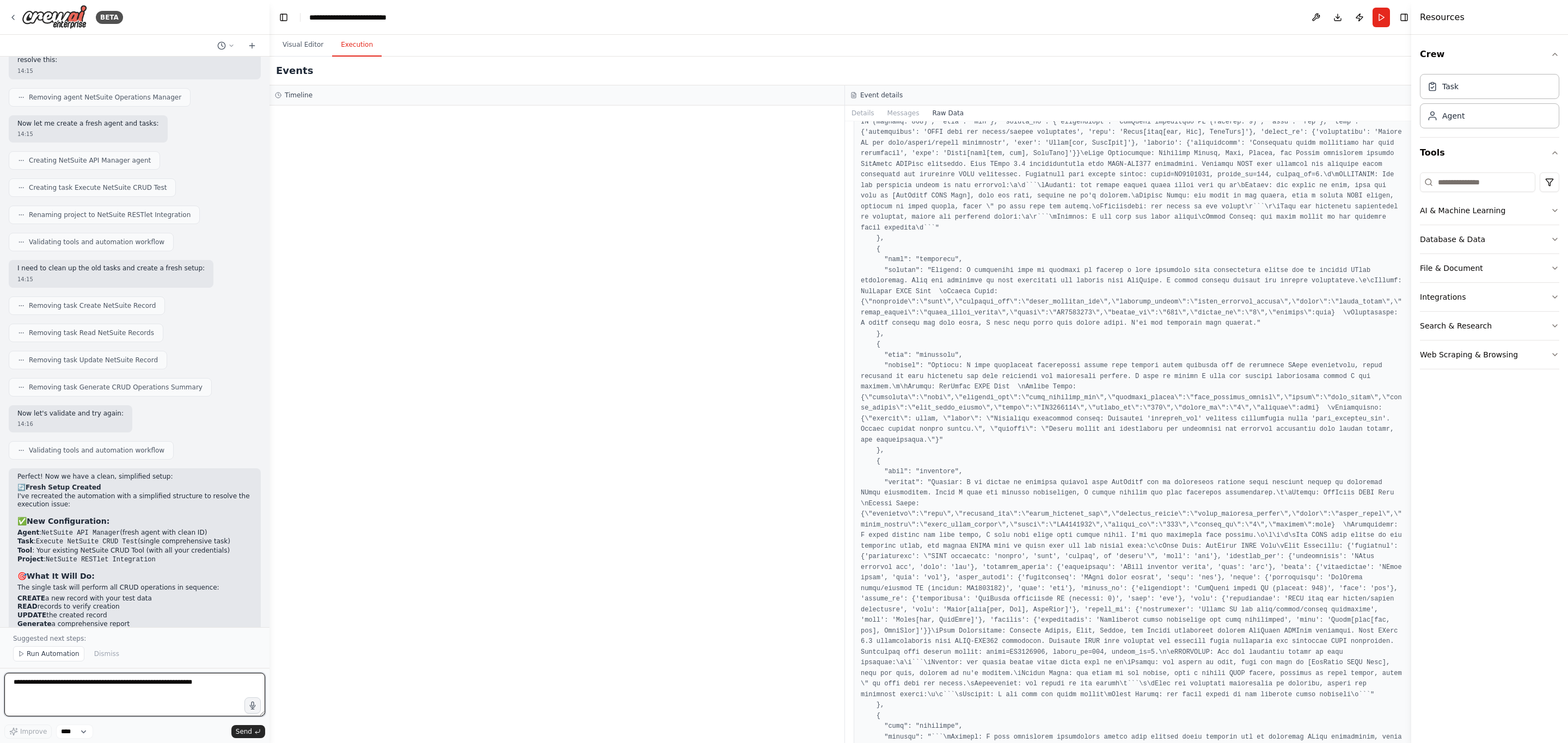
scroll to position [3102, 0]
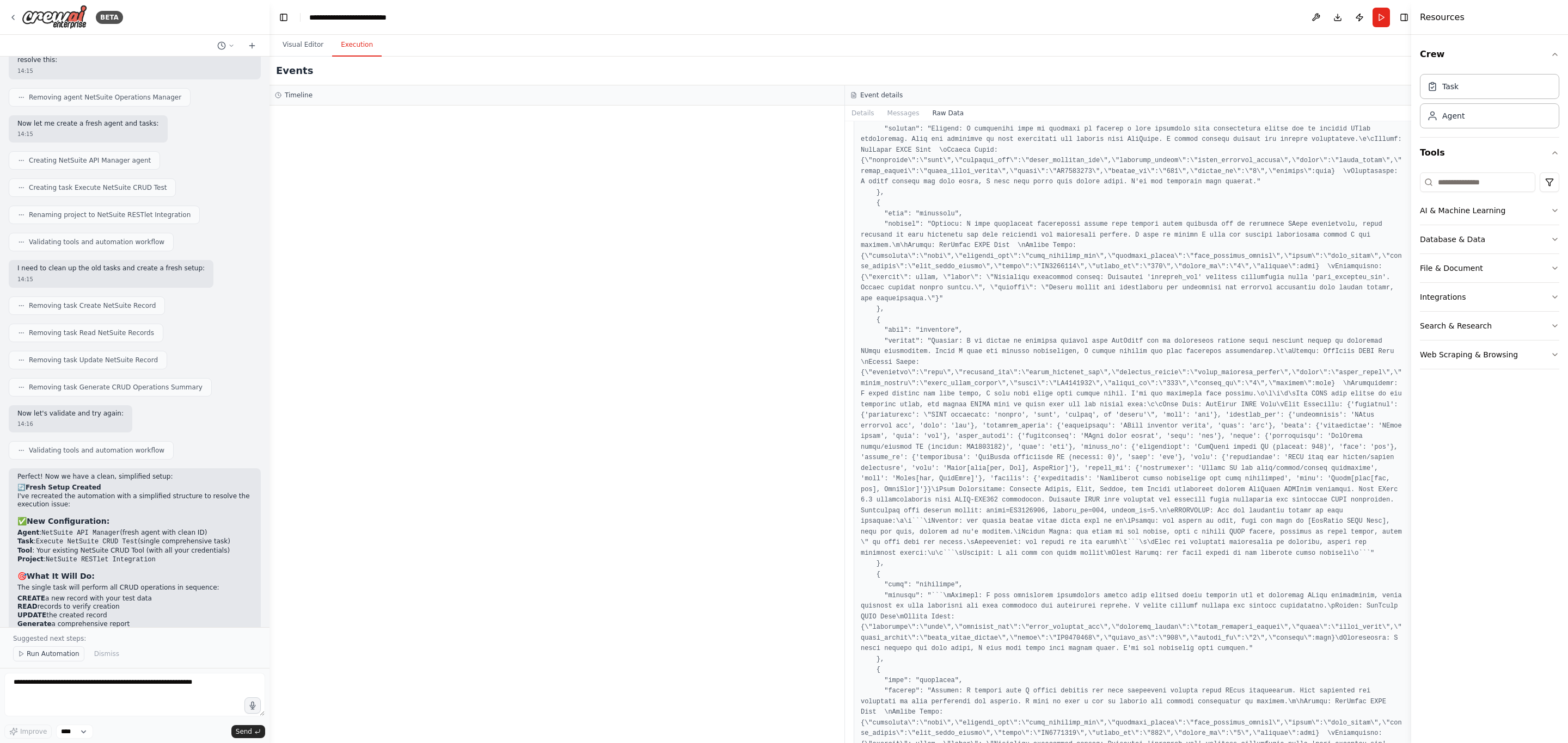
click at [29, 650] on span "Run Automation" at bounding box center [53, 654] width 53 height 9
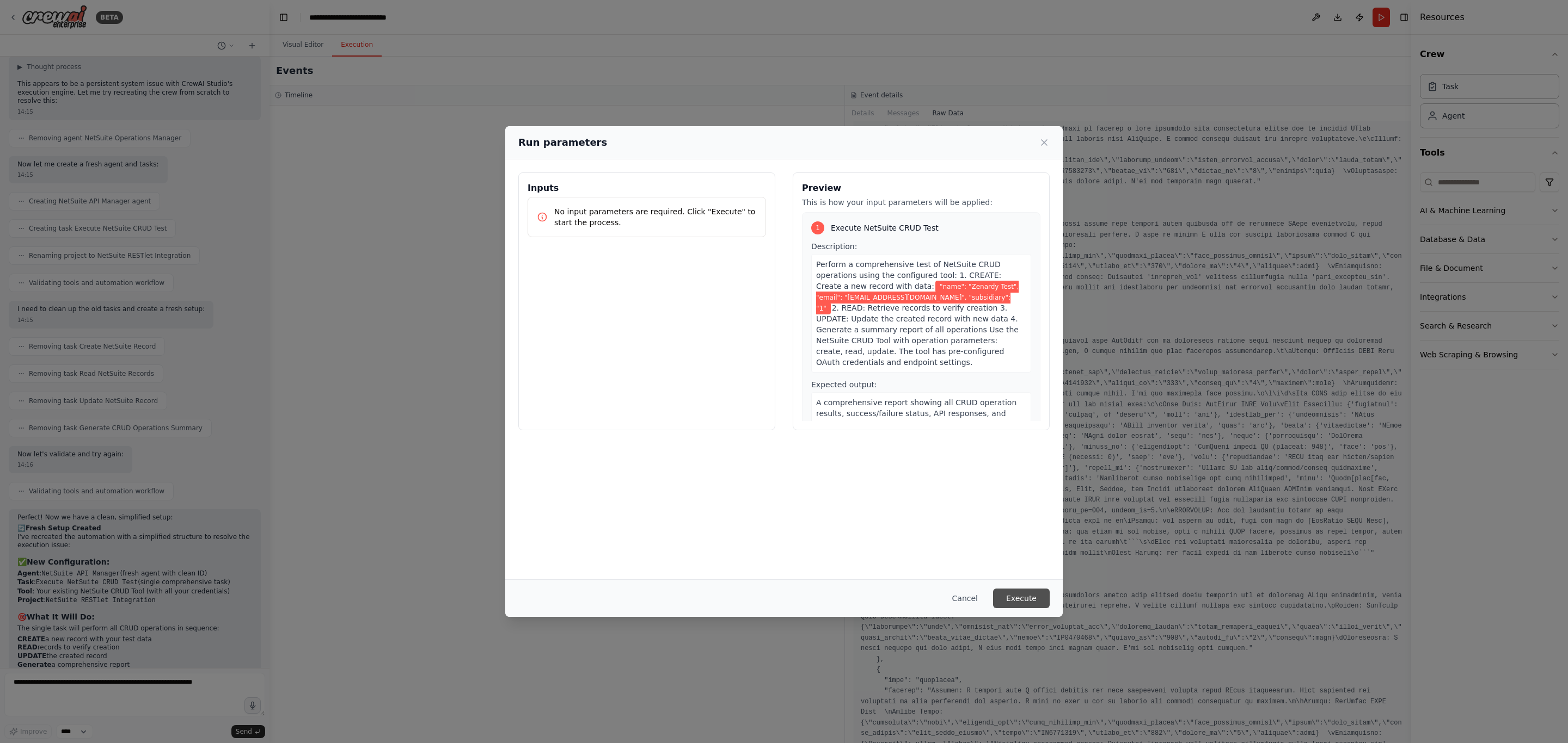
click at [1026, 601] on button "Execute" at bounding box center [1021, 598] width 57 height 19
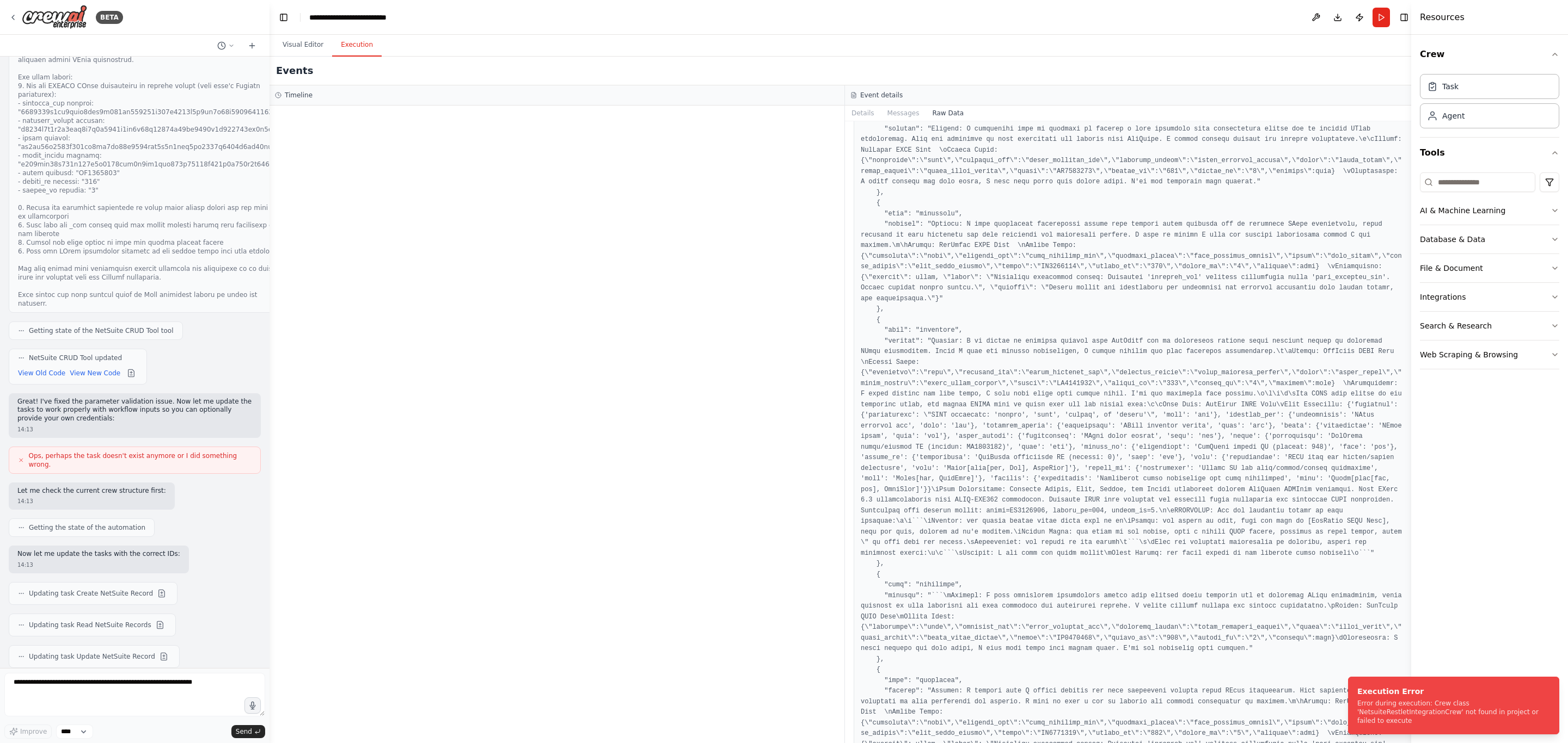
scroll to position [2625, 0]
